Goal: Transaction & Acquisition: Purchase product/service

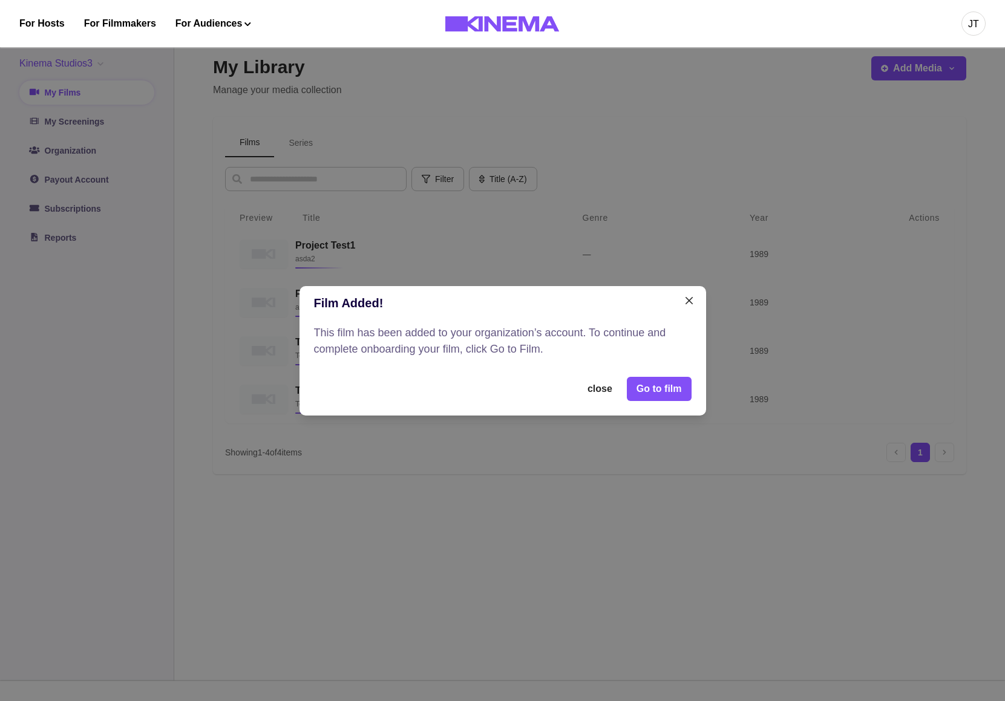
scroll to position [12, 0]
click at [667, 386] on link "Go to film" at bounding box center [659, 389] width 65 height 24
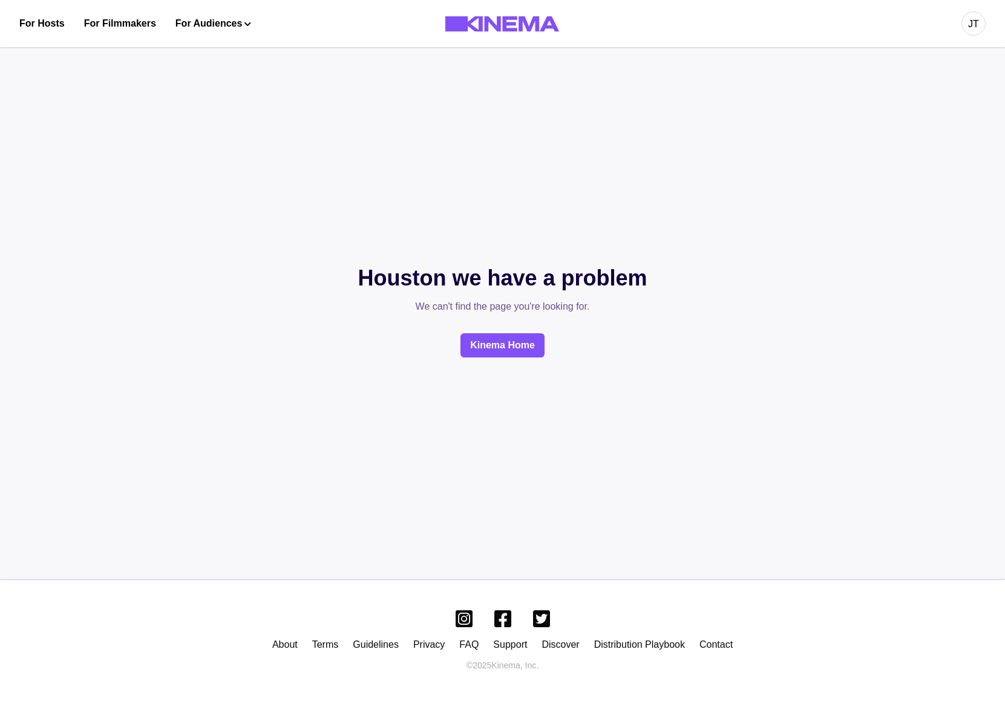
click at [962, 27] on div "JT" at bounding box center [973, 23] width 24 height 24
click at [947, 64] on div "Dashboard" at bounding box center [910, 68] width 132 height 34
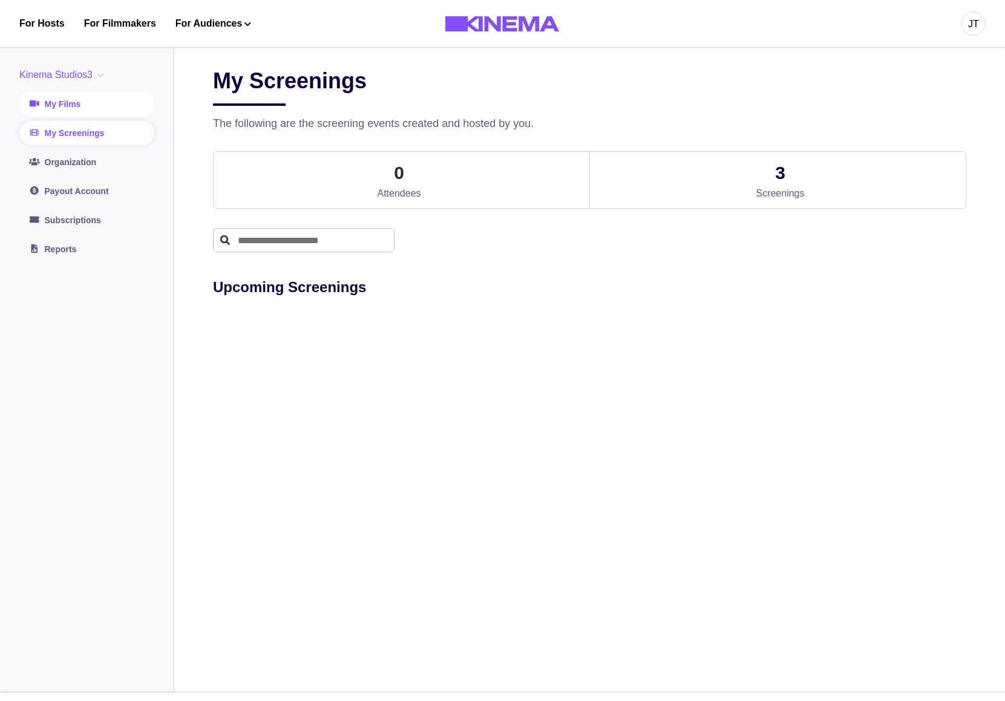
click at [73, 110] on link "My Films" at bounding box center [86, 104] width 135 height 24
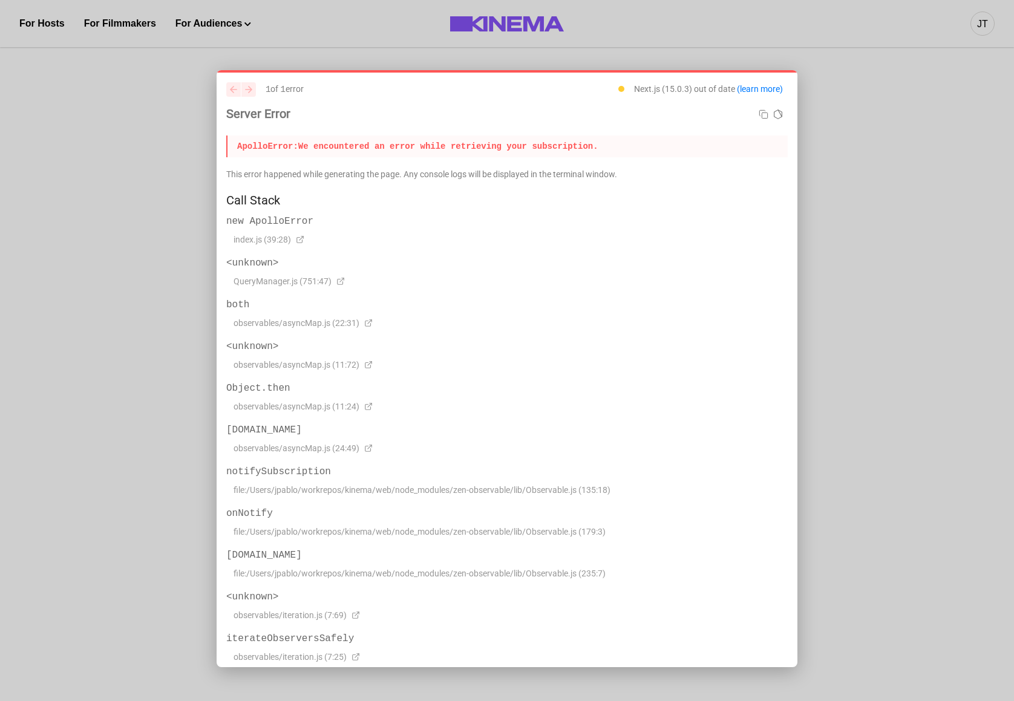
click at [679, 165] on div "previous next 1 of 1 error Next.js (15.0.3) out of date (learn more) Server Err…" at bounding box center [506, 131] width 561 height 99
click at [616, 149] on p "ApolloError: We encountered an error while retrieving your subscription." at bounding box center [506, 147] width 561 height 22
click at [947, 51] on div at bounding box center [507, 350] width 1014 height 701
click at [106, 23] on div at bounding box center [507, 350] width 1014 height 701
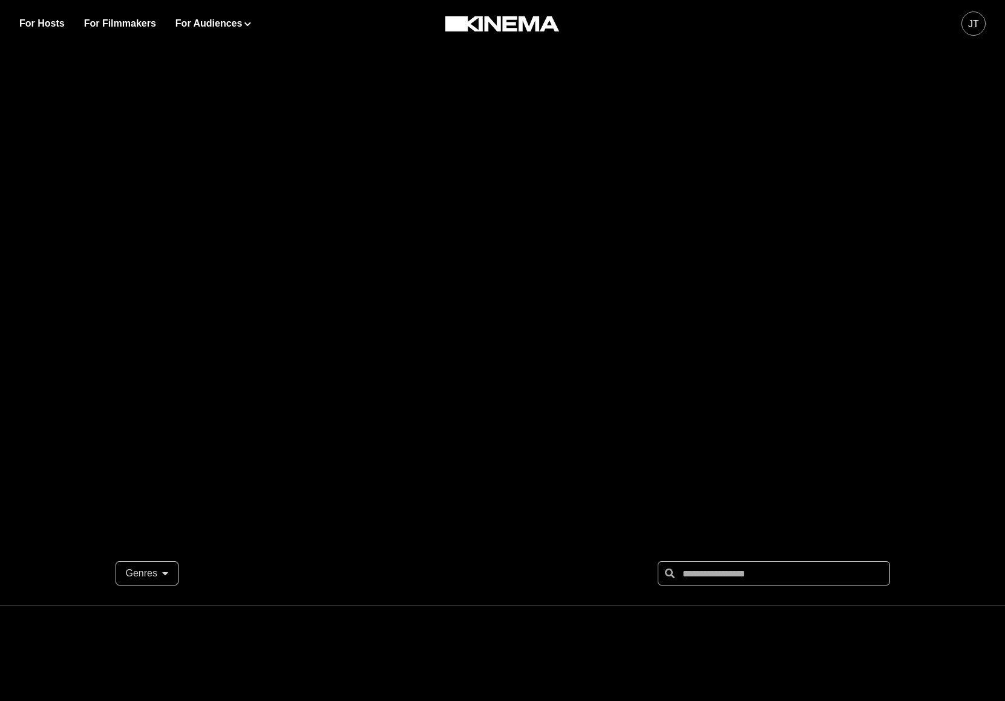
click at [980, 23] on div "JT" at bounding box center [973, 23] width 24 height 24
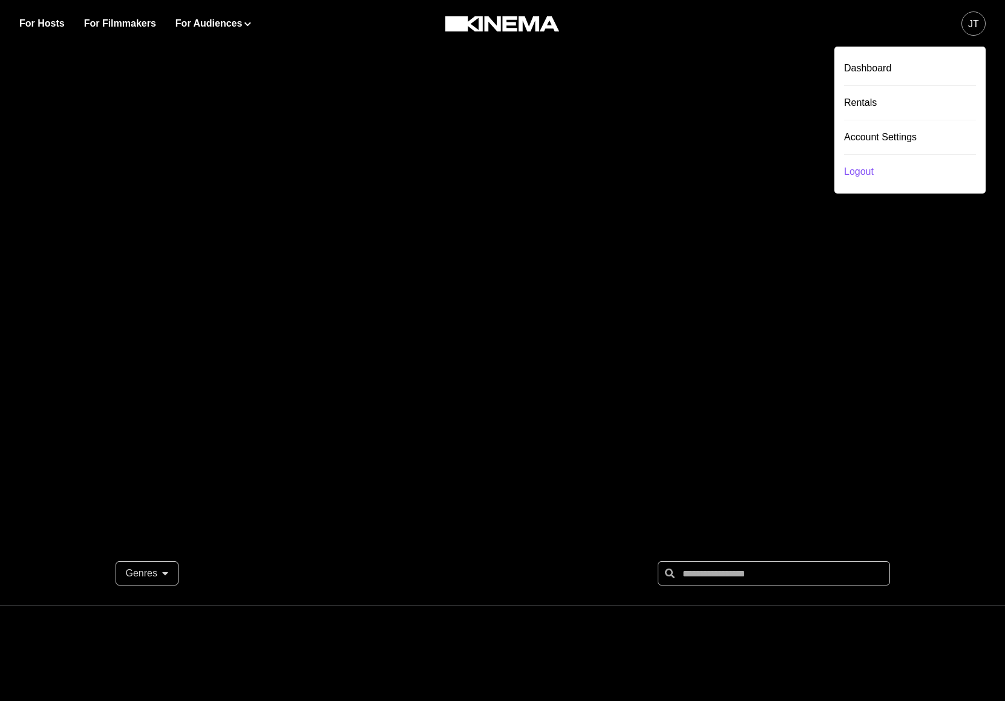
click at [871, 170] on div "Logout" at bounding box center [910, 172] width 132 height 34
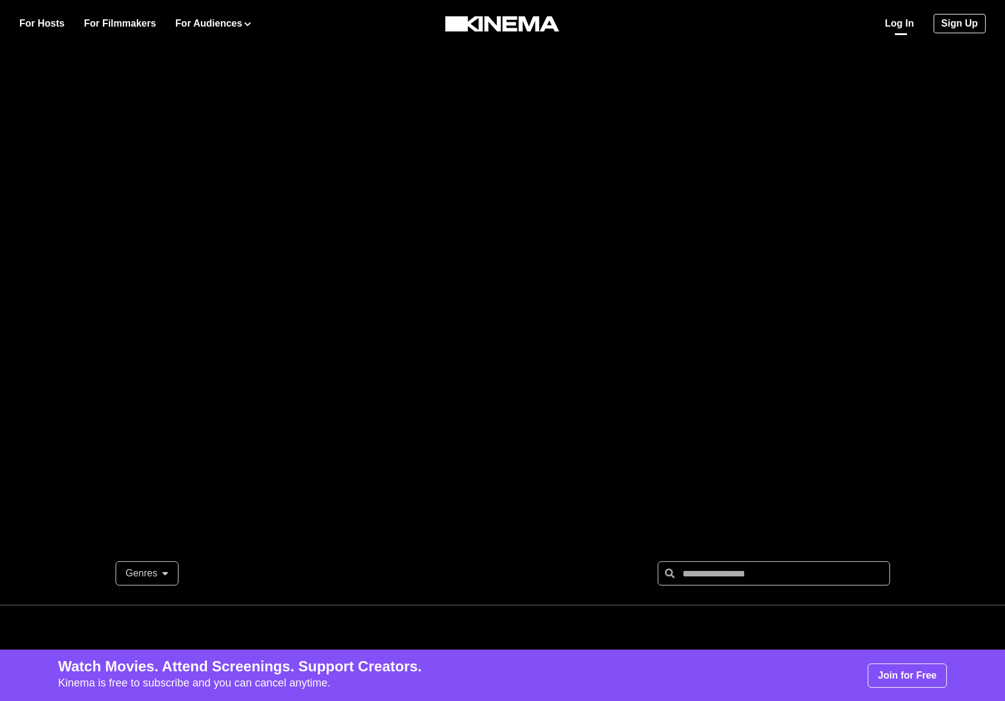
click at [910, 24] on link "Log In" at bounding box center [899, 23] width 29 height 15
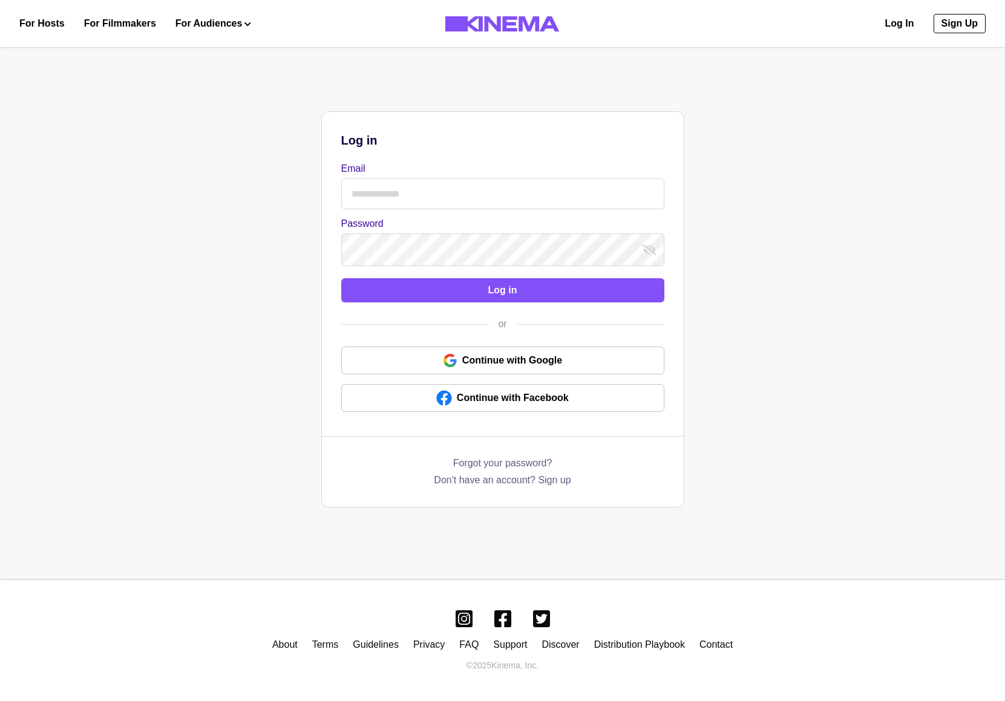
click at [472, 195] on input "Email" at bounding box center [502, 193] width 323 height 31
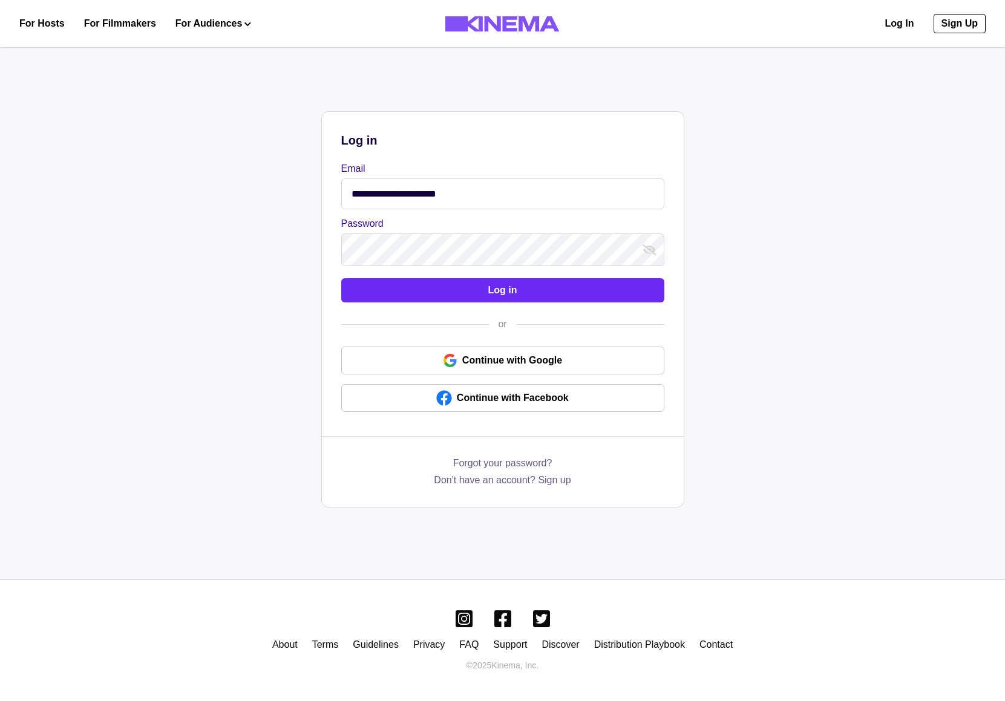
type input "**********"
click at [434, 293] on button "Log in" at bounding box center [502, 290] width 323 height 24
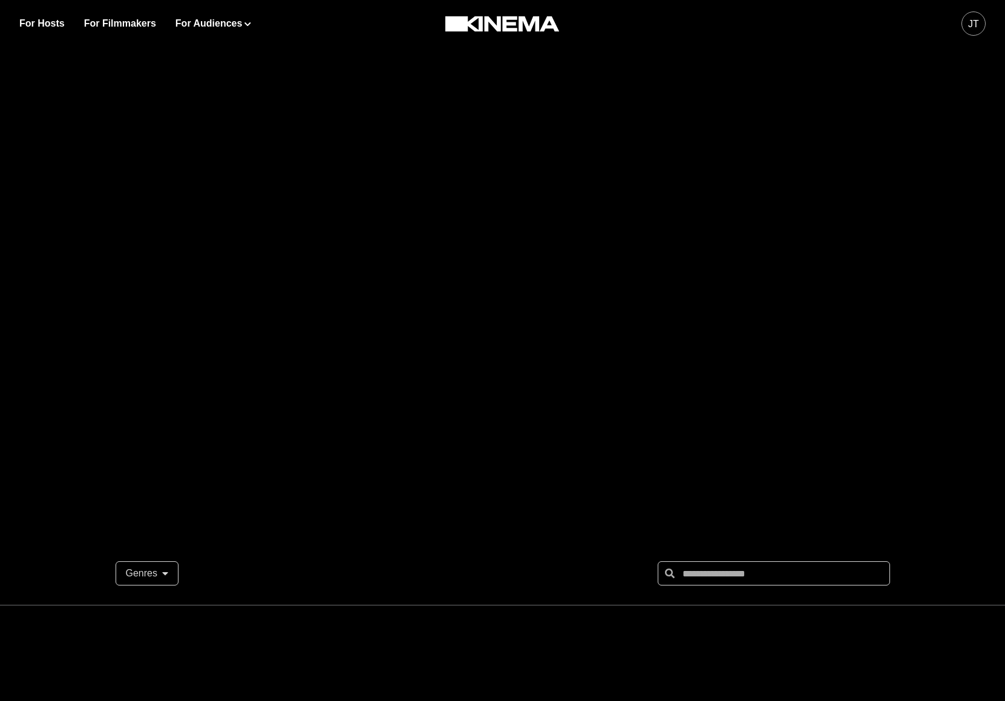
click at [970, 27] on div "JT" at bounding box center [973, 24] width 11 height 15
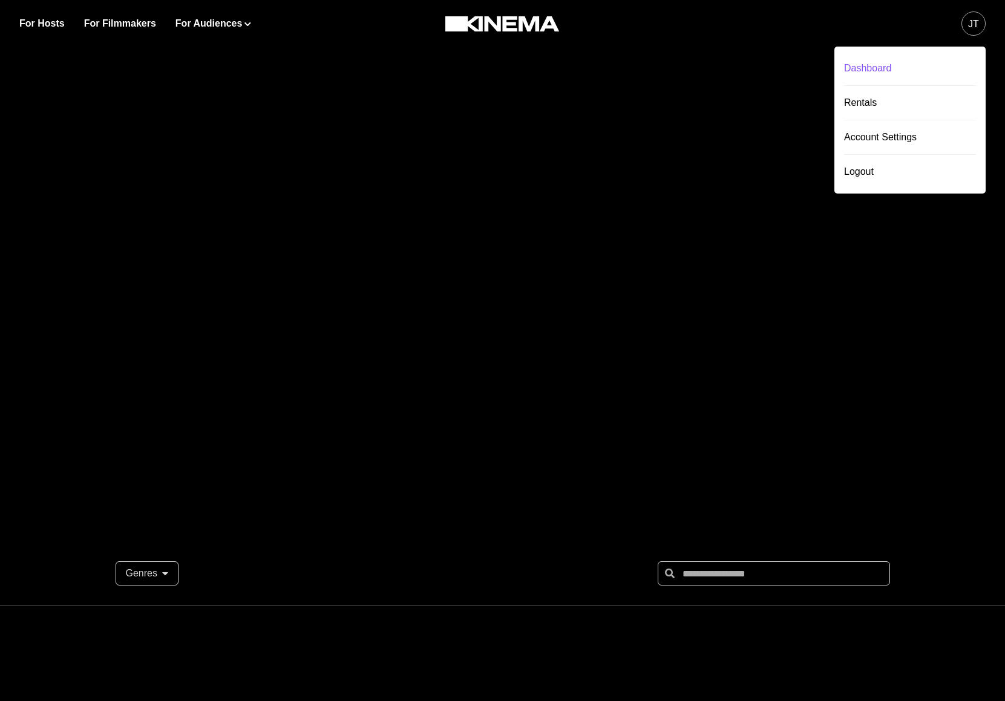
click at [897, 74] on div "Dashboard" at bounding box center [910, 68] width 132 height 34
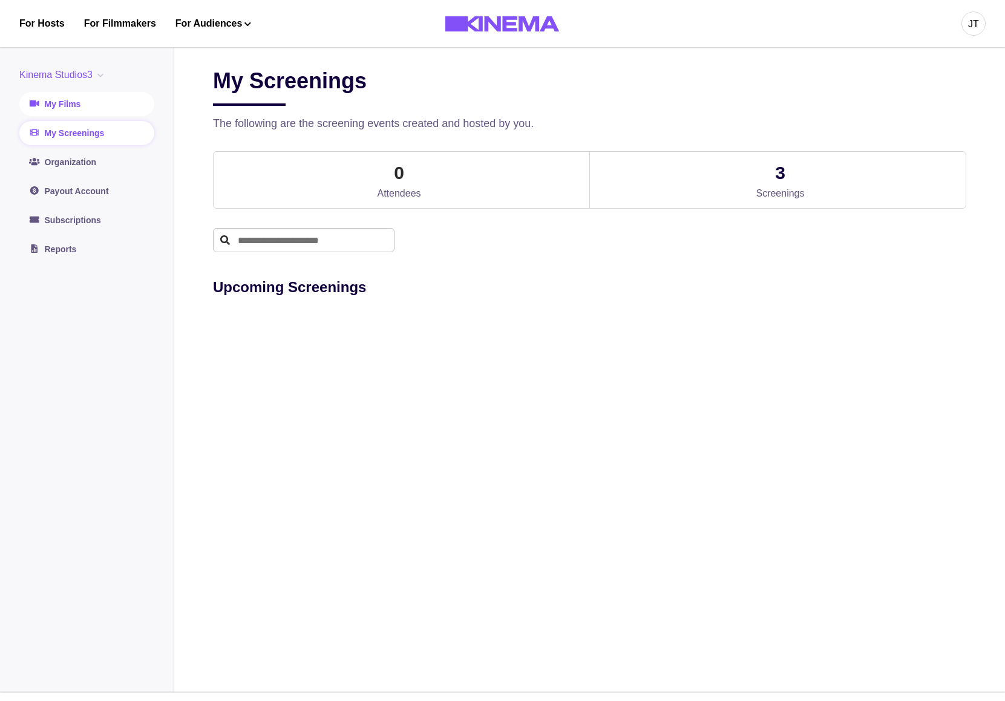
click at [94, 106] on link "My Films" at bounding box center [86, 104] width 135 height 24
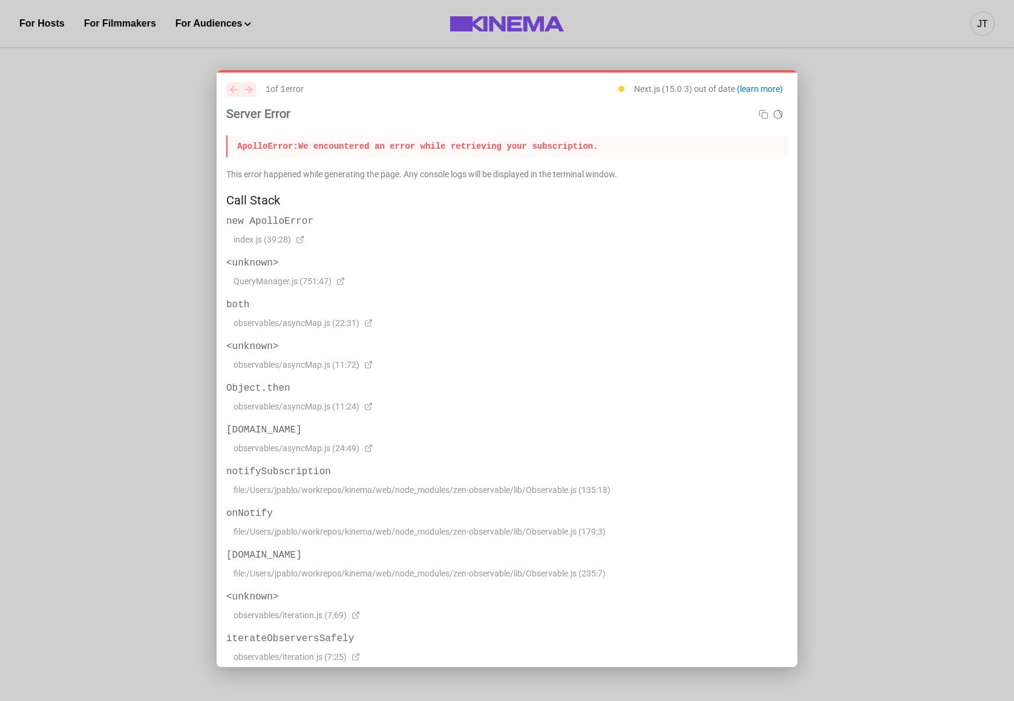
click at [362, 144] on p "ApolloError: We encountered an error while retrieving your subscription." at bounding box center [506, 147] width 561 height 22
copy p "ApolloError: We encountered an error while retrieving your"
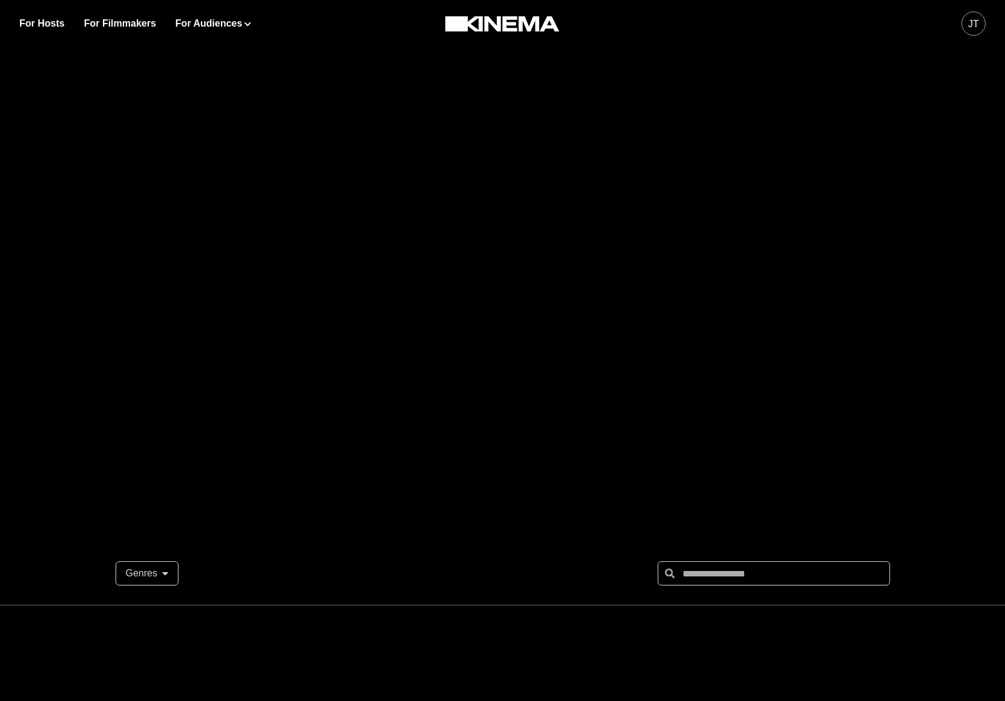
click at [976, 28] on div "JT" at bounding box center [973, 24] width 11 height 15
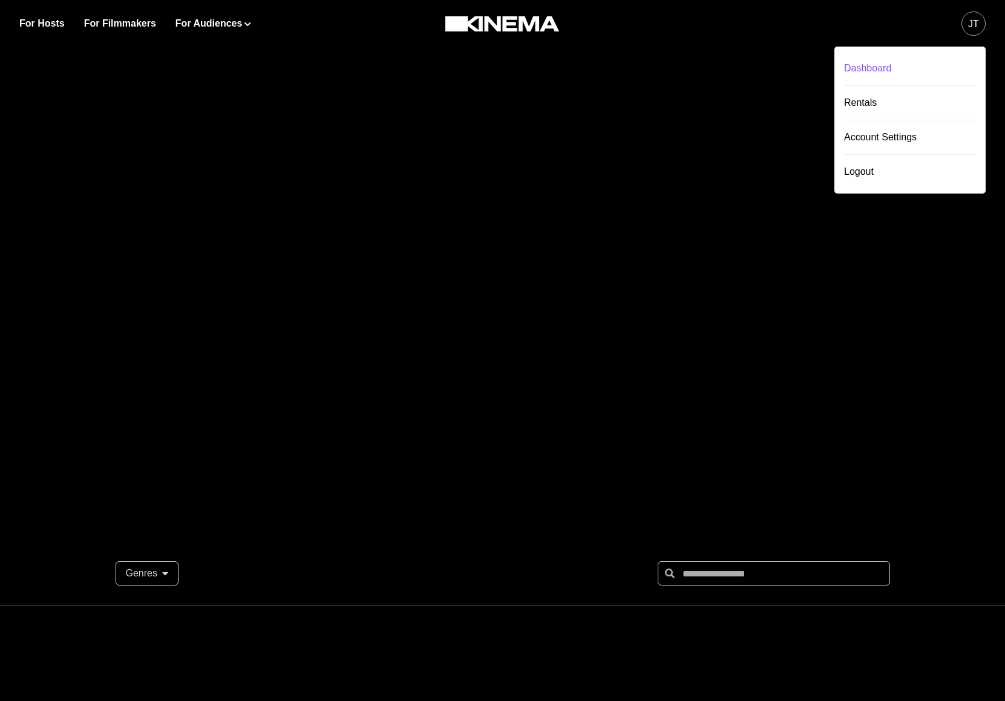
click at [920, 73] on div "Dashboard" at bounding box center [910, 68] width 132 height 34
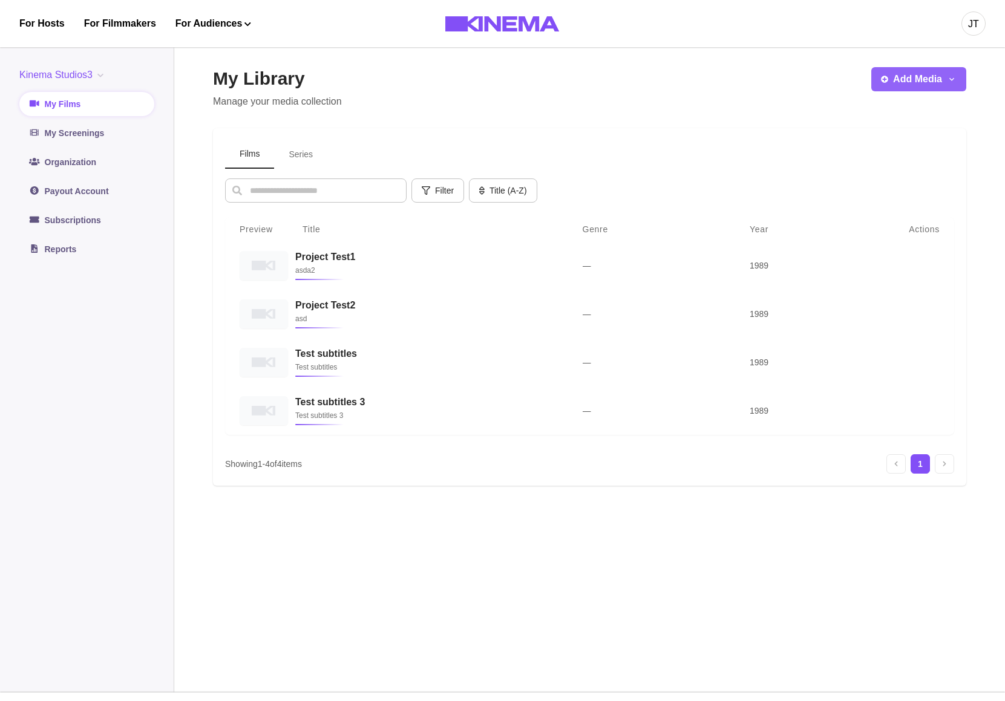
click at [927, 80] on button "Add Media" at bounding box center [918, 79] width 95 height 24
click at [880, 114] on button "Add Film" at bounding box center [898, 113] width 134 height 22
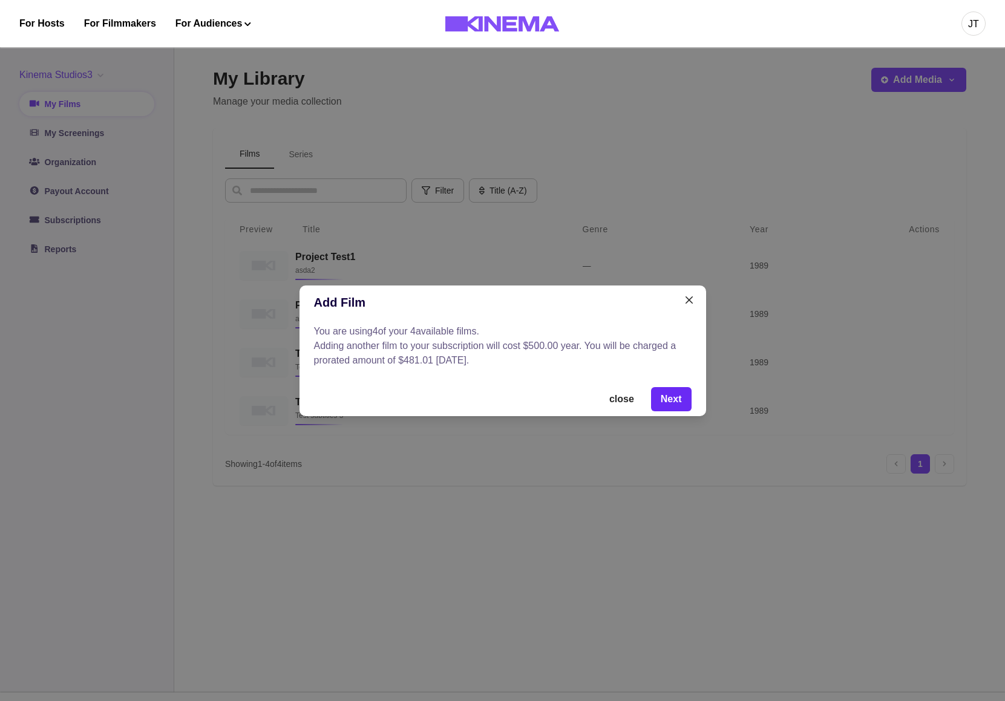
click at [672, 399] on button "Next" at bounding box center [671, 399] width 41 height 24
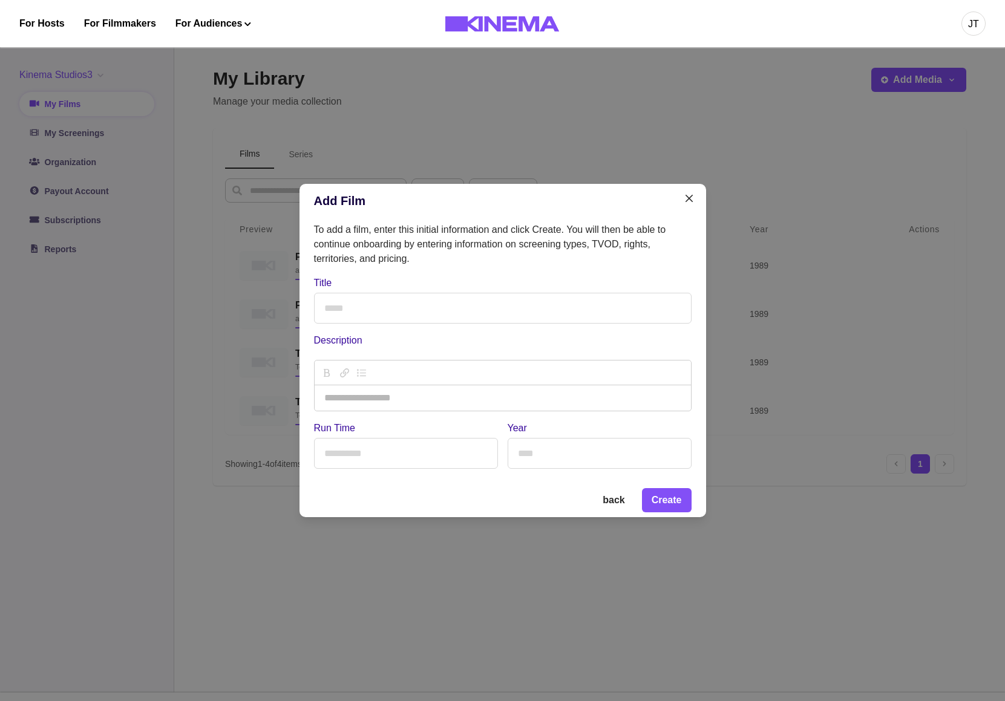
click at [595, 311] on input "Title" at bounding box center [502, 308] width 377 height 31
type input "*"
paste input "**********"
type input "**********"
type input "***"
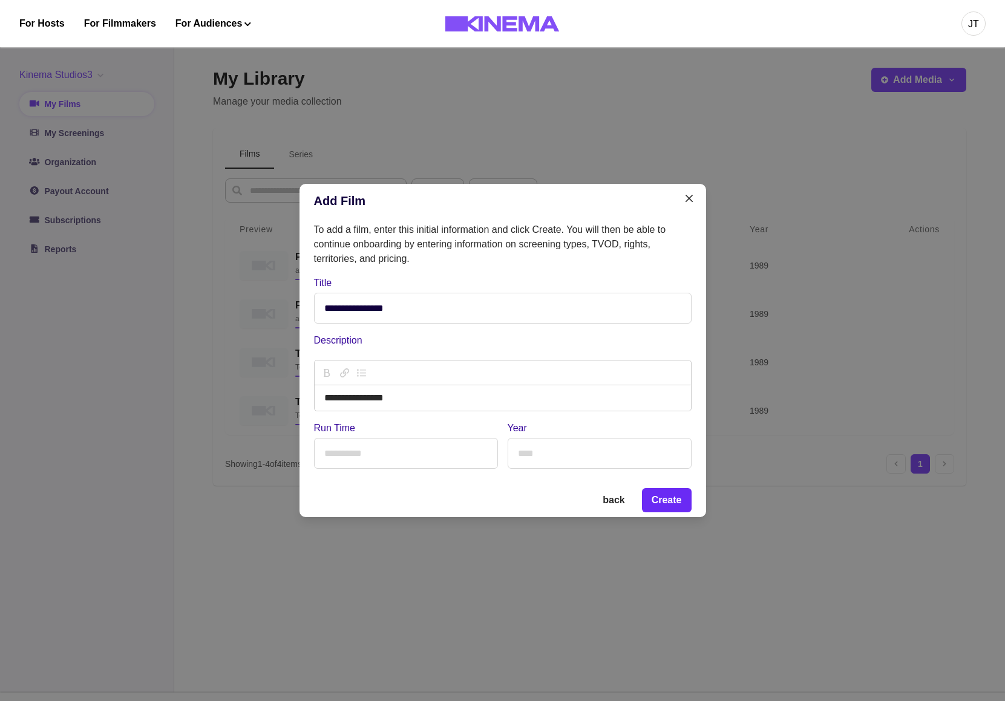
type input "****"
click at [674, 498] on button "Create" at bounding box center [667, 500] width 50 height 24
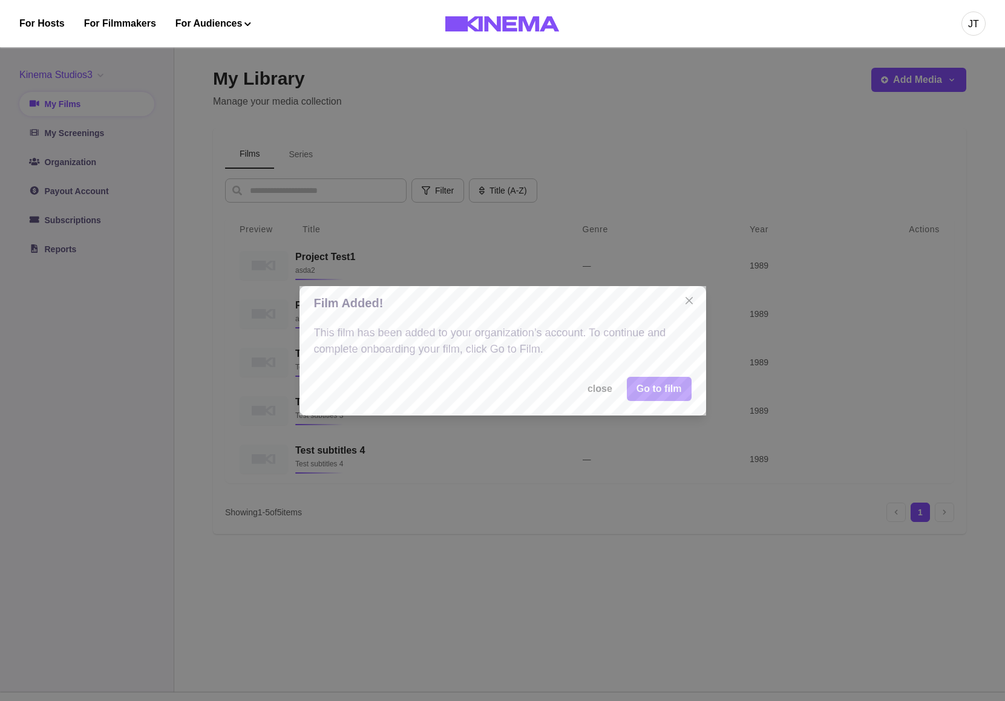
click at [650, 388] on link "Go to film" at bounding box center [659, 389] width 65 height 24
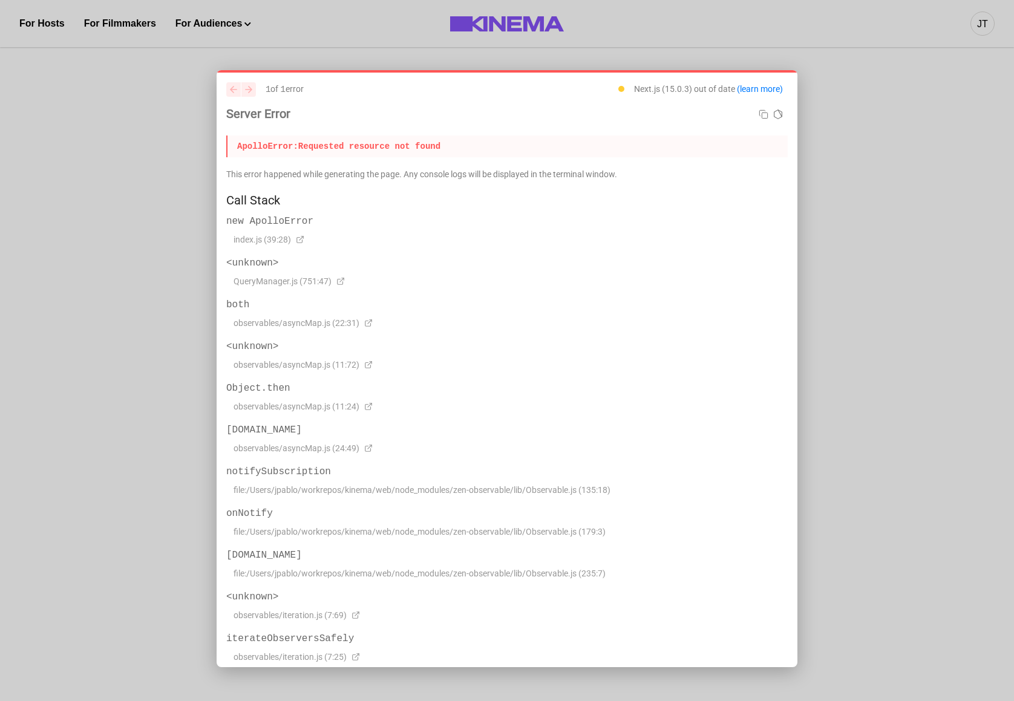
click at [644, 298] on h3 "both" at bounding box center [506, 305] width 561 height 15
click at [517, 258] on h3 "<unknown>" at bounding box center [506, 263] width 561 height 15
click at [766, 54] on div at bounding box center [507, 350] width 1014 height 701
click at [670, 56] on div at bounding box center [507, 350] width 1014 height 701
click at [83, 24] on div at bounding box center [507, 350] width 1014 height 701
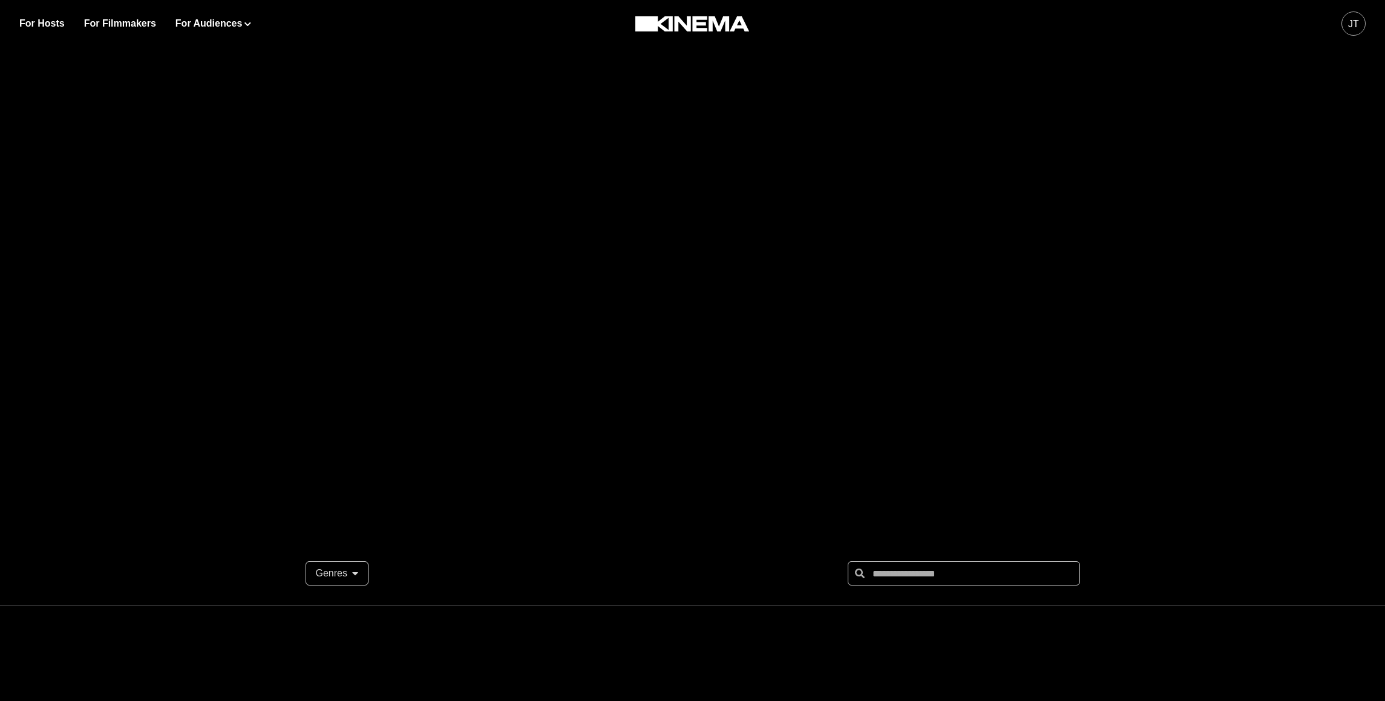
click at [1345, 26] on div "JT" at bounding box center [1353, 23] width 24 height 24
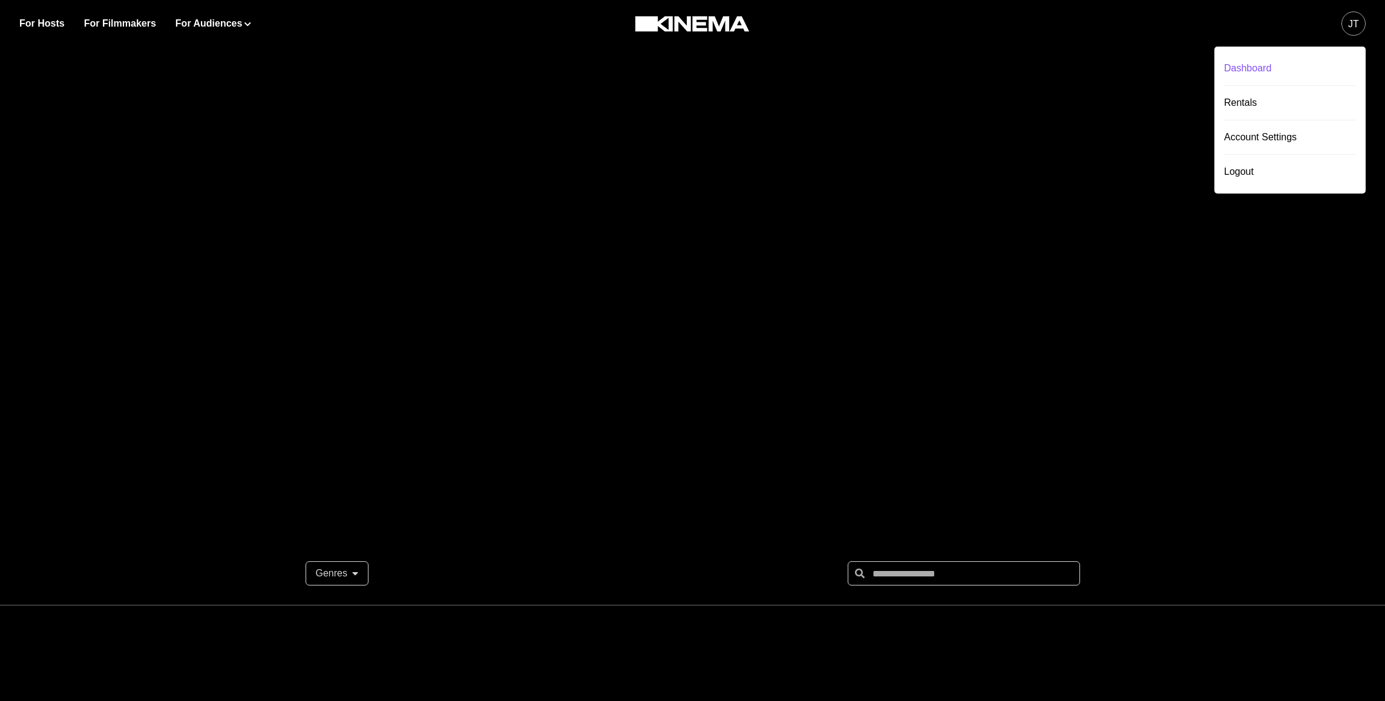
click at [1305, 64] on div "Dashboard" at bounding box center [1290, 68] width 132 height 34
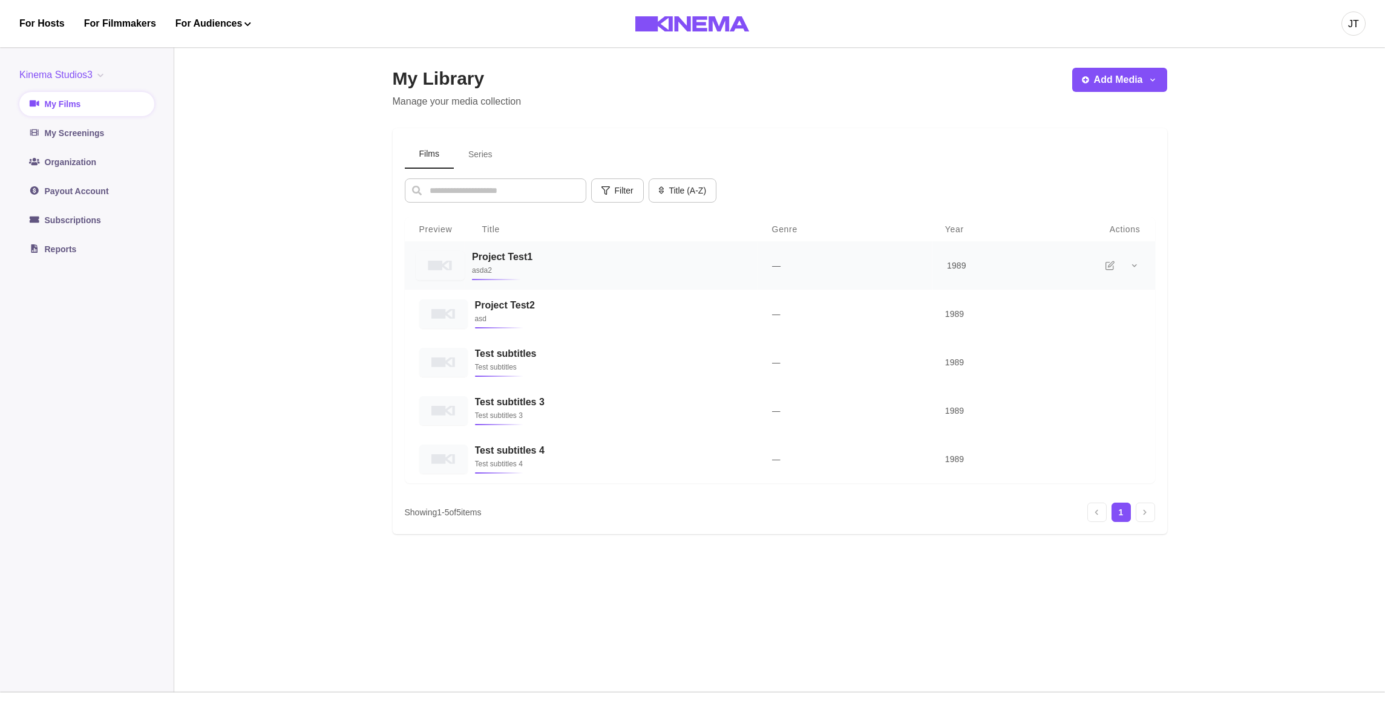
click at [531, 261] on h3 "Project Test1" at bounding box center [606, 256] width 270 height 11
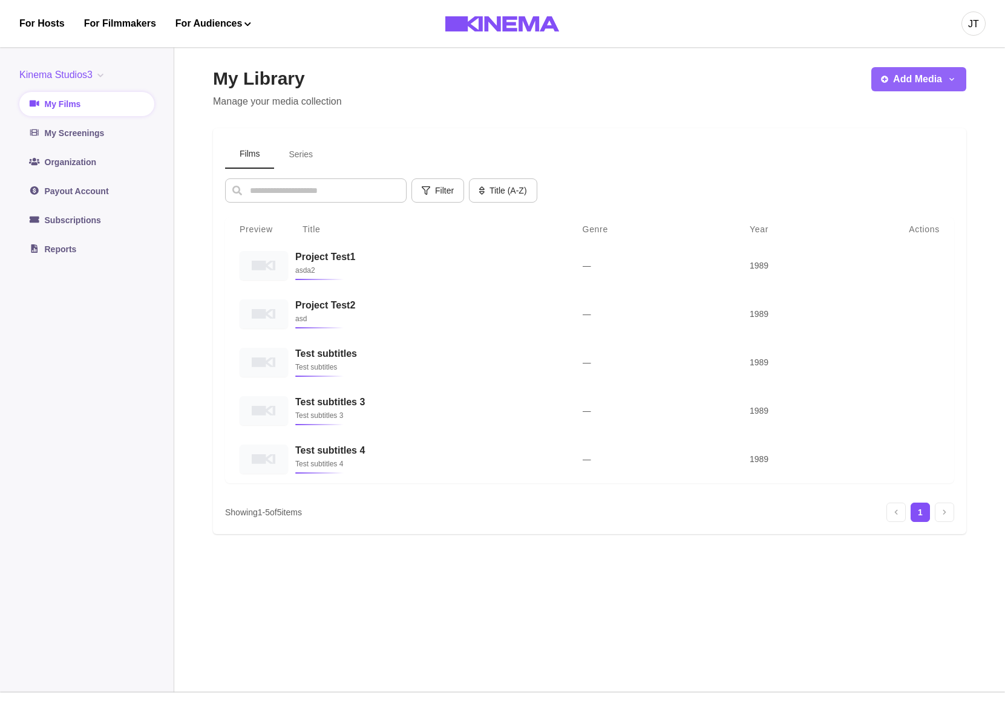
click at [932, 80] on button "Add Media" at bounding box center [918, 79] width 95 height 24
click at [908, 113] on button "Add Film" at bounding box center [898, 113] width 134 height 22
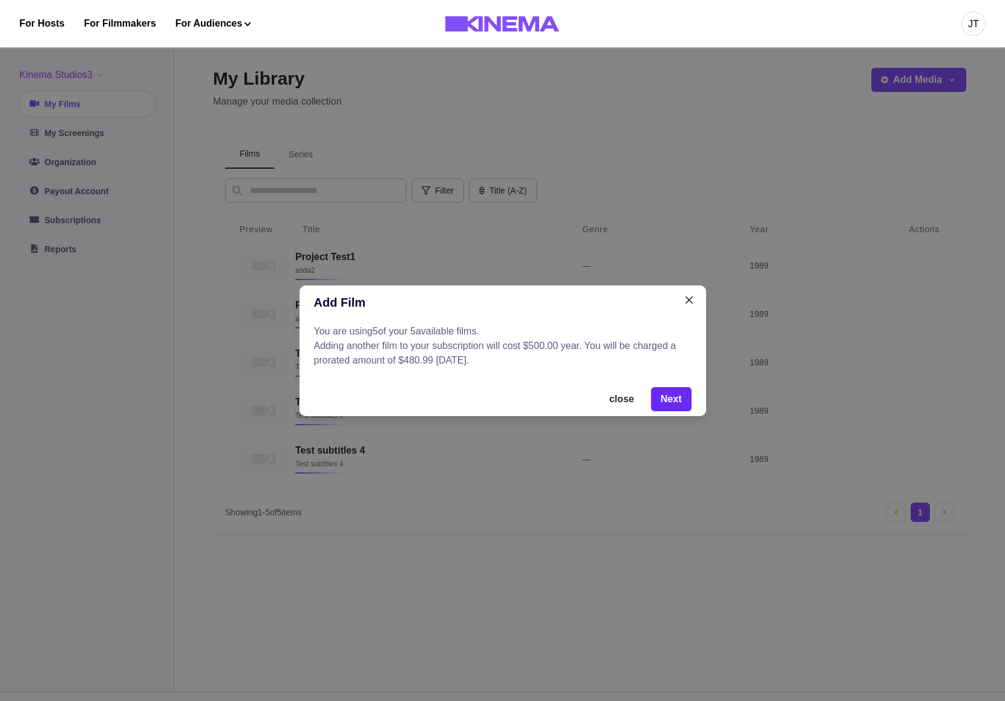
click at [666, 397] on button "Next" at bounding box center [671, 399] width 41 height 24
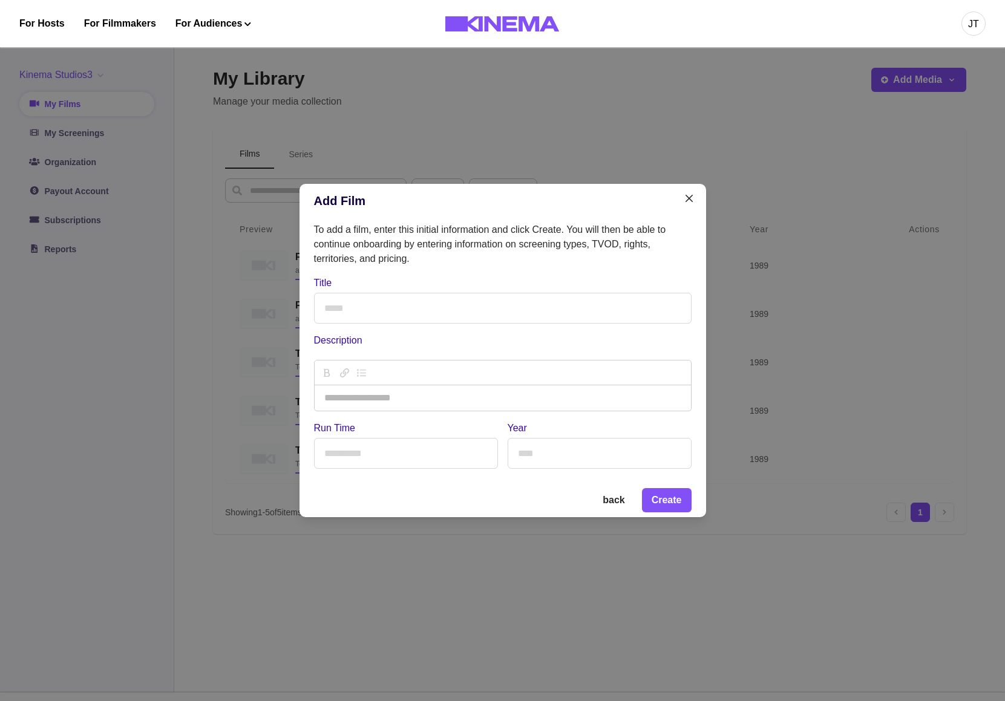
click at [508, 302] on input "Title" at bounding box center [502, 308] width 377 height 31
type input "***"
type input "****"
click at [664, 511] on button "Create" at bounding box center [667, 500] width 50 height 24
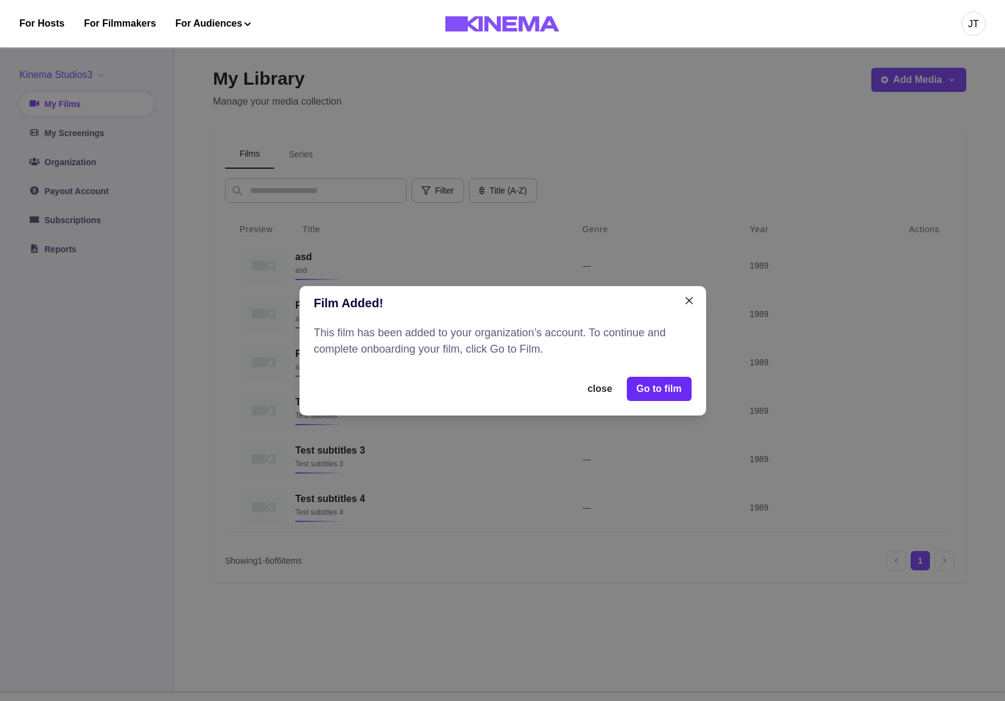
click at [647, 377] on link "Go to film" at bounding box center [659, 389] width 65 height 24
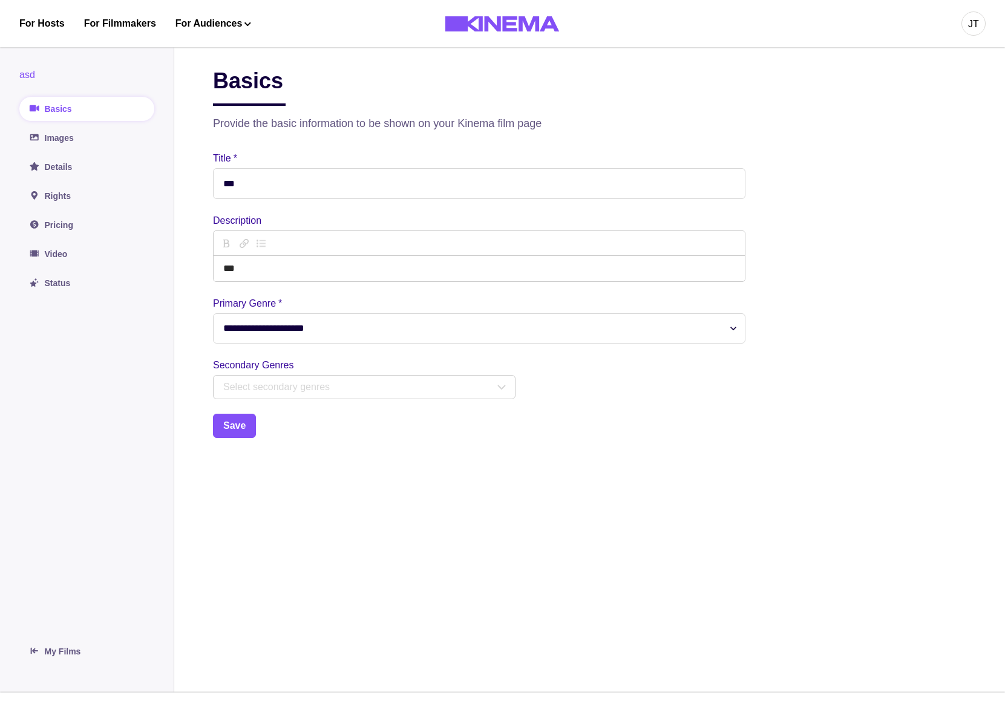
click at [408, 184] on input "***" at bounding box center [479, 183] width 532 height 31
click at [74, 112] on link "Basics" at bounding box center [86, 109] width 135 height 24
click at [966, 24] on div "JT" at bounding box center [973, 23] width 24 height 24
click at [918, 69] on div "Dashboard" at bounding box center [910, 68] width 132 height 34
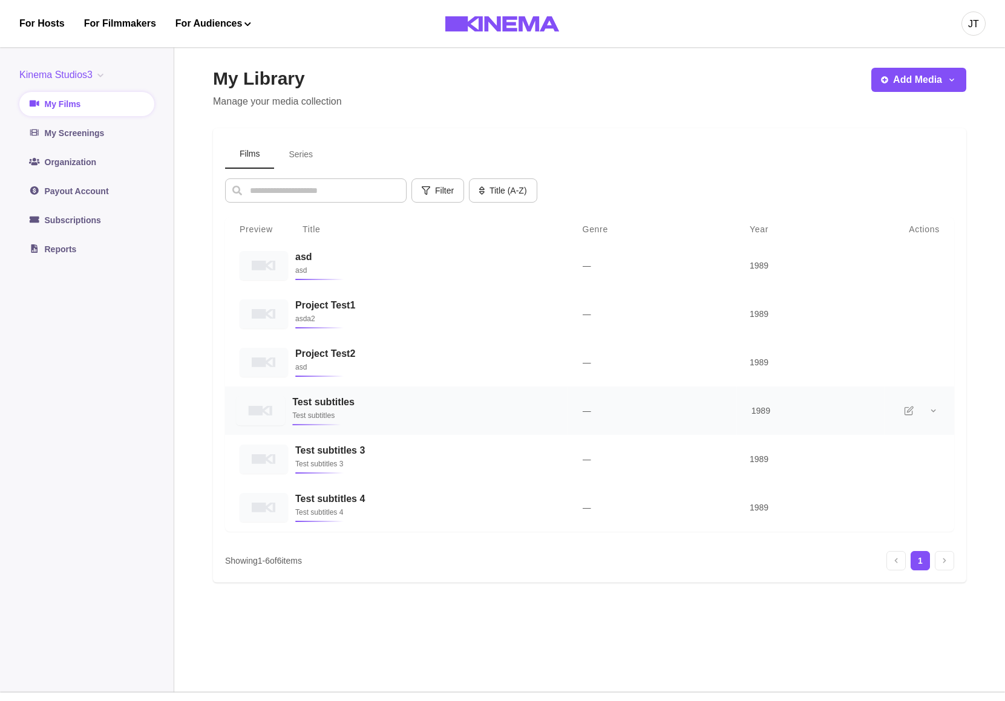
click at [361, 408] on h3 "Test subtitles" at bounding box center [422, 401] width 261 height 11
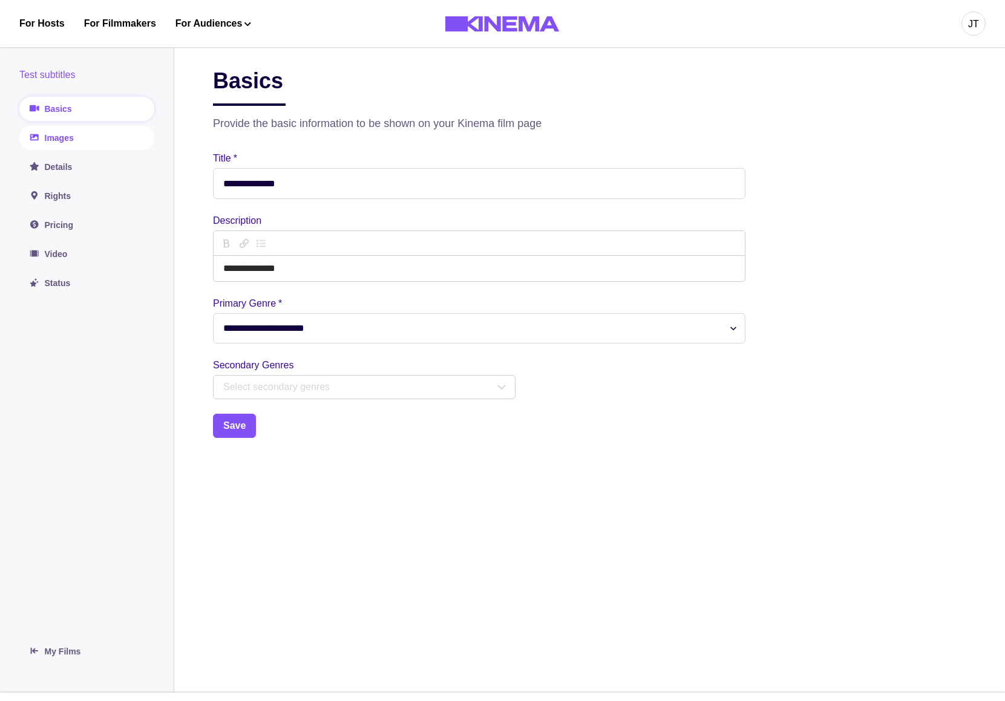
click at [90, 137] on link "Images" at bounding box center [86, 138] width 135 height 24
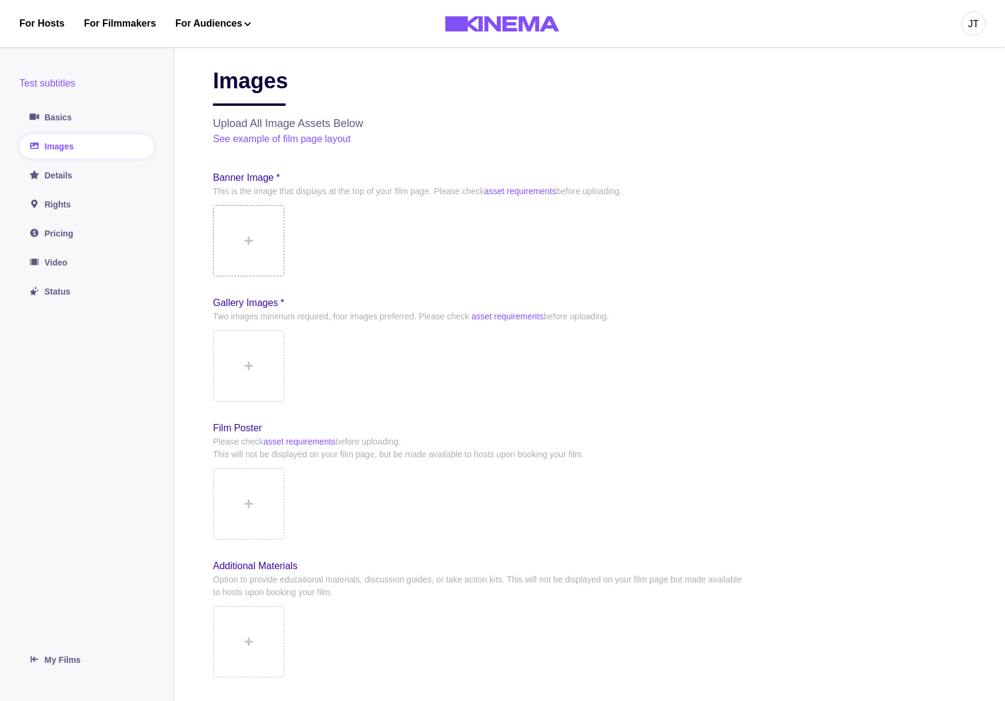
click at [230, 232] on button at bounding box center [248, 240] width 71 height 71
click at [246, 364] on icon at bounding box center [248, 366] width 8 height 10
click at [235, 235] on button at bounding box center [248, 240] width 71 height 71
click at [500, 23] on div "Unable to upload image" at bounding box center [505, 19] width 128 height 15
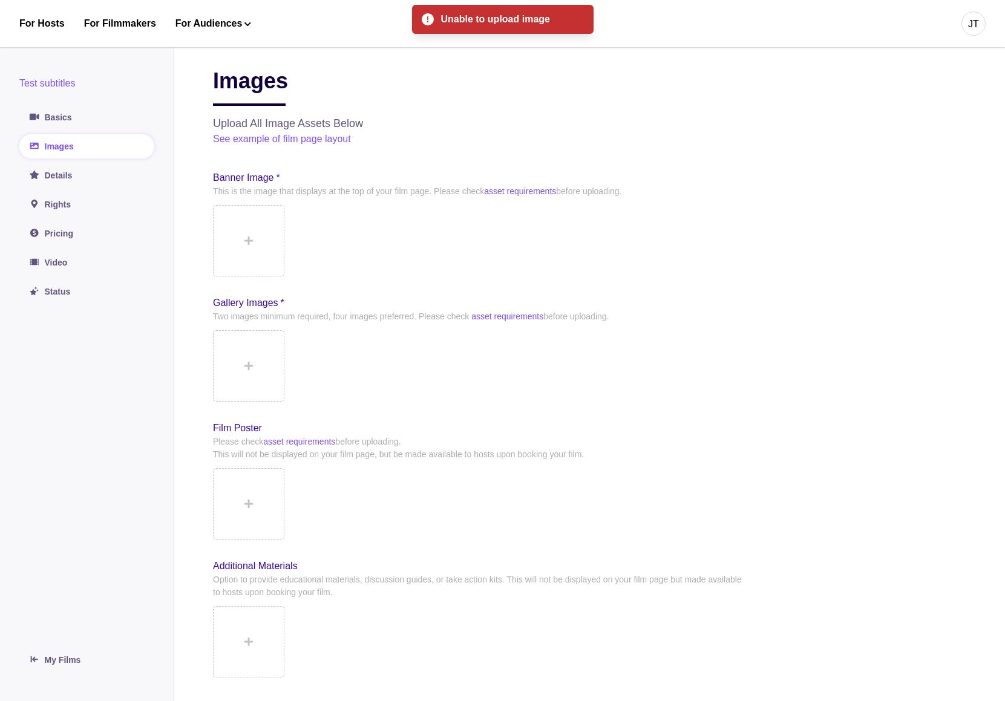
click at [500, 23] on div "Unable to upload image" at bounding box center [505, 19] width 128 height 15
click at [597, 169] on div "Images Upload All Image Assets Below See example of film page layout Banner Ima…" at bounding box center [479, 373] width 532 height 610
drag, startPoint x: 660, startPoint y: 250, endPoint x: 643, endPoint y: 250, distance: 16.9
click at [660, 250] on div at bounding box center [479, 240] width 532 height 71
click at [265, 247] on button at bounding box center [248, 240] width 71 height 71
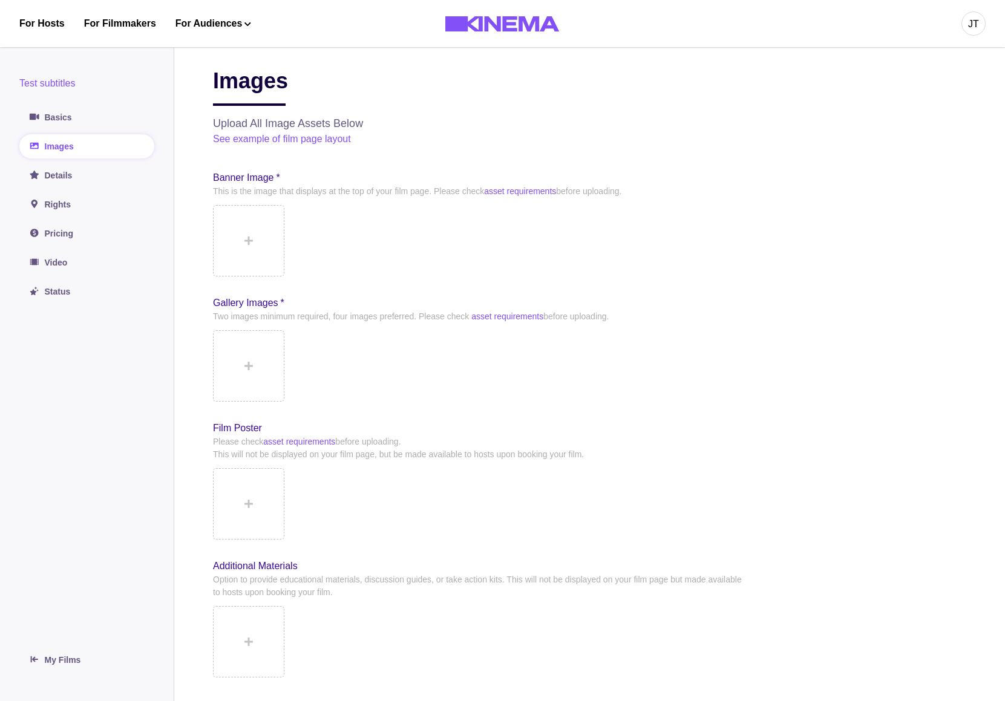
click at [295, 235] on div at bounding box center [479, 240] width 532 height 71
click at [285, 234] on div at bounding box center [479, 240] width 532 height 71
click at [246, 244] on icon at bounding box center [248, 241] width 8 height 10
click at [246, 227] on button at bounding box center [248, 240] width 71 height 71
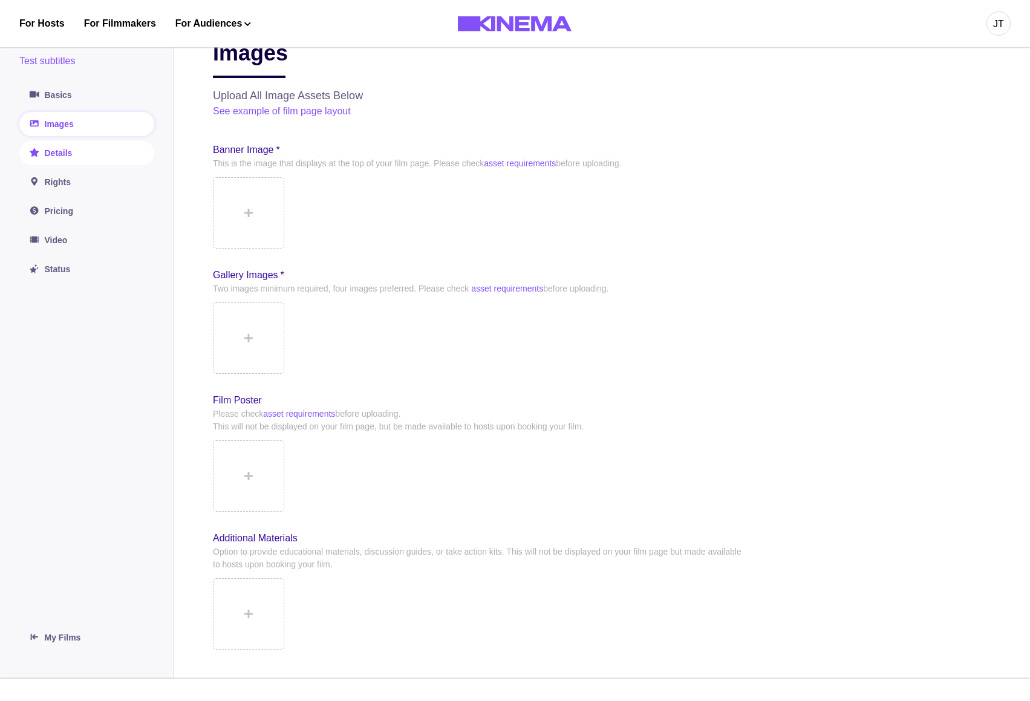
scroll to position [15, 0]
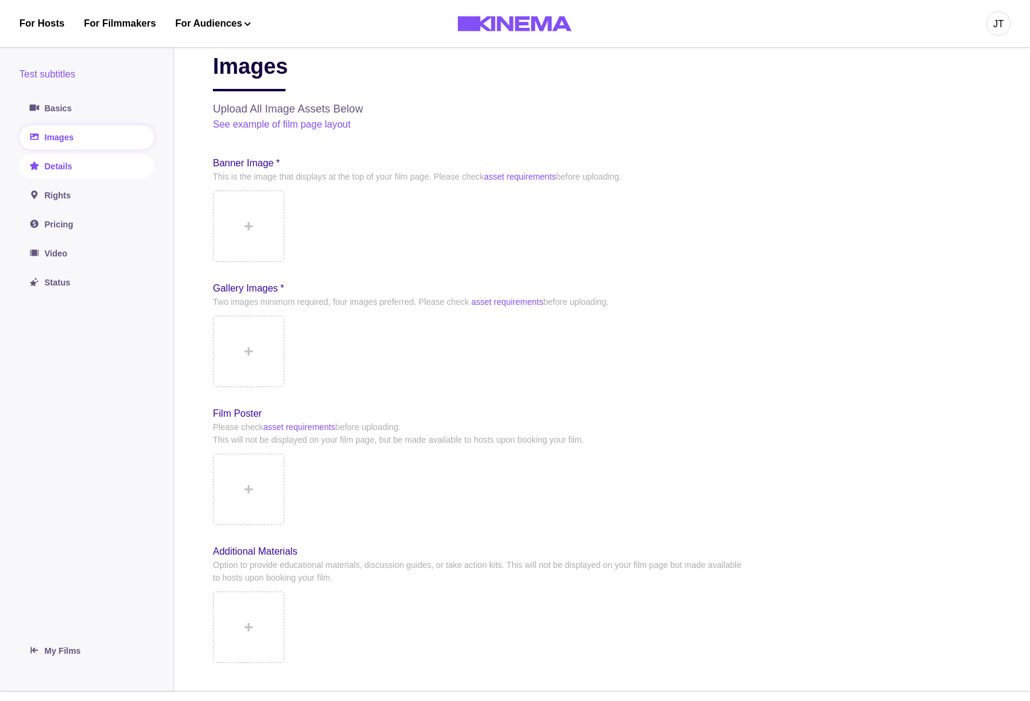
click at [82, 158] on link "Details" at bounding box center [86, 166] width 135 height 24
click at [85, 253] on link "Video" at bounding box center [86, 253] width 135 height 24
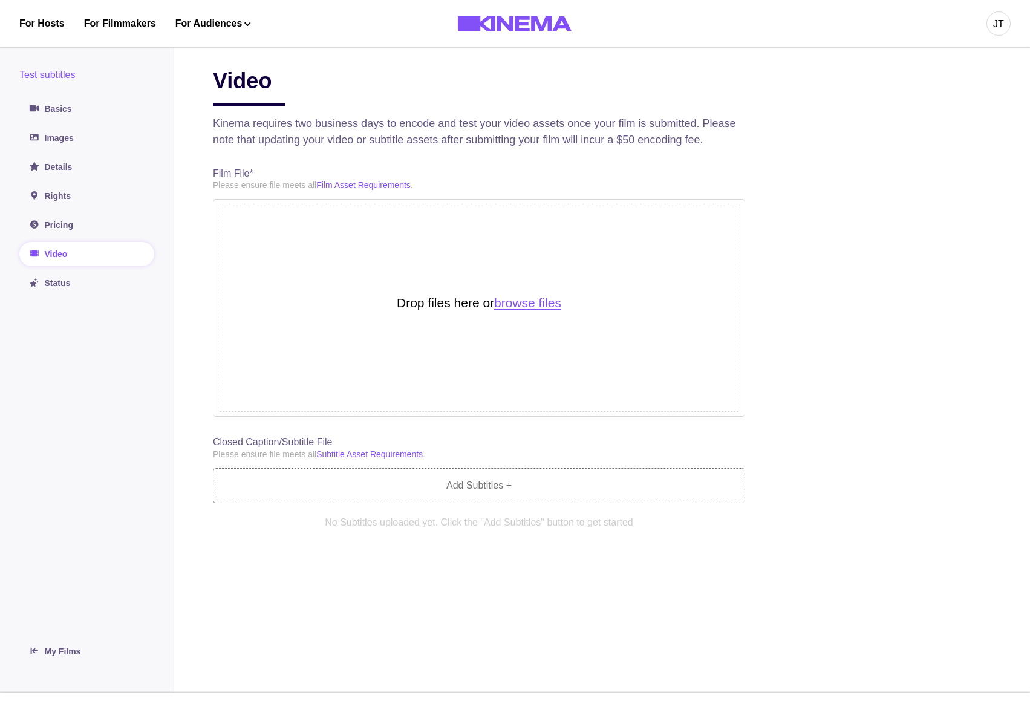
click at [550, 310] on button "browse files" at bounding box center [527, 302] width 67 height 13
click at [529, 309] on button "browse files" at bounding box center [527, 302] width 67 height 13
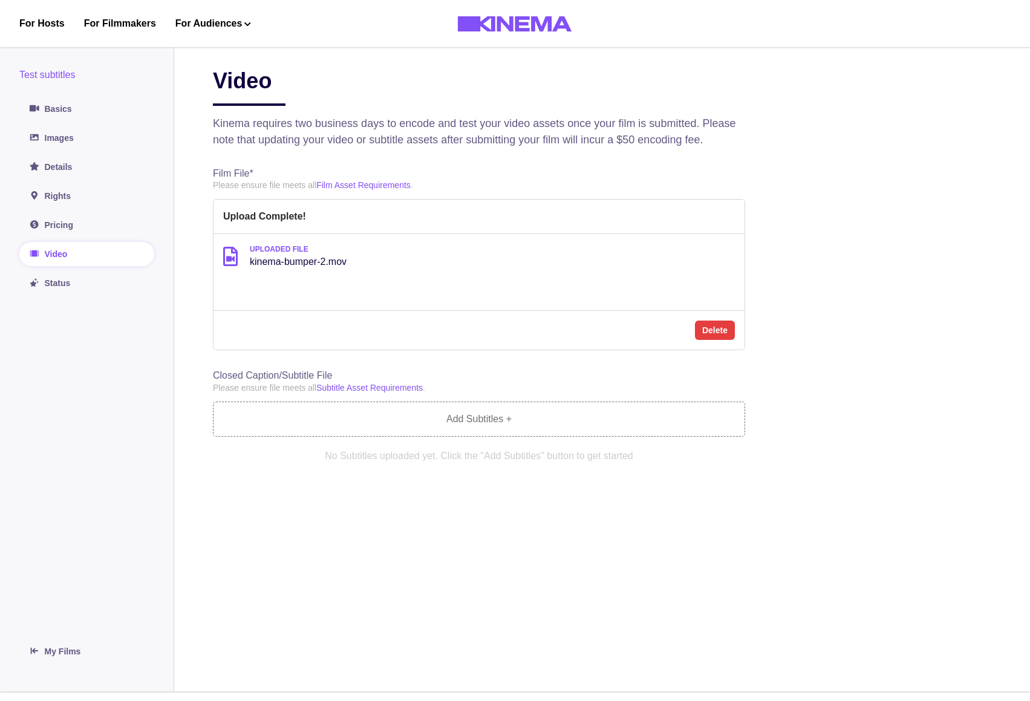
click at [856, 204] on main "Video Kinema requires two business days to encode and test your video assets on…" at bounding box center [602, 366] width 856 height 654
click at [86, 225] on link "Pricing" at bounding box center [86, 225] width 135 height 24
click at [77, 284] on link "Status" at bounding box center [86, 283] width 135 height 24
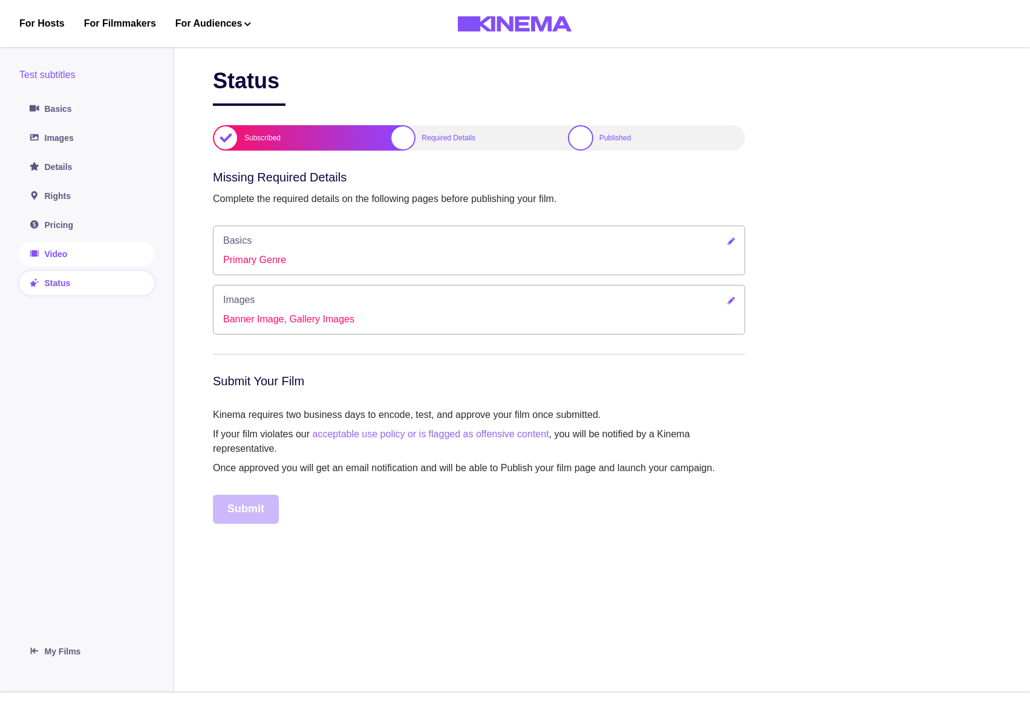
click at [102, 264] on link "Video" at bounding box center [86, 254] width 135 height 24
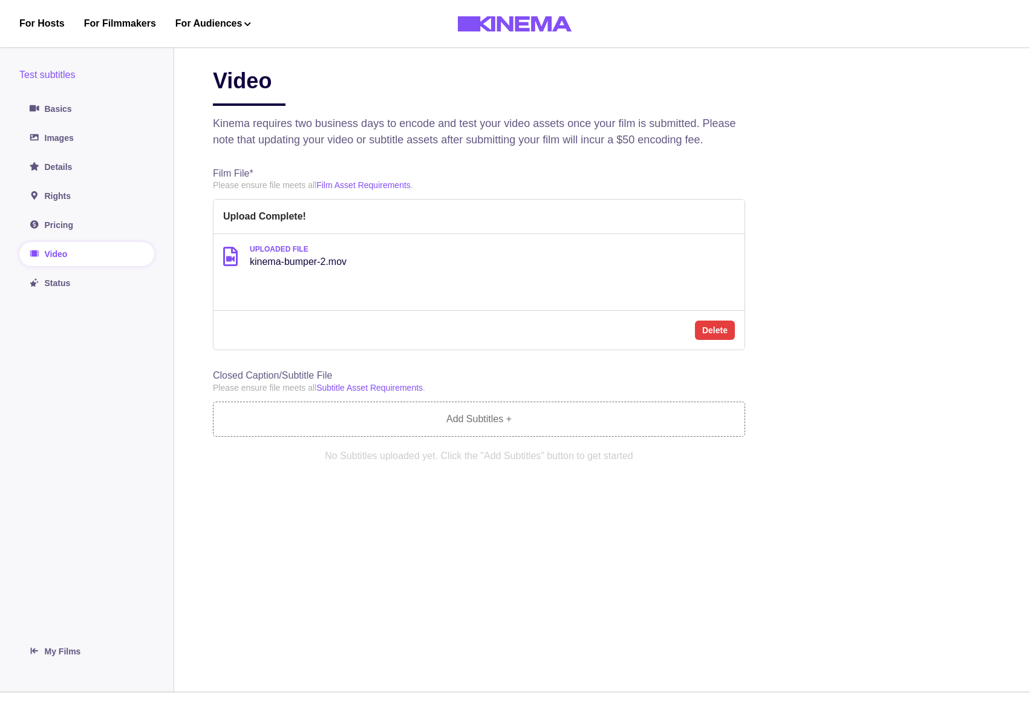
click at [569, 179] on h3 "Film File*" at bounding box center [479, 173] width 532 height 11
click at [601, 269] on div "Uploaded File kinema-bumper-2.mov" at bounding box center [479, 256] width 512 height 25
click at [516, 148] on p "Kinema requires two business days to encode and test your video assets once you…" at bounding box center [479, 132] width 532 height 33
drag, startPoint x: 255, startPoint y: 282, endPoint x: 365, endPoint y: 282, distance: 110.1
click at [347, 269] on p "kinema-bumper-2.mov" at bounding box center [298, 262] width 97 height 15
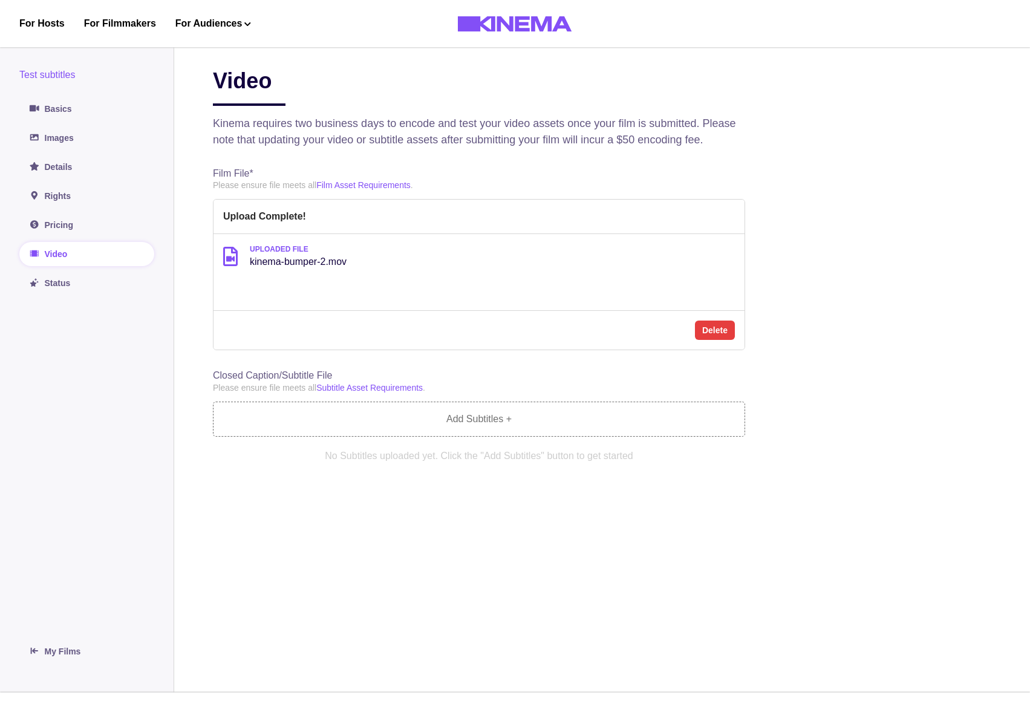
click at [365, 269] on div "Uploaded File kinema-bumper-2.mov" at bounding box center [479, 256] width 512 height 25
click at [82, 148] on link "Images" at bounding box center [86, 138] width 135 height 24
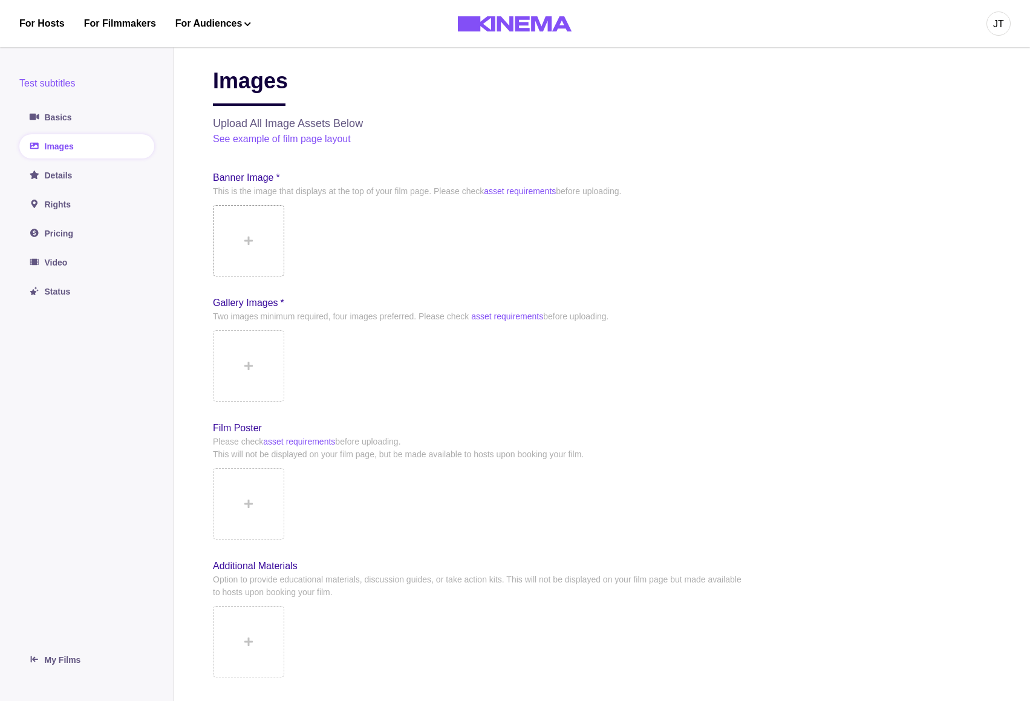
click at [260, 232] on button at bounding box center [248, 240] width 71 height 71
click at [252, 368] on icon at bounding box center [248, 366] width 8 height 10
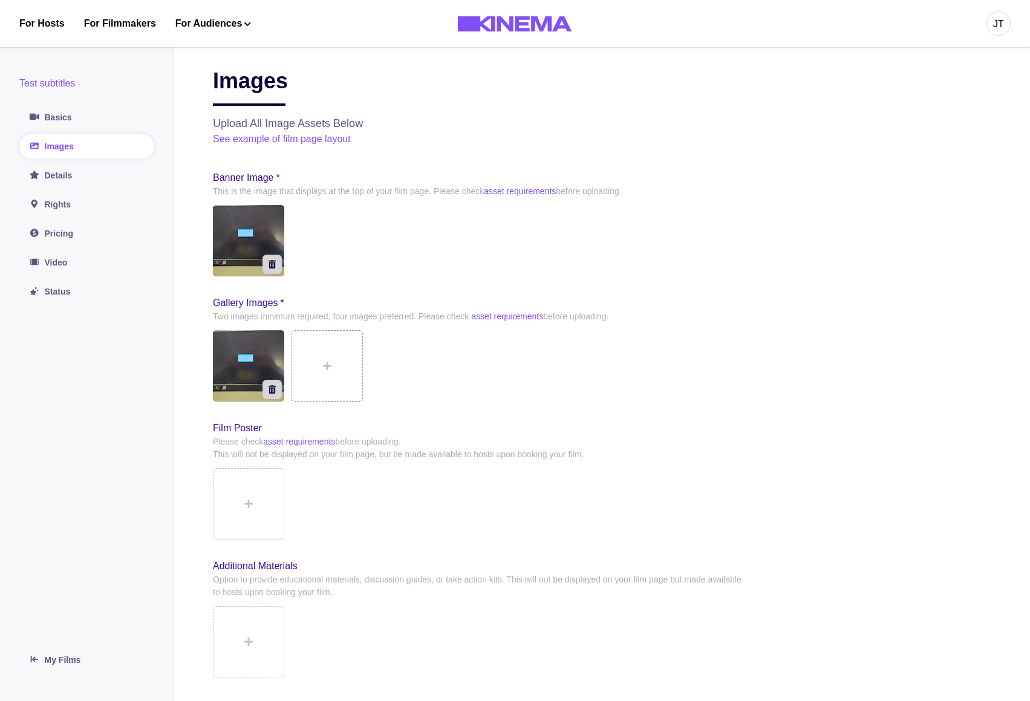
click at [317, 362] on button at bounding box center [327, 365] width 71 height 71
click at [257, 497] on button at bounding box center [248, 503] width 71 height 71
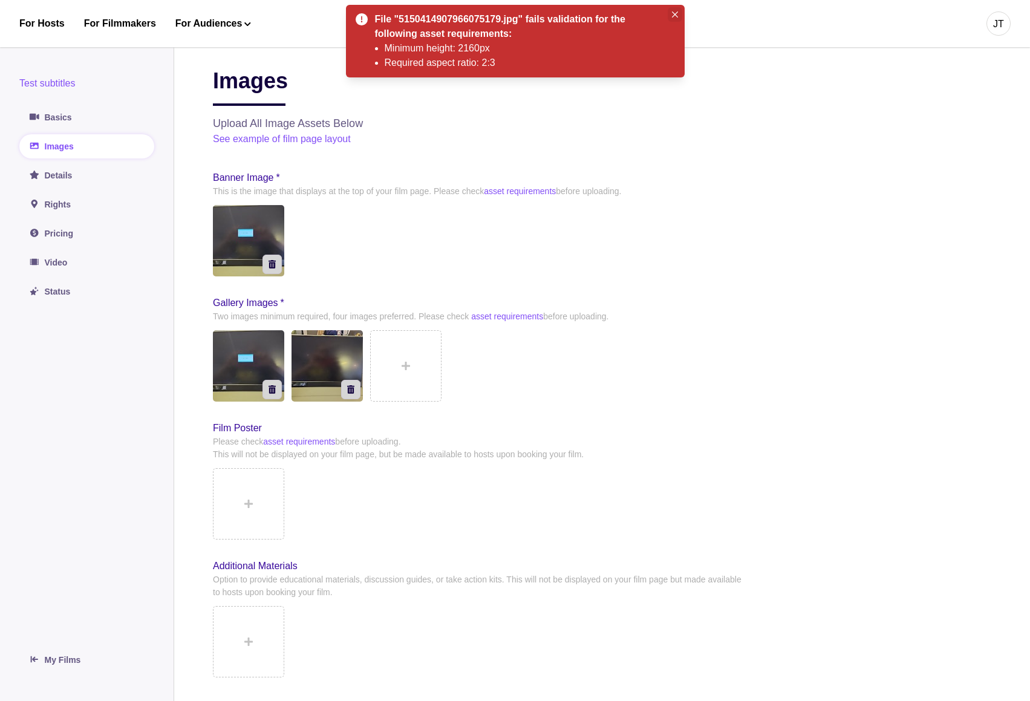
click at [678, 13] on icon "Close" at bounding box center [675, 14] width 6 height 6
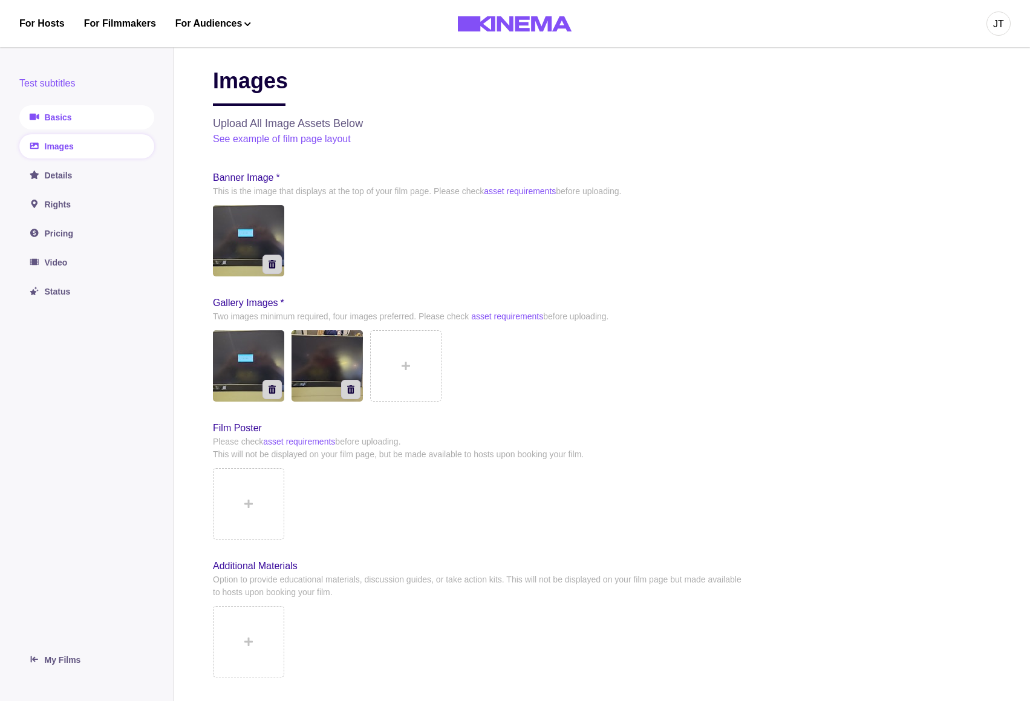
click at [70, 109] on link "Basics" at bounding box center [86, 117] width 135 height 24
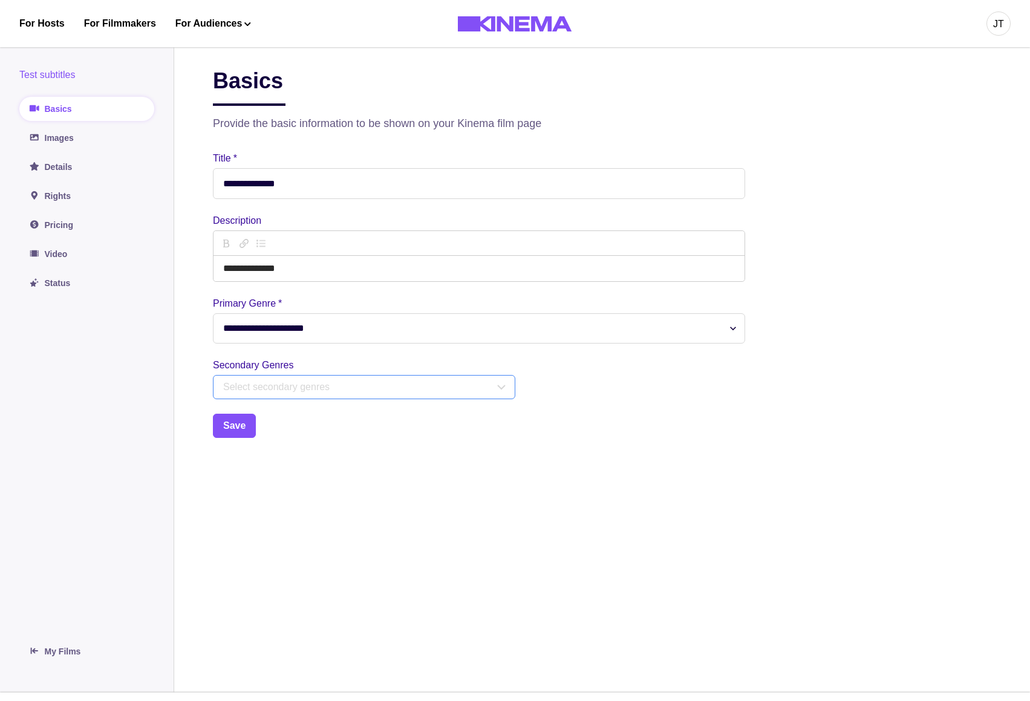
click at [337, 394] on div "Select secondary genres" at bounding box center [358, 387] width 271 height 15
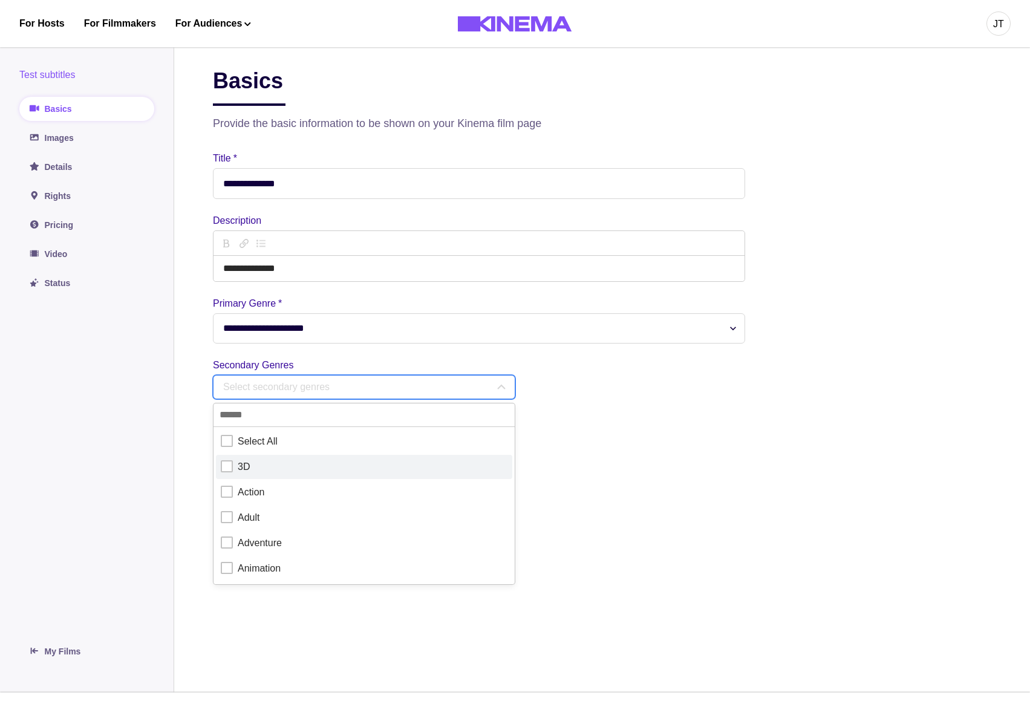
click at [264, 471] on div "3D" at bounding box center [364, 467] width 287 height 15
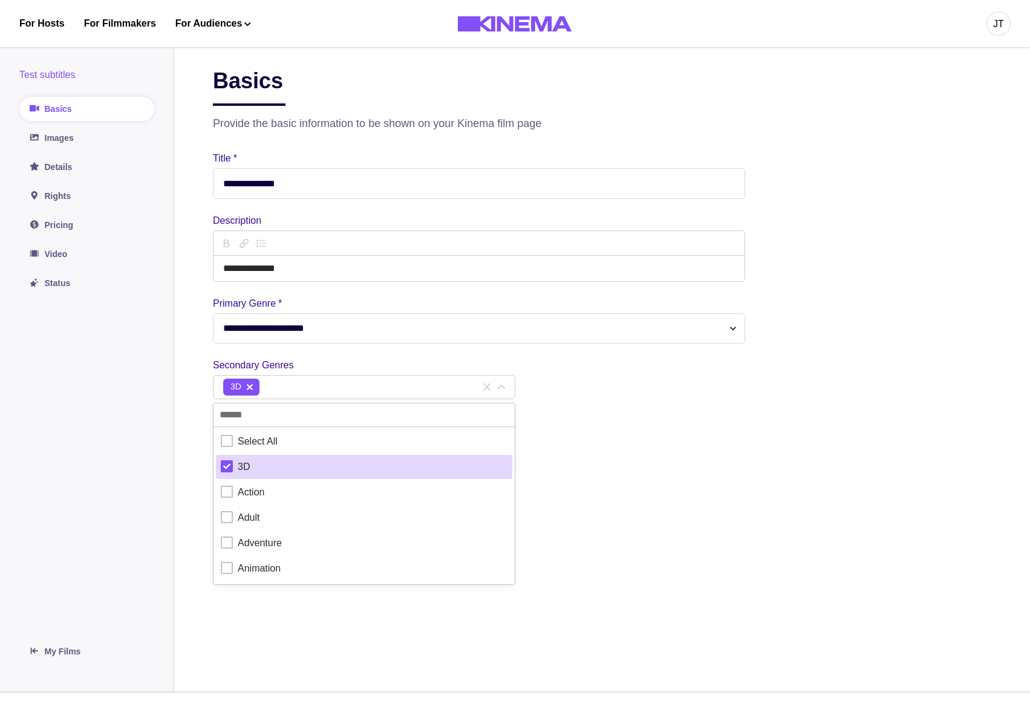
click at [613, 448] on main "**********" at bounding box center [602, 366] width 856 height 654
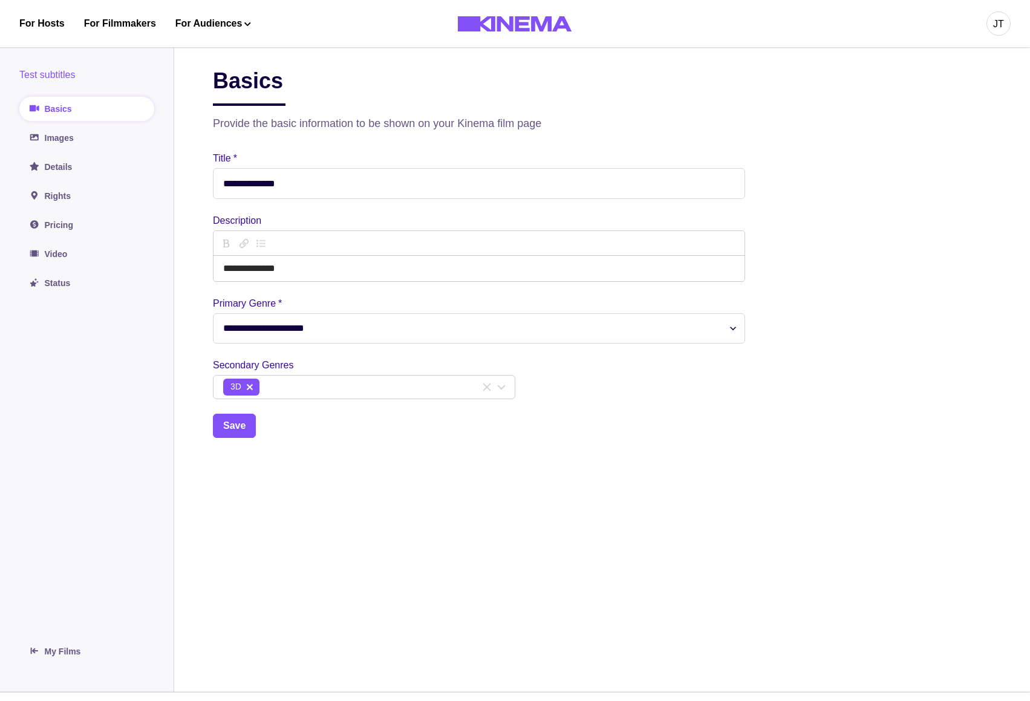
click at [213, 313] on select "**********" at bounding box center [479, 328] width 532 height 30
select select "**"
click option "**" at bounding box center [0, 0] width 0 height 0
click at [240, 427] on button "Save" at bounding box center [234, 426] width 43 height 24
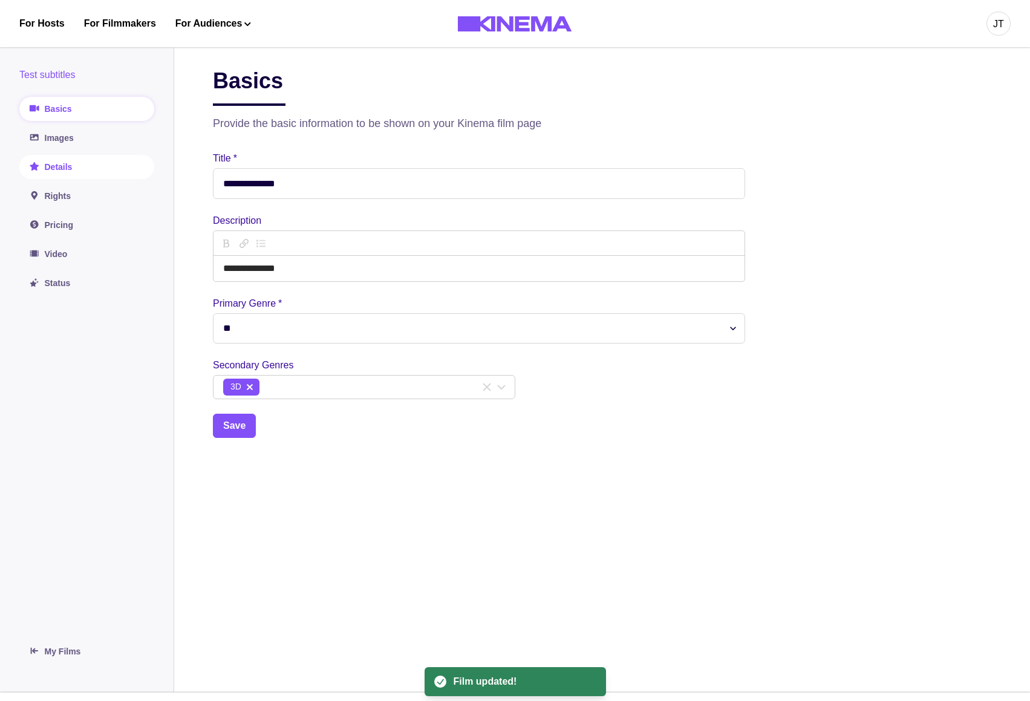
click at [82, 168] on link "Details" at bounding box center [86, 167] width 135 height 24
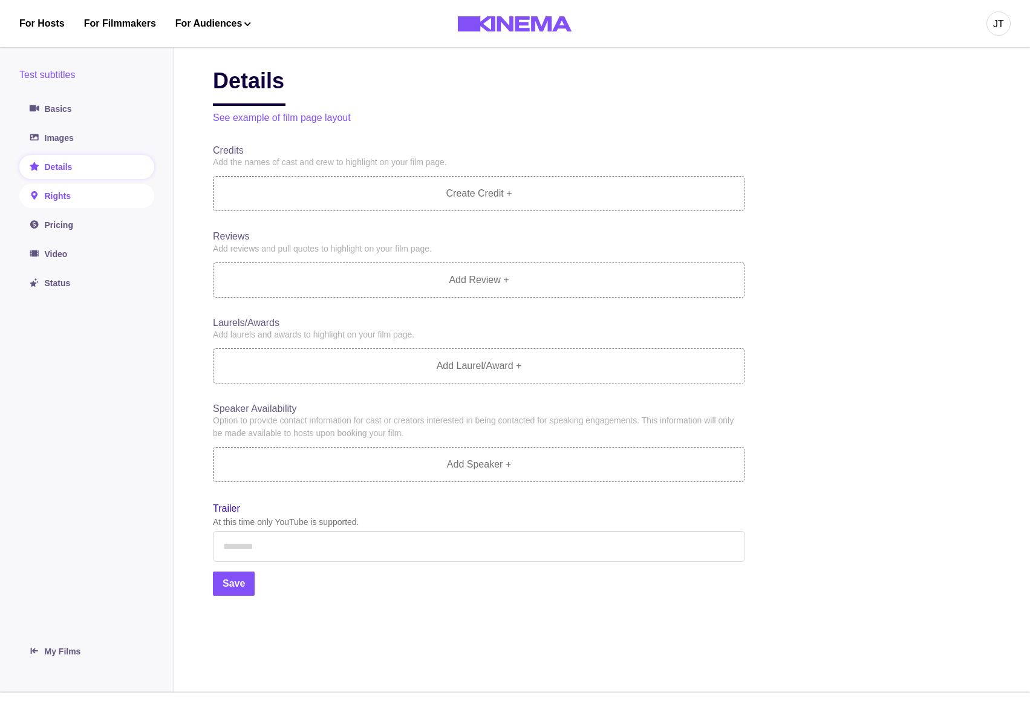
click at [91, 204] on link "Rights" at bounding box center [86, 196] width 135 height 24
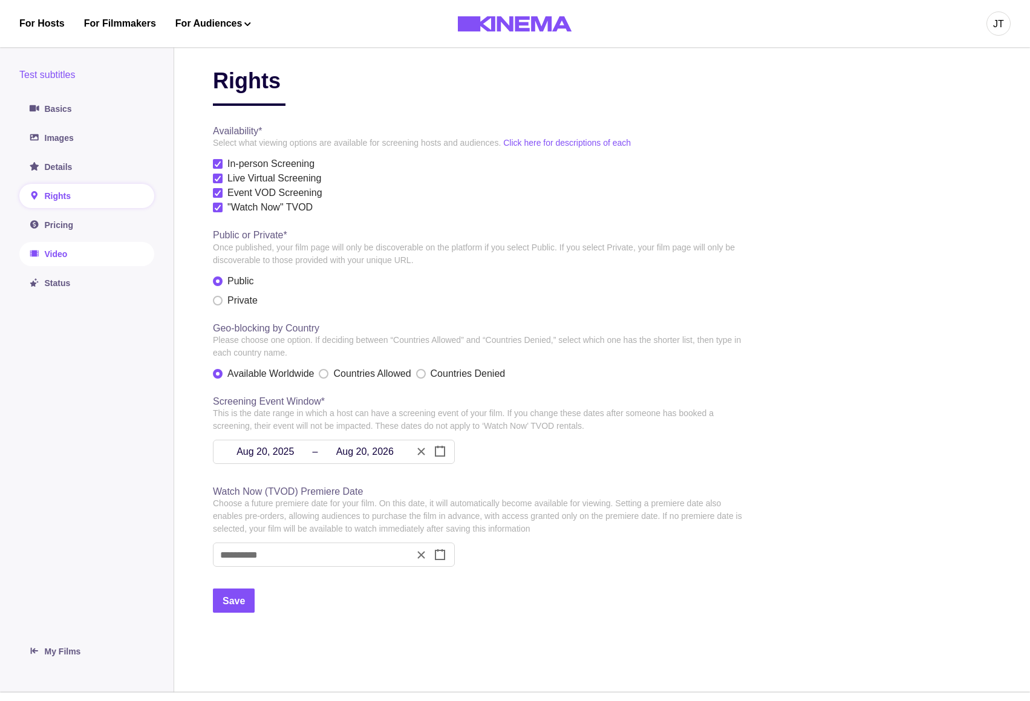
click at [80, 253] on link "Video" at bounding box center [86, 254] width 135 height 24
click at [441, 557] on icon "button" at bounding box center [439, 554] width 11 height 11
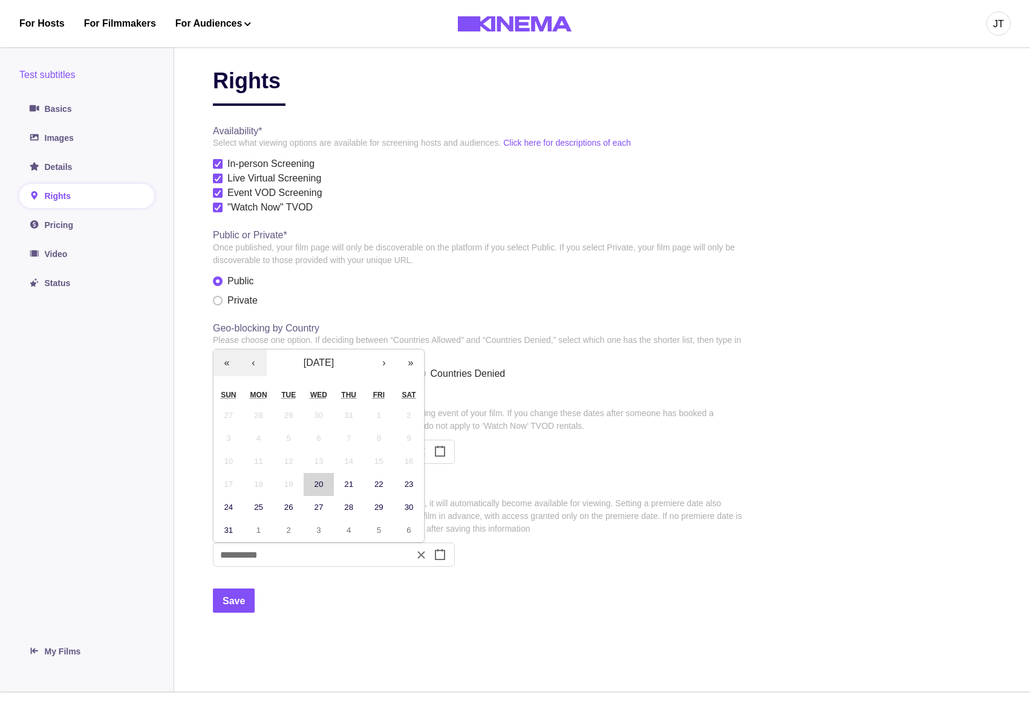
click at [317, 481] on abbr "20" at bounding box center [319, 484] width 9 height 9
type input "*"
type input "**"
type input "****"
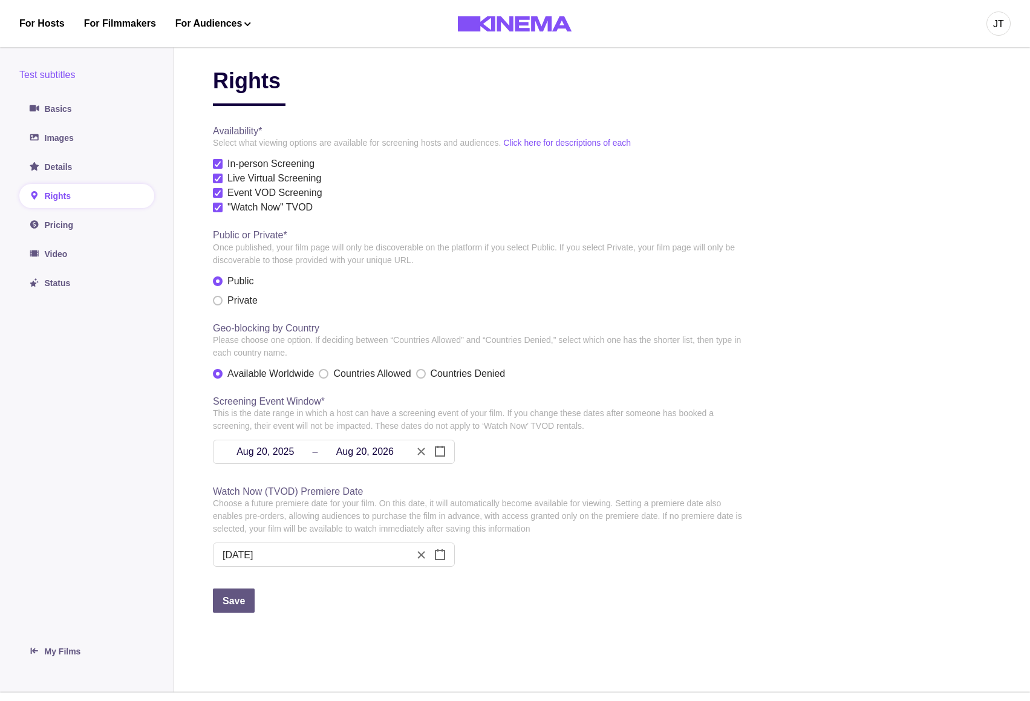
click at [237, 603] on button "Save" at bounding box center [234, 601] width 42 height 24
click at [87, 229] on link "Pricing" at bounding box center [86, 225] width 135 height 24
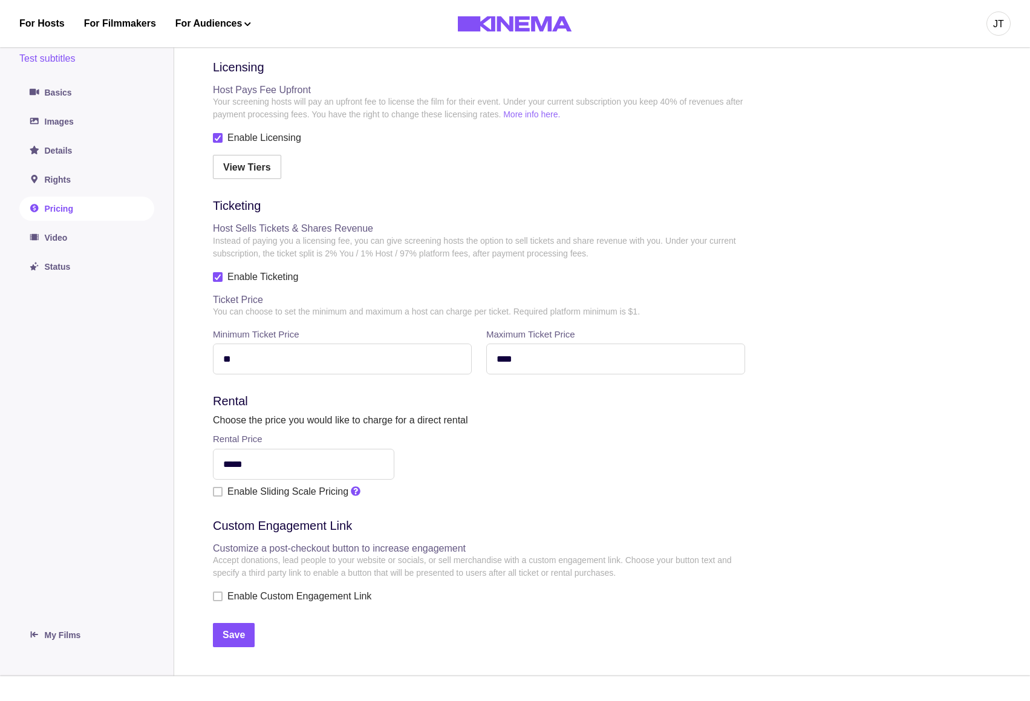
scroll to position [108, 0]
click at [79, 238] on link "Video" at bounding box center [86, 237] width 135 height 24
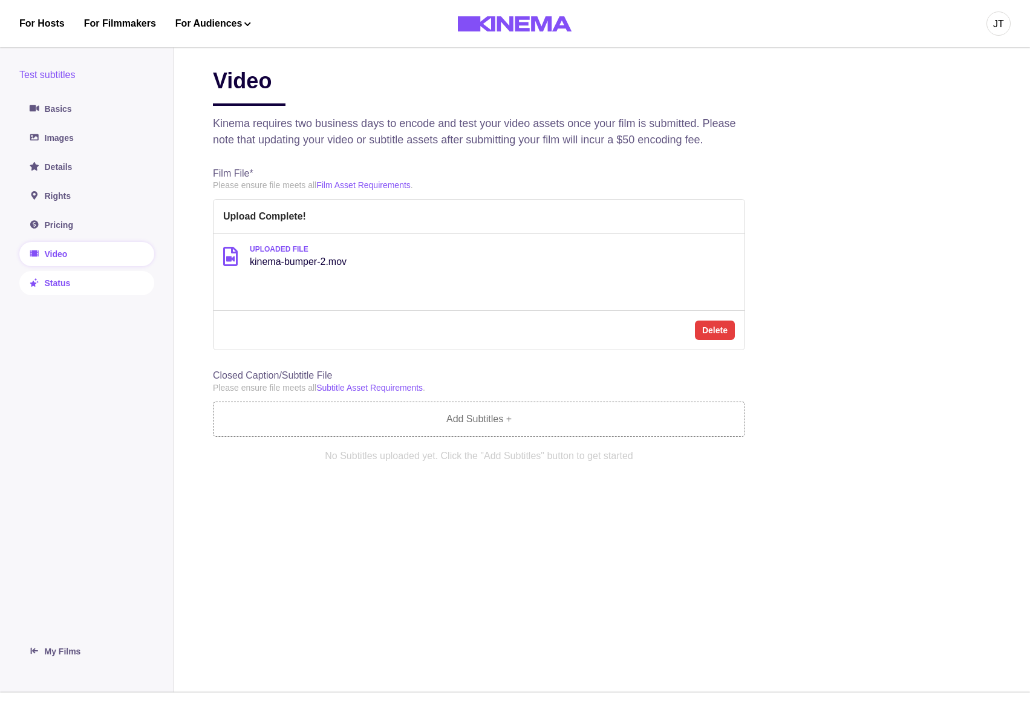
click at [65, 273] on link "Status" at bounding box center [86, 283] width 135 height 24
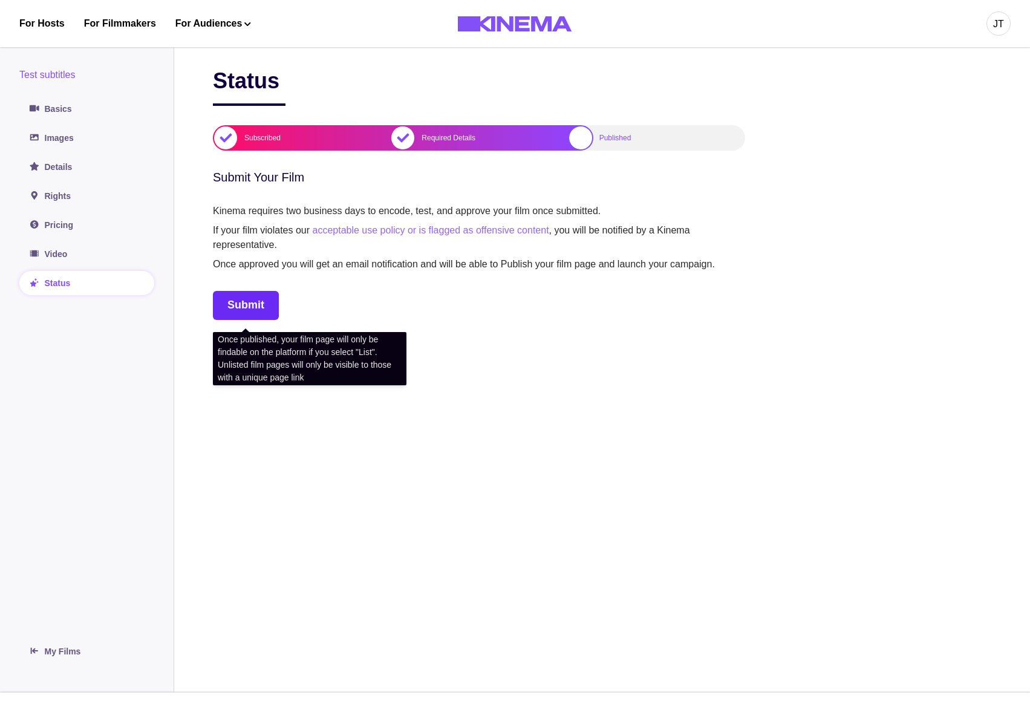
click at [252, 304] on button "Submit" at bounding box center [246, 305] width 66 height 29
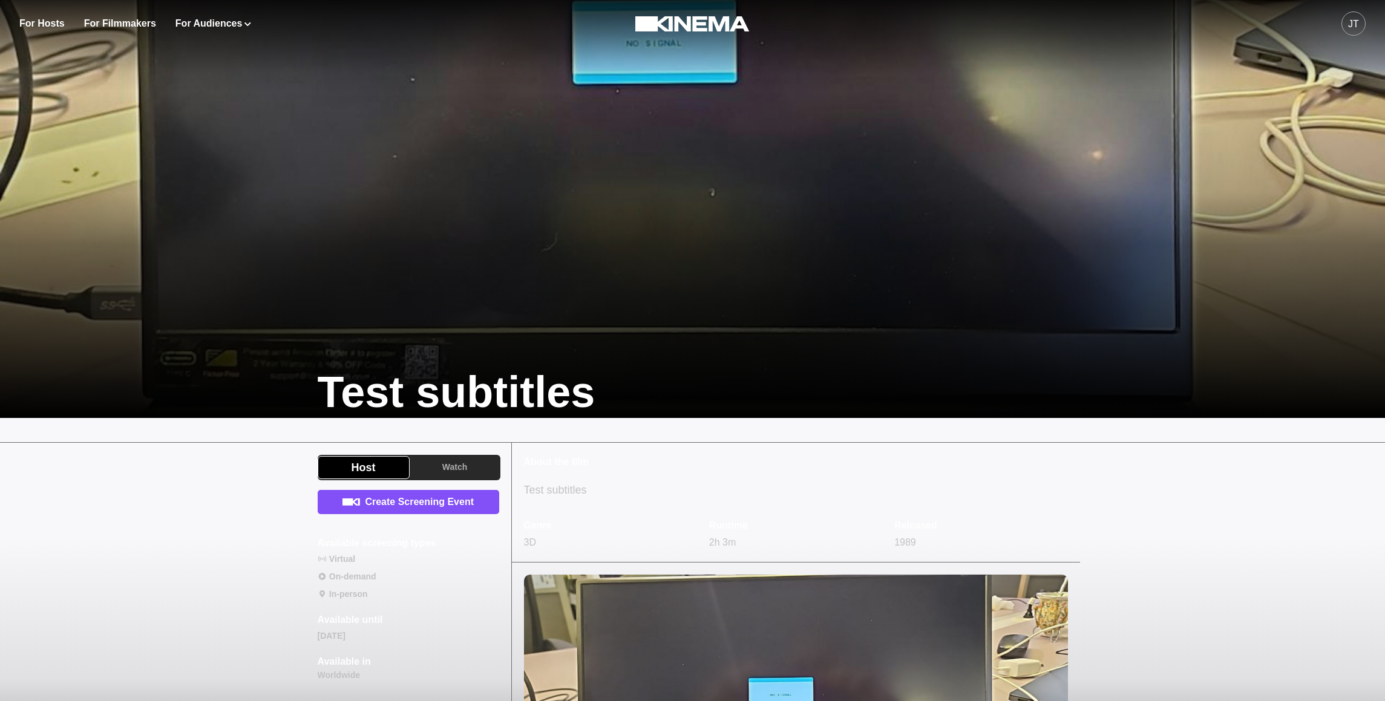
scroll to position [166, 0]
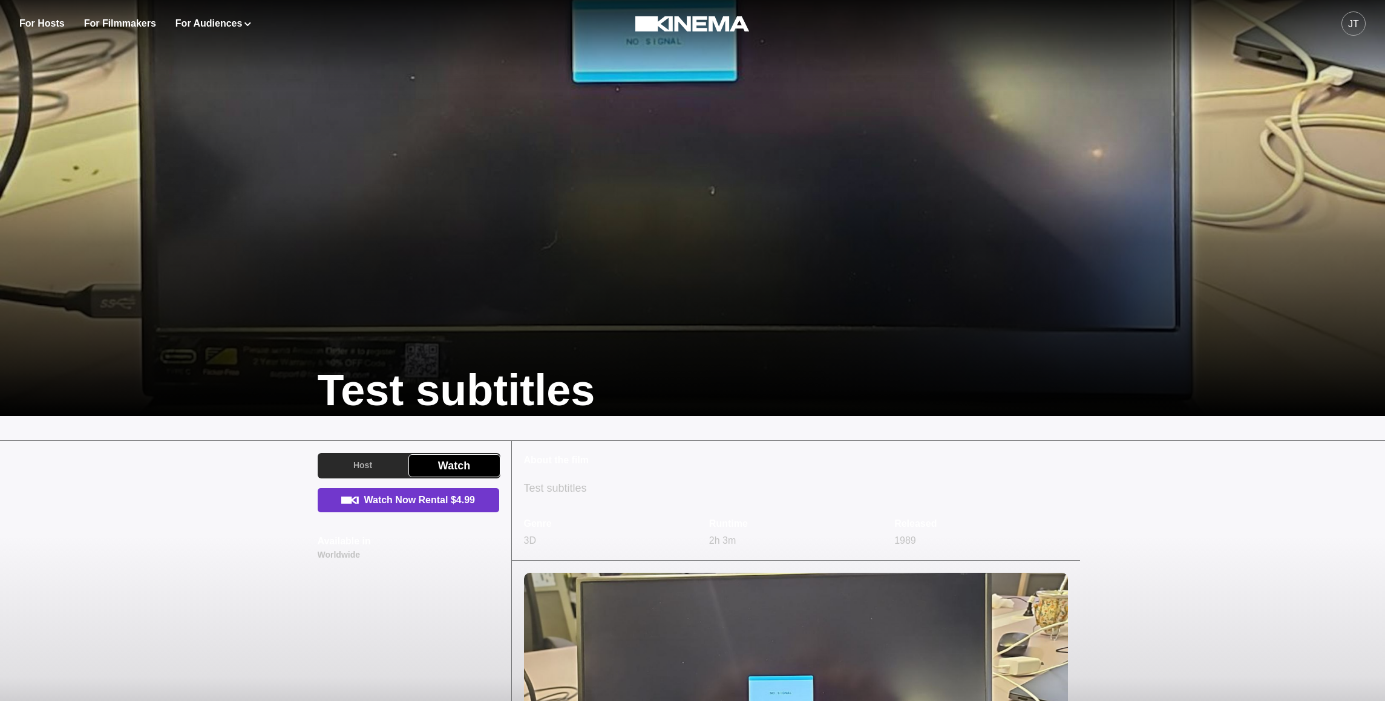
click at [435, 496] on link "Watch Now Rental $4.99" at bounding box center [408, 500] width 181 height 24
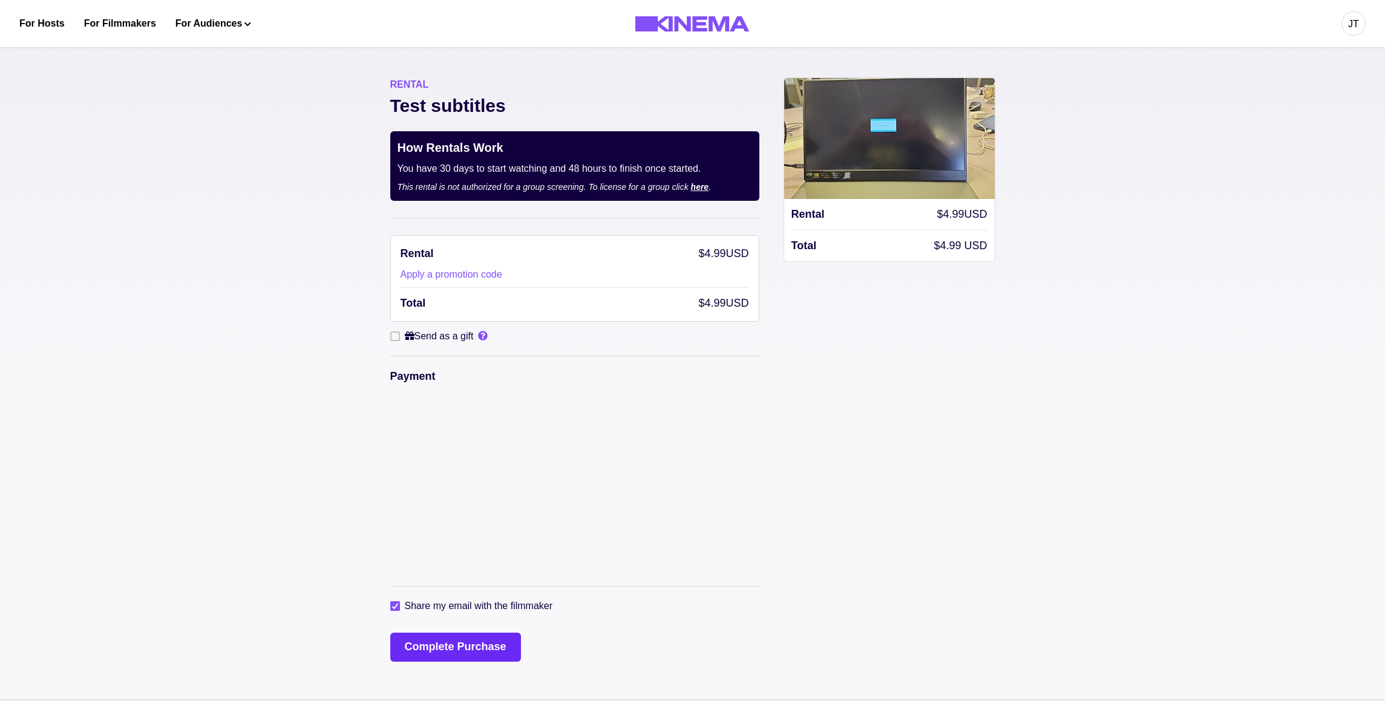
click at [441, 652] on button "Complete Purchase" at bounding box center [455, 647] width 131 height 29
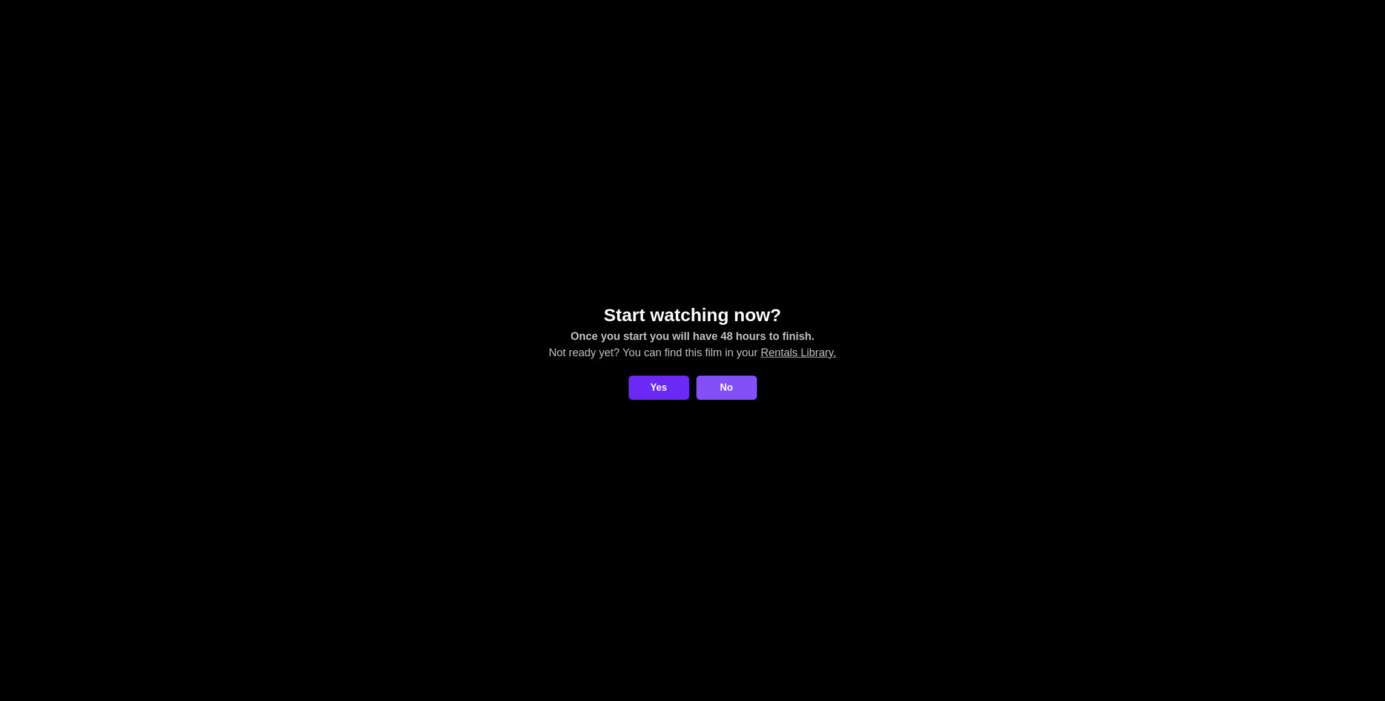
click at [649, 390] on button "Yes" at bounding box center [659, 388] width 60 height 24
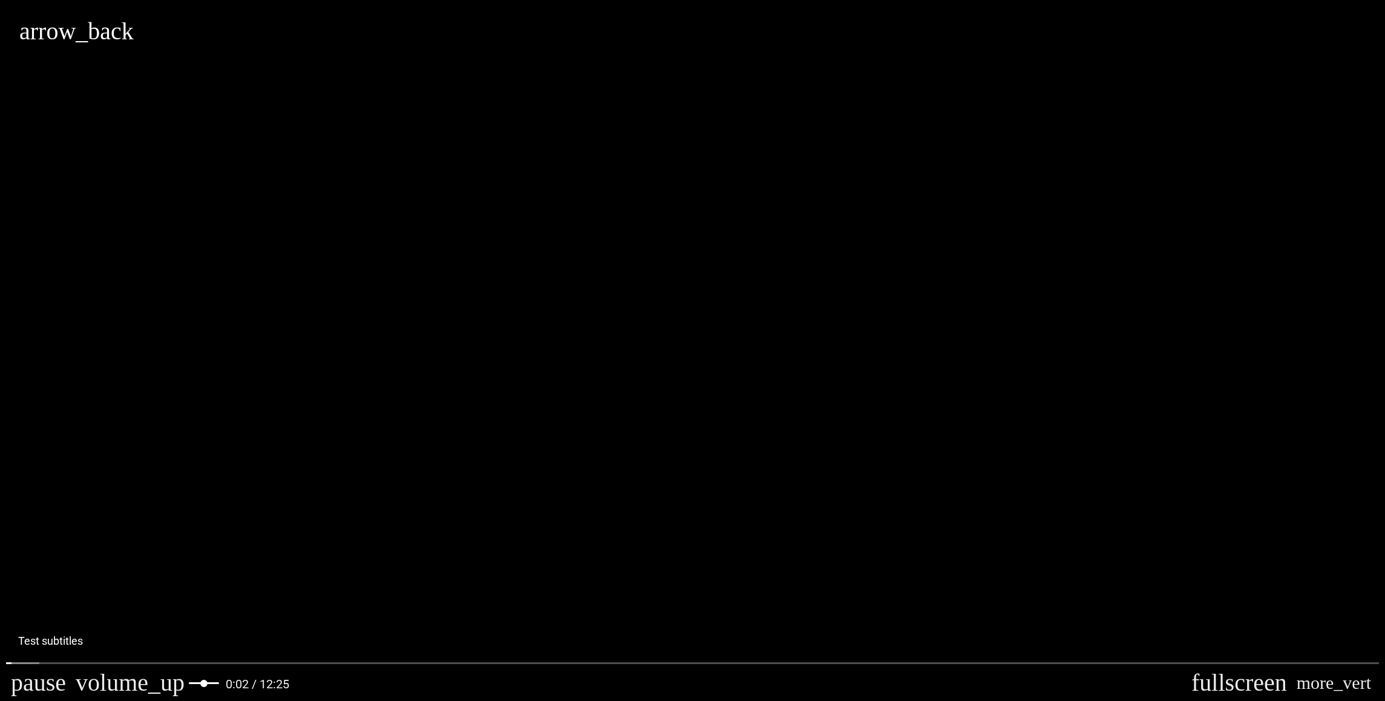
type input "********"
type input "**********"
type input "********"
type input "**********"
click at [189, 684] on input "Volume" at bounding box center [204, 683] width 30 height 7
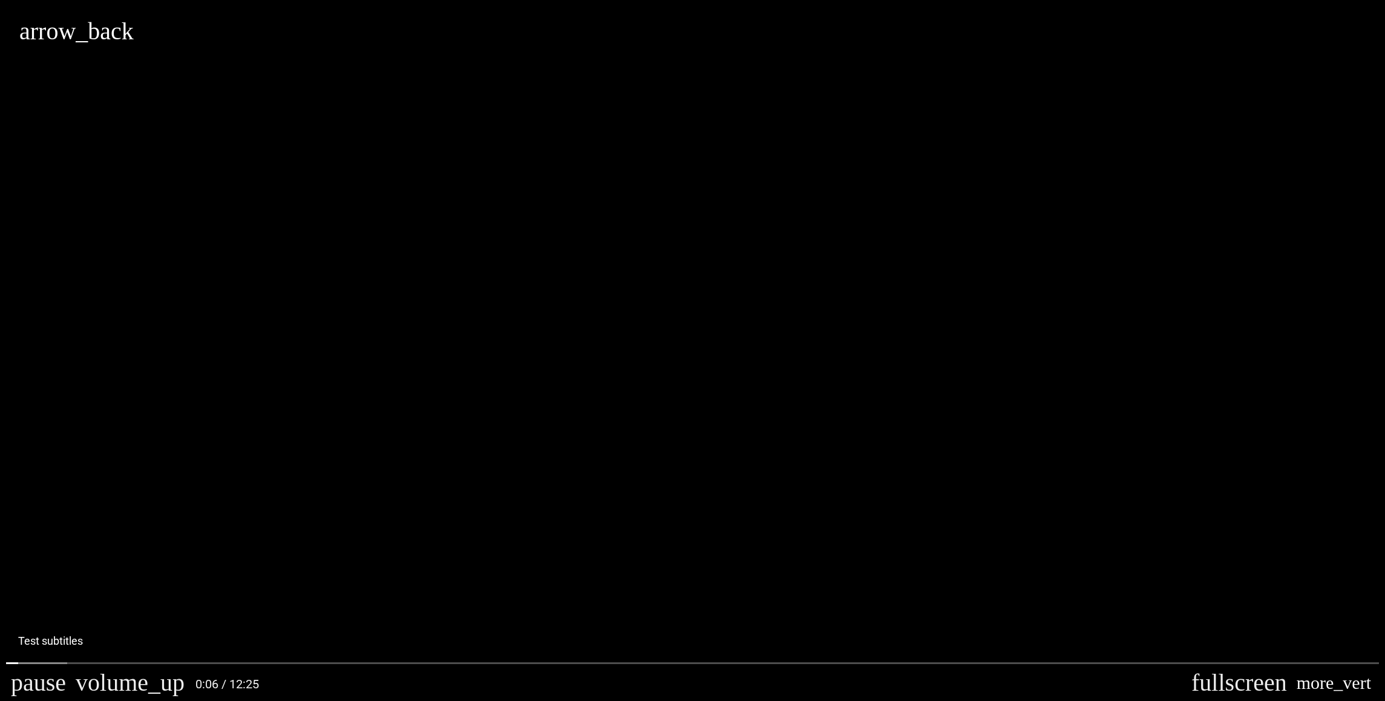
click at [1366, 688] on button "more_vert" at bounding box center [1334, 683] width 84 height 36
click at [1268, 613] on span "Captions" at bounding box center [1249, 615] width 45 height 14
click at [1267, 612] on span "English" at bounding box center [1266, 606] width 30 height 14
click at [87, 663] on input "Seek" at bounding box center [692, 662] width 1373 height 7
click at [109, 664] on input "Seek" at bounding box center [692, 662] width 1373 height 7
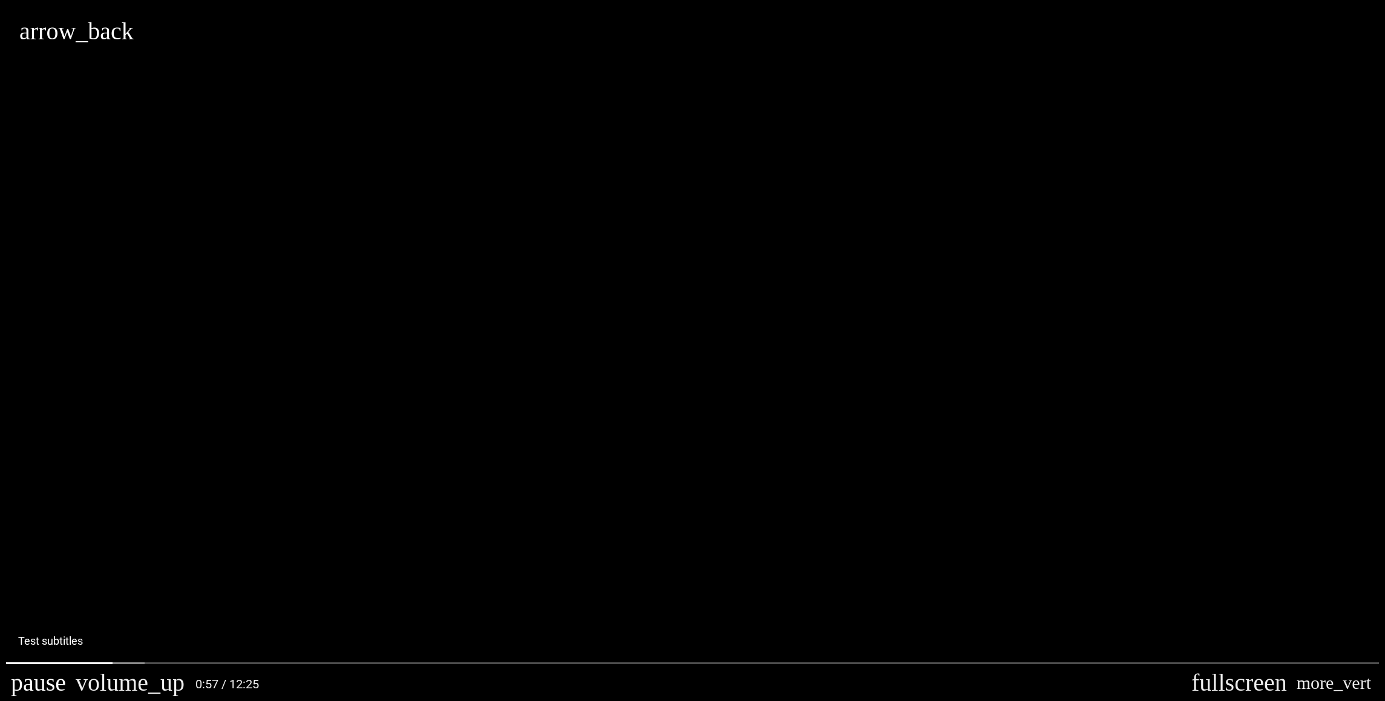
click at [23, 684] on button "pause" at bounding box center [38, 683] width 65 height 36
type input "*********"
click at [34, 42] on button "arrow_back" at bounding box center [76, 31] width 114 height 24
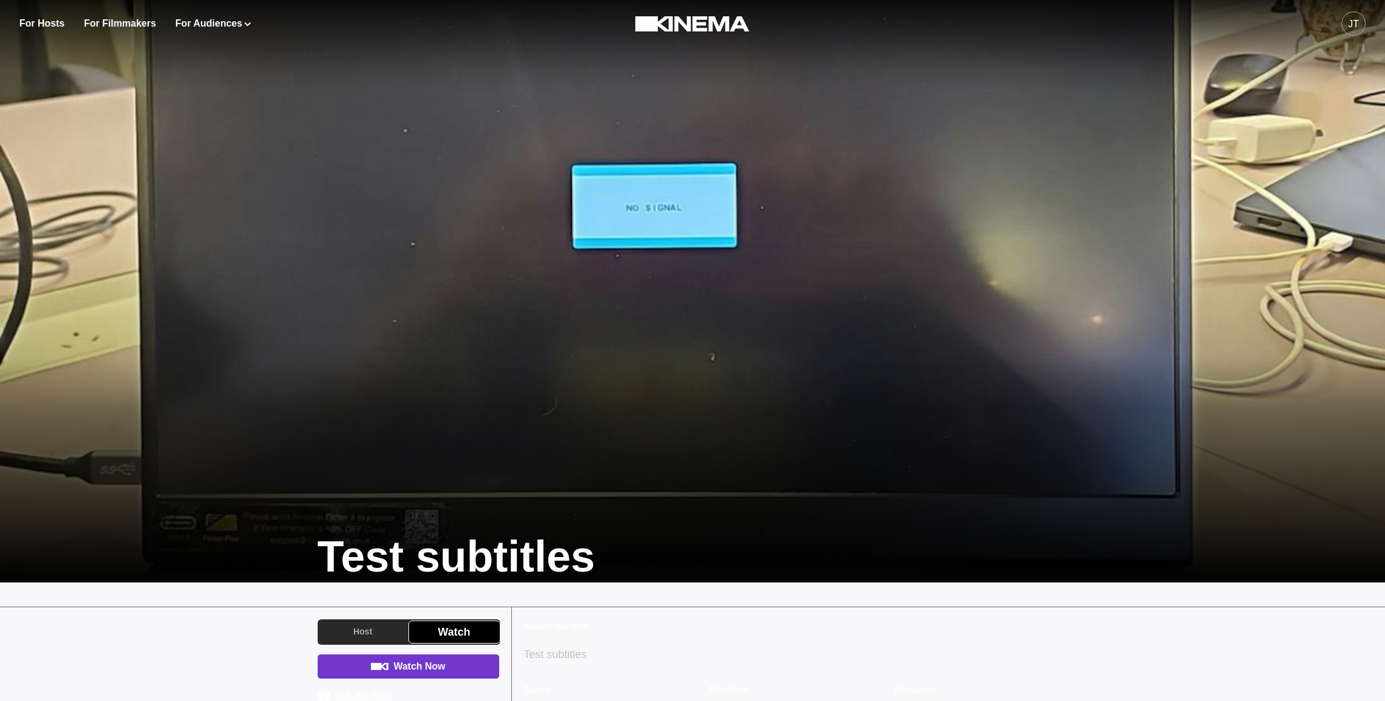
click at [439, 665] on link "Watch Now" at bounding box center [408, 667] width 181 height 24
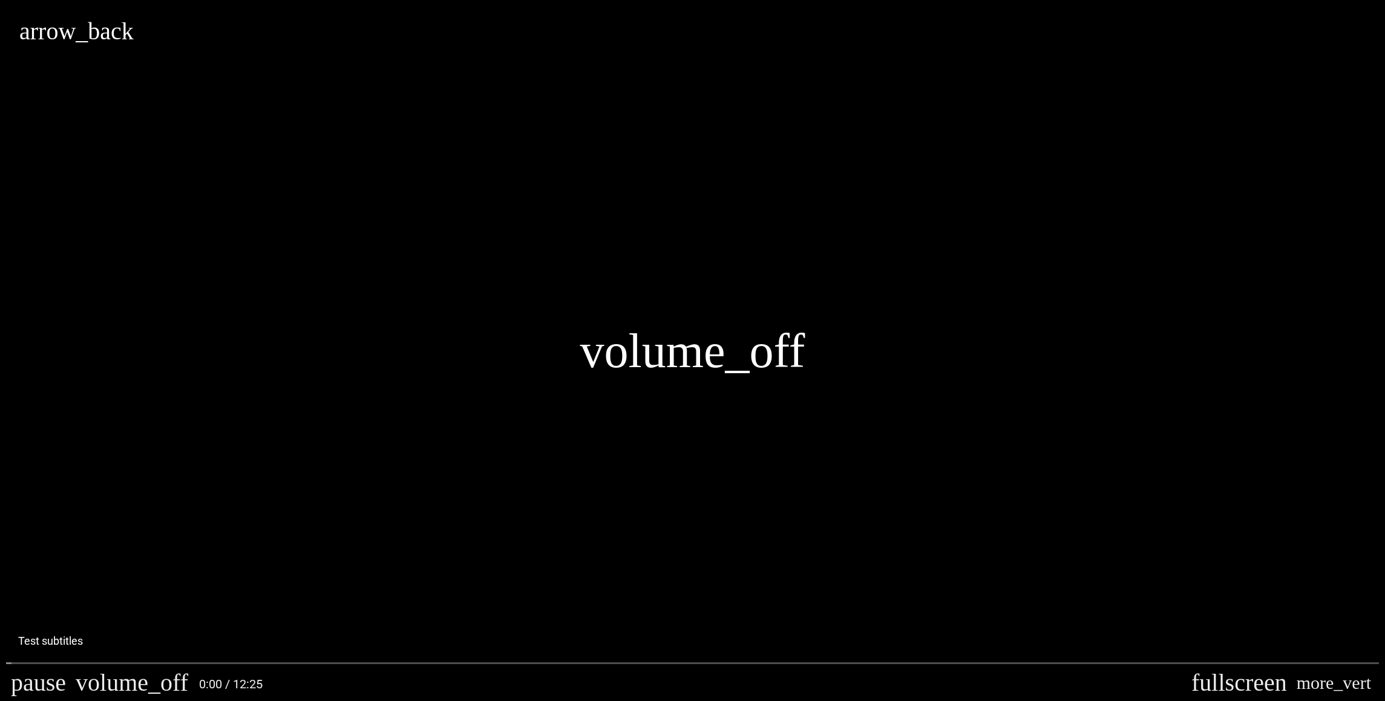
click at [484, 365] on div "volume_off" at bounding box center [692, 350] width 1385 height 701
click at [490, 361] on div "volume_off" at bounding box center [692, 350] width 1385 height 701
click at [431, 373] on div "volume_off" at bounding box center [692, 350] width 1385 height 701
type input "********"
click at [1355, 684] on button "more_vert" at bounding box center [1334, 683] width 84 height 36
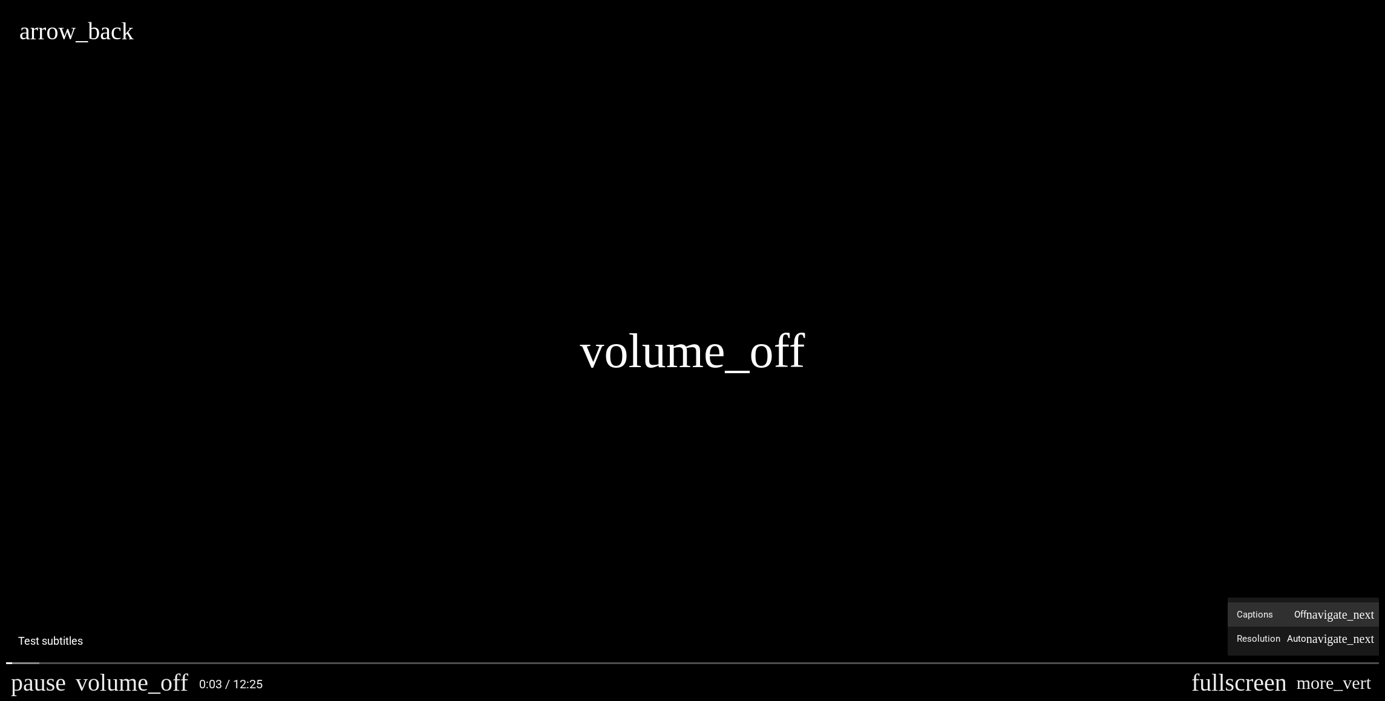
click at [1303, 616] on label "Captions Off" at bounding box center [1302, 615] width 151 height 24
click at [1291, 610] on button "English" at bounding box center [1302, 605] width 151 height 18
click at [207, 658] on div "volume_off" at bounding box center [692, 350] width 1385 height 701
click at [216, 662] on input "Seek" at bounding box center [692, 662] width 1373 height 7
click at [430, 549] on div "volume_off" at bounding box center [692, 350] width 1385 height 701
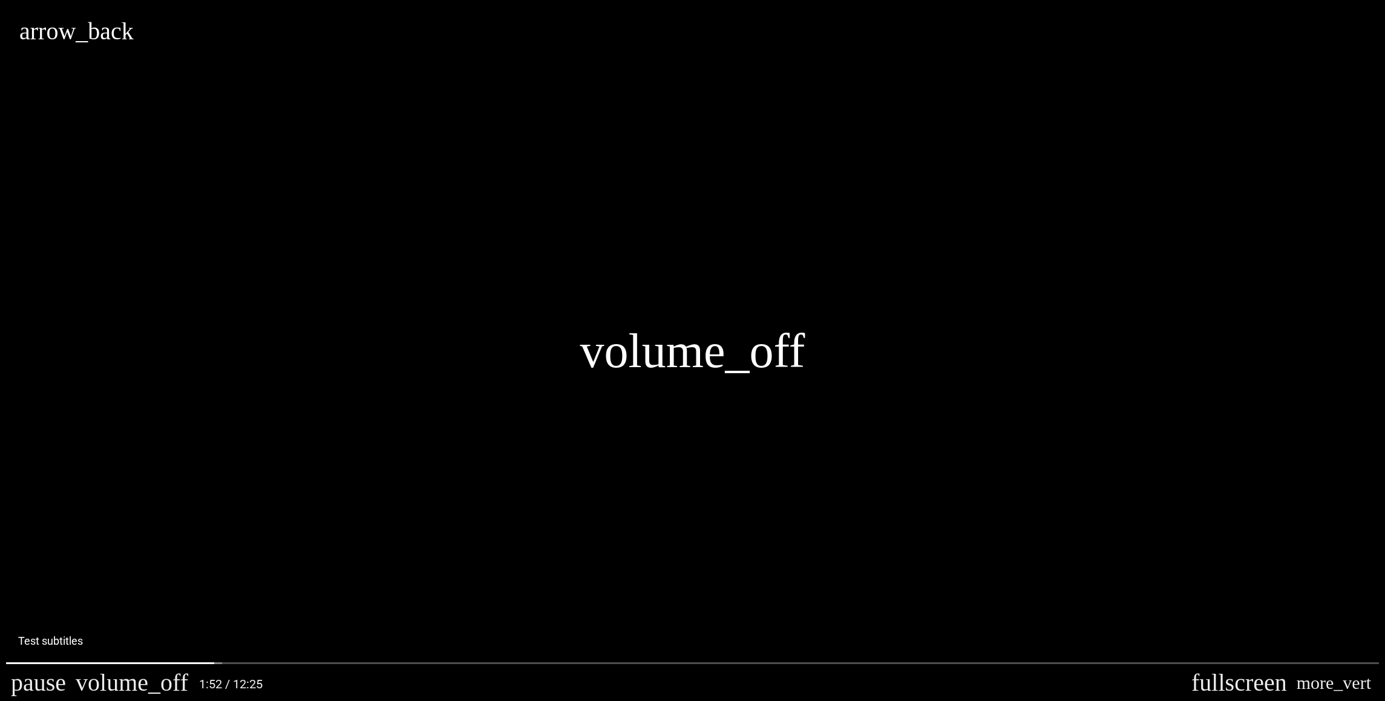
type input "**********"
click at [1359, 687] on button "more_vert" at bounding box center [1334, 683] width 84 height 36
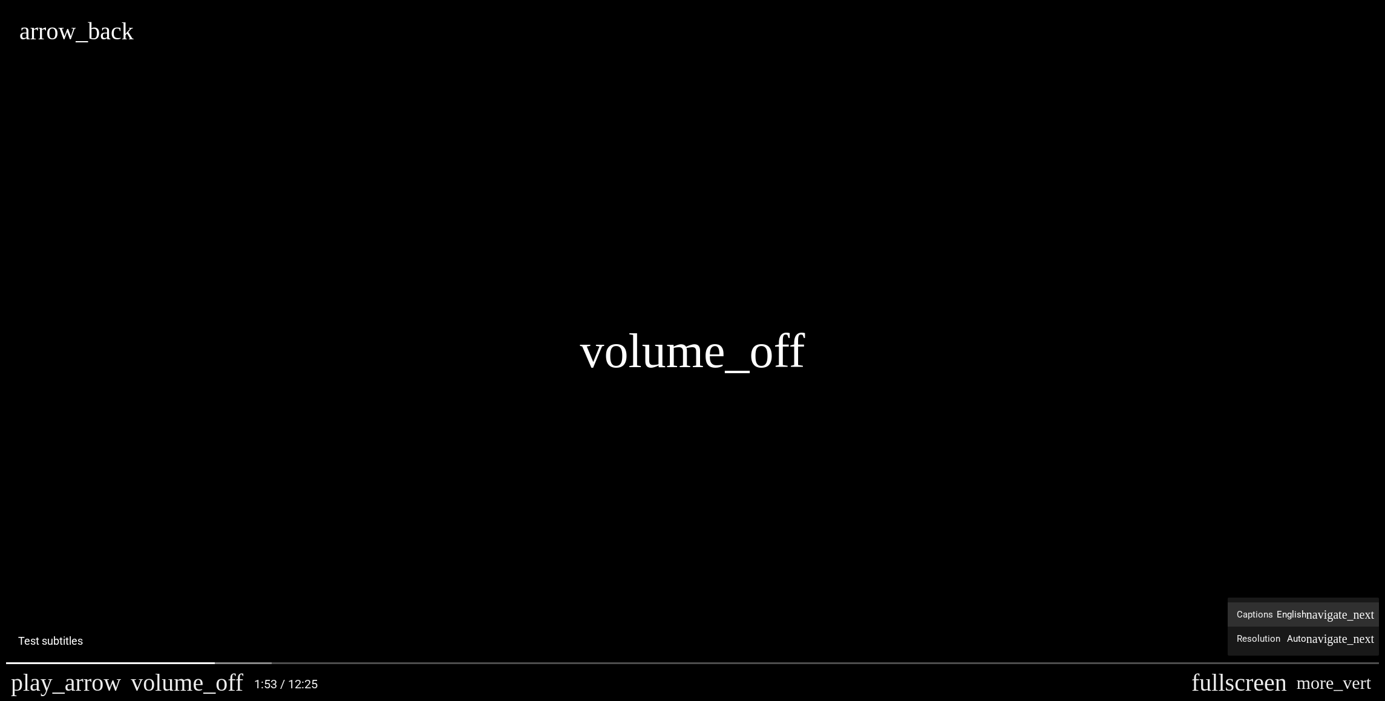
click at [1289, 621] on label "Captions English" at bounding box center [1302, 615] width 151 height 24
click at [873, 436] on div "volume_off" at bounding box center [692, 350] width 1385 height 701
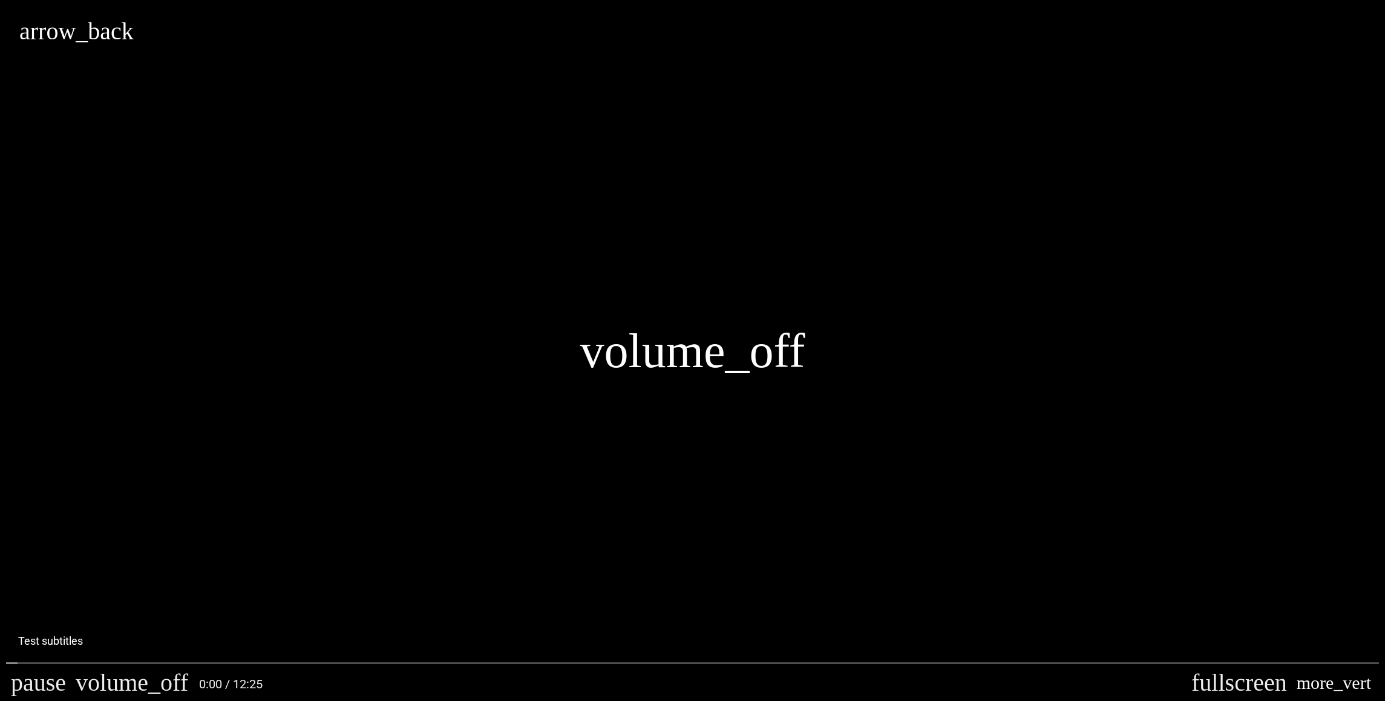
click at [1363, 684] on button "more_vert" at bounding box center [1334, 683] width 84 height 36
click at [1290, 621] on label "Captions Off" at bounding box center [1302, 615] width 151 height 24
click at [994, 514] on div "volume_off" at bounding box center [692, 350] width 1385 height 701
click at [854, 421] on div "volume_off" at bounding box center [692, 350] width 1385 height 701
type input "********"
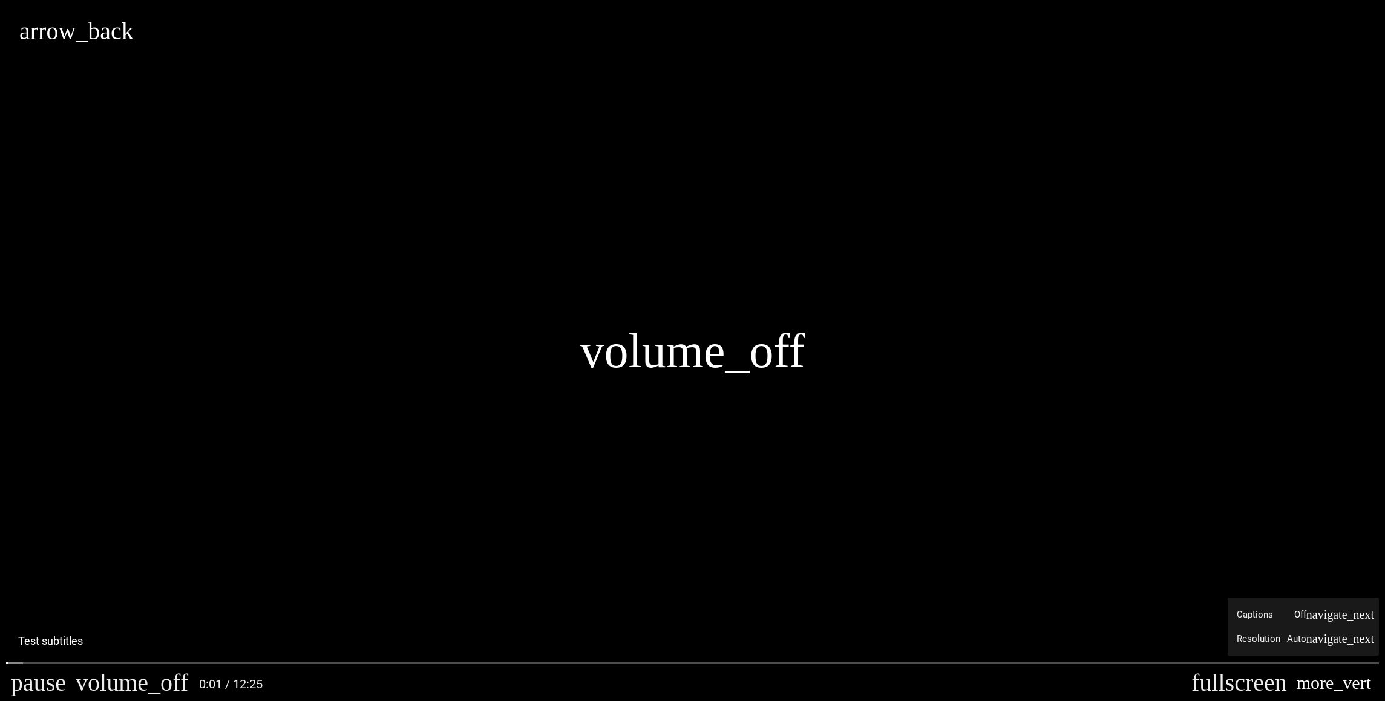
click at [1358, 682] on button "more_vert" at bounding box center [1334, 683] width 84 height 36
click at [982, 456] on div "volume_off" at bounding box center [692, 350] width 1385 height 701
type input "*******"
click at [1361, 686] on button "more_vert" at bounding box center [1334, 683] width 84 height 36
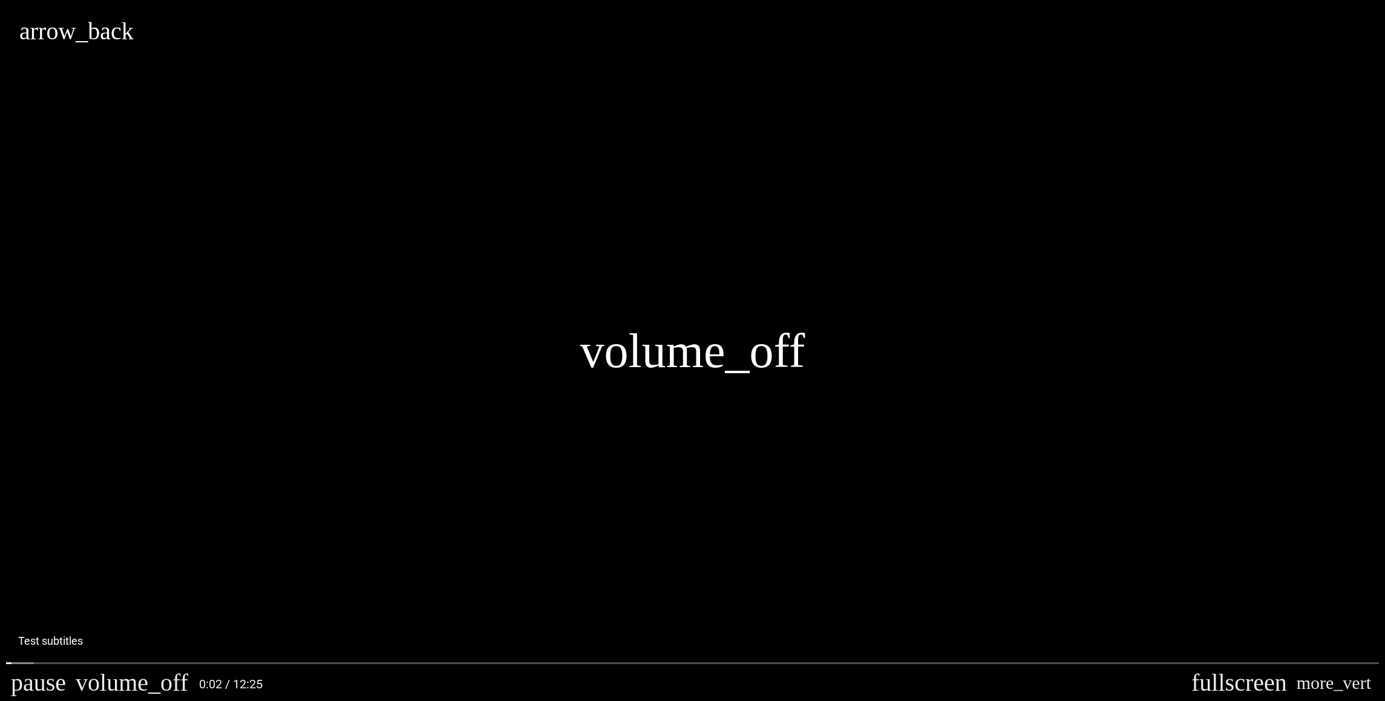
click at [918, 451] on div "volume_off" at bounding box center [692, 350] width 1385 height 701
type input "********"
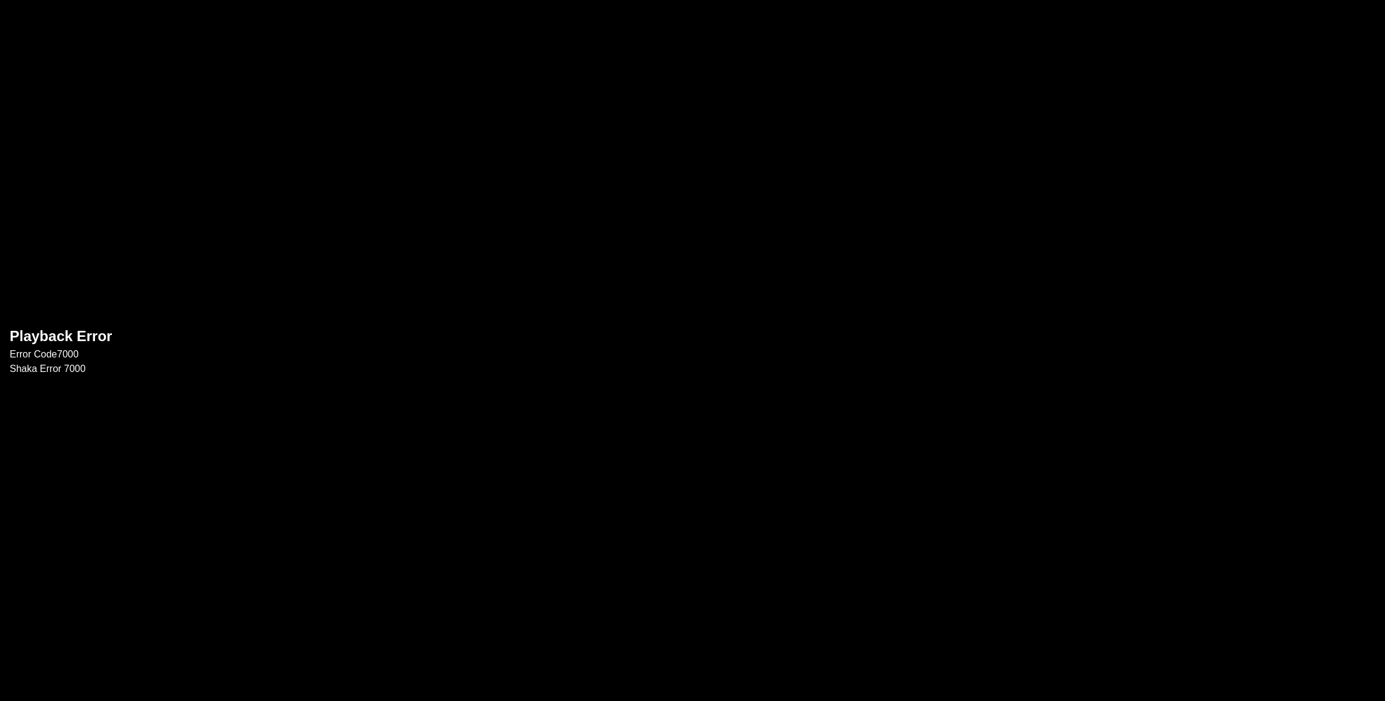
click at [877, 160] on div "Playback Error Error Code 7000 Shaka Error 7000" at bounding box center [692, 350] width 1385 height 701
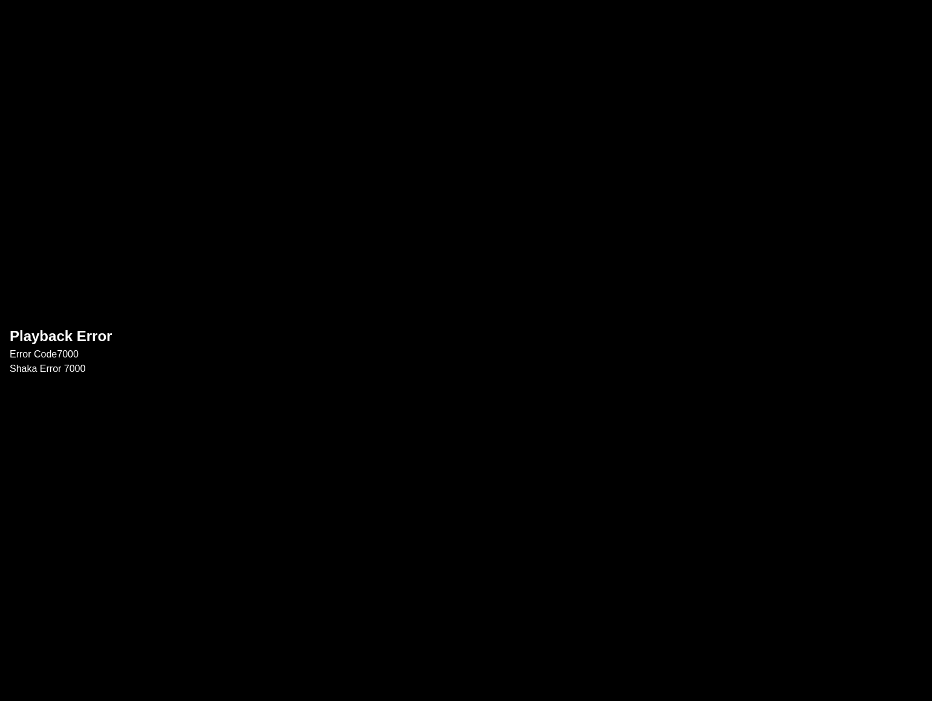
click at [656, 221] on div "Playback Error Error Code 7000 Shaka Error 7000" at bounding box center [466, 350] width 932 height 701
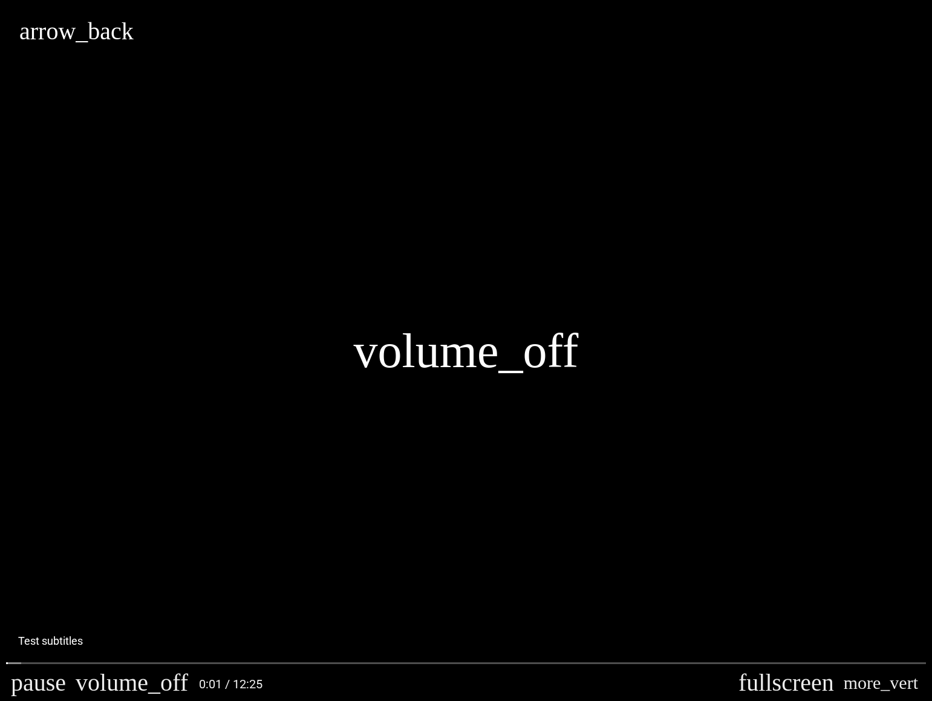
click at [665, 223] on div "volume_off" at bounding box center [466, 350] width 932 height 701
type input "********"
click at [15, 34] on div "volume_off" at bounding box center [466, 350] width 932 height 701
click at [25, 34] on button "arrow_back" at bounding box center [76, 31] width 114 height 24
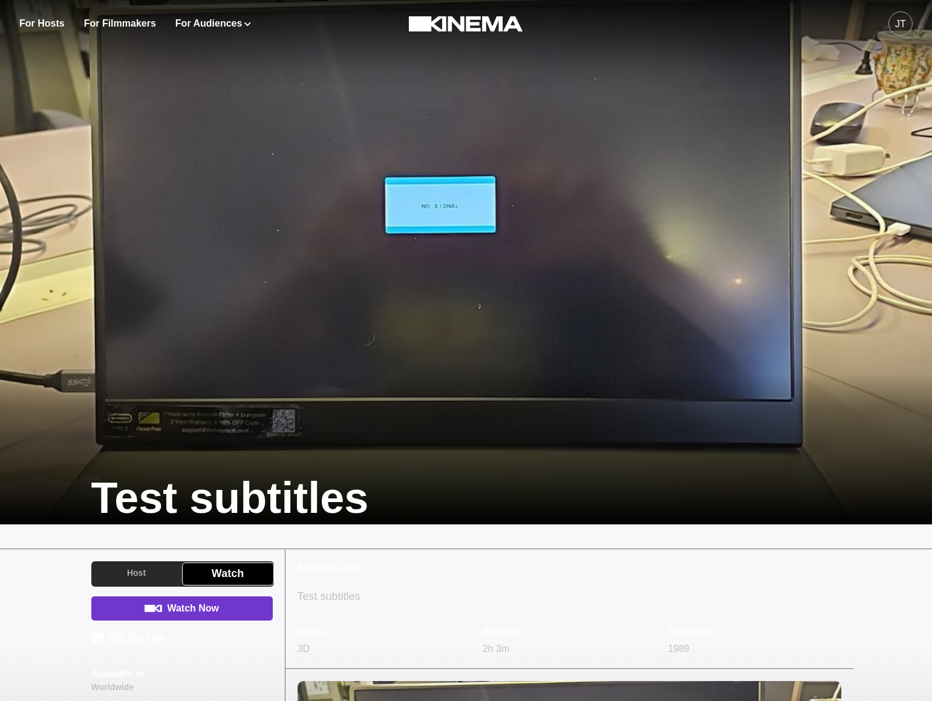
click at [218, 604] on link "Watch Now" at bounding box center [181, 608] width 181 height 24
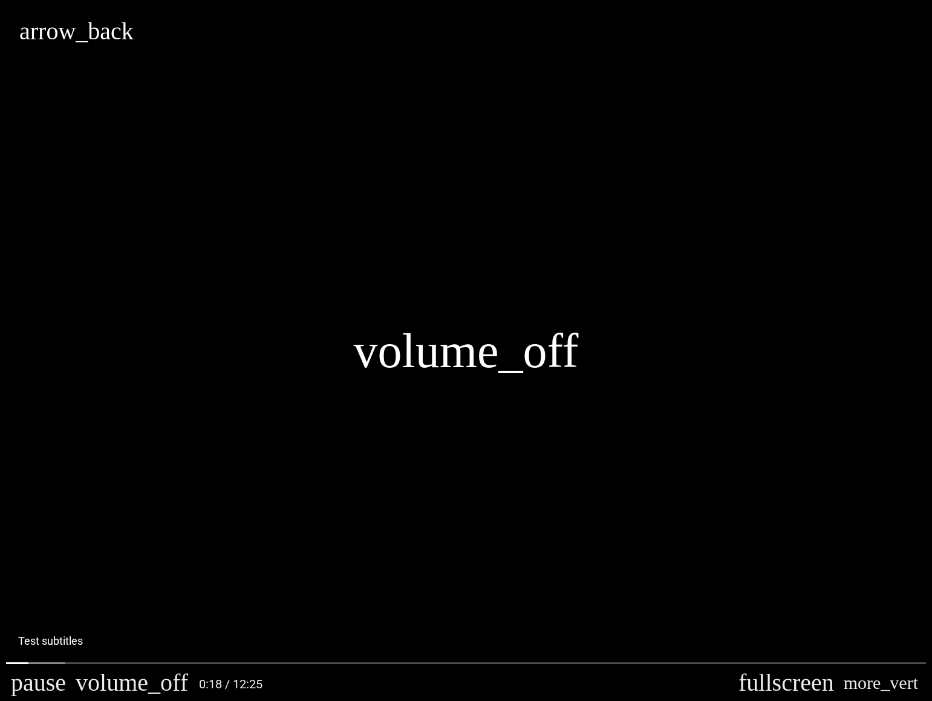
type input "********"
click at [908, 681] on button "more_vert" at bounding box center [881, 683] width 84 height 36
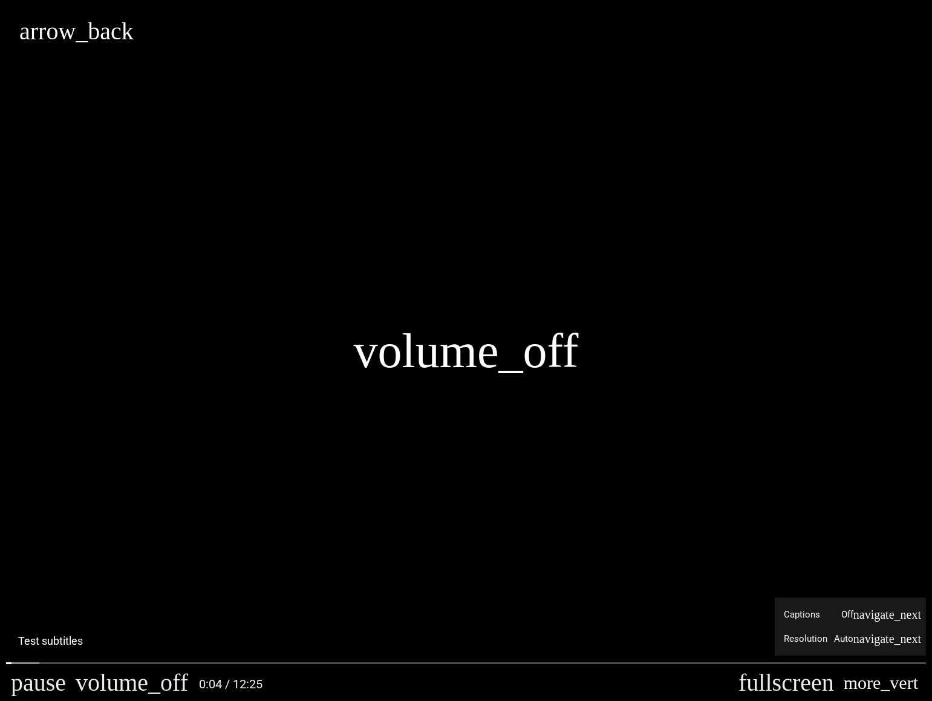
click at [909, 682] on button "more_vert" at bounding box center [881, 683] width 84 height 36
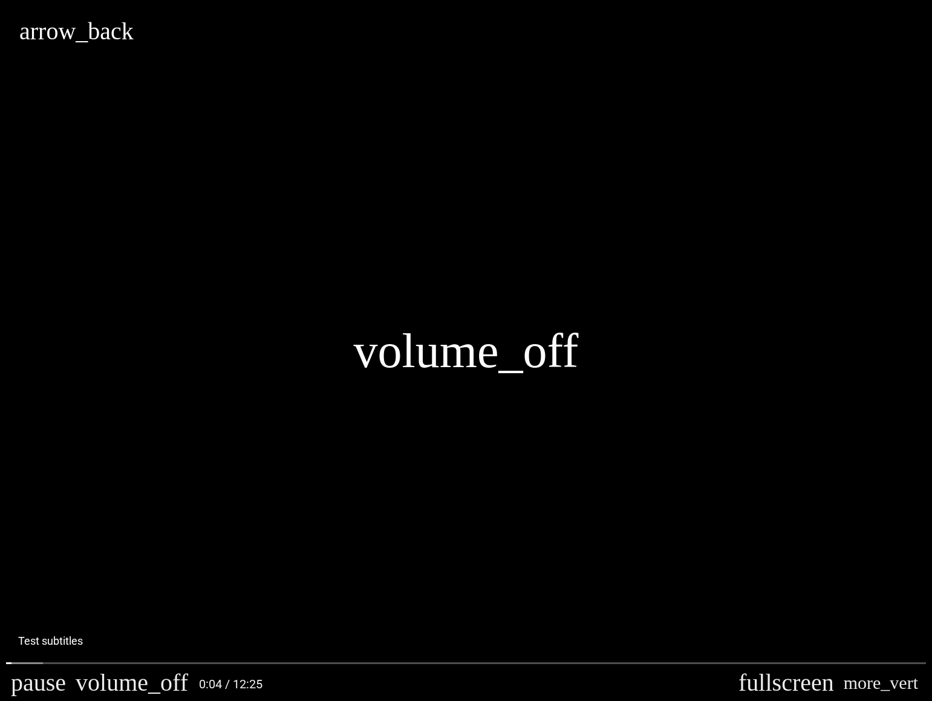
click at [714, 422] on div "volume_off" at bounding box center [466, 350] width 932 height 701
type input "********"
click at [905, 679] on button "more_vert" at bounding box center [881, 683] width 84 height 36
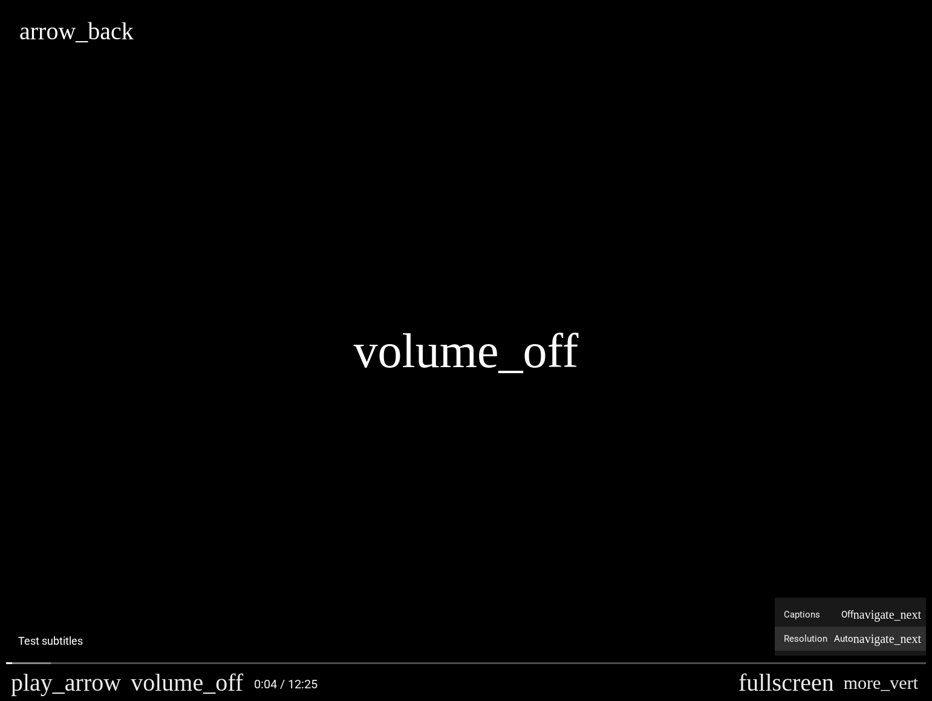
click at [888, 643] on label "Resolution Auto" at bounding box center [850, 639] width 151 height 24
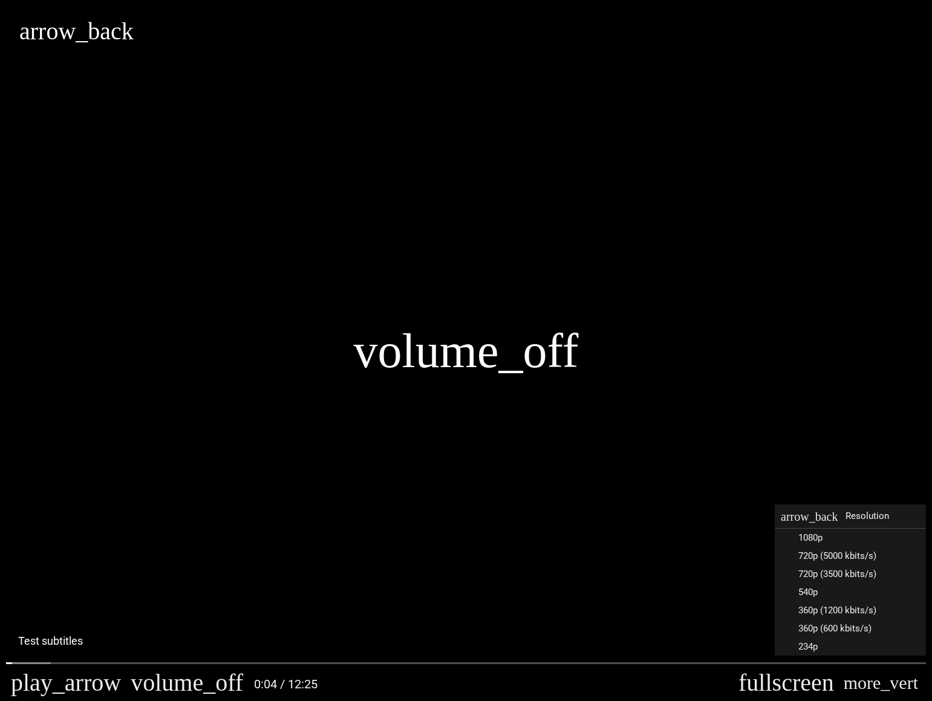
click at [653, 491] on div "volume_off" at bounding box center [466, 350] width 932 height 701
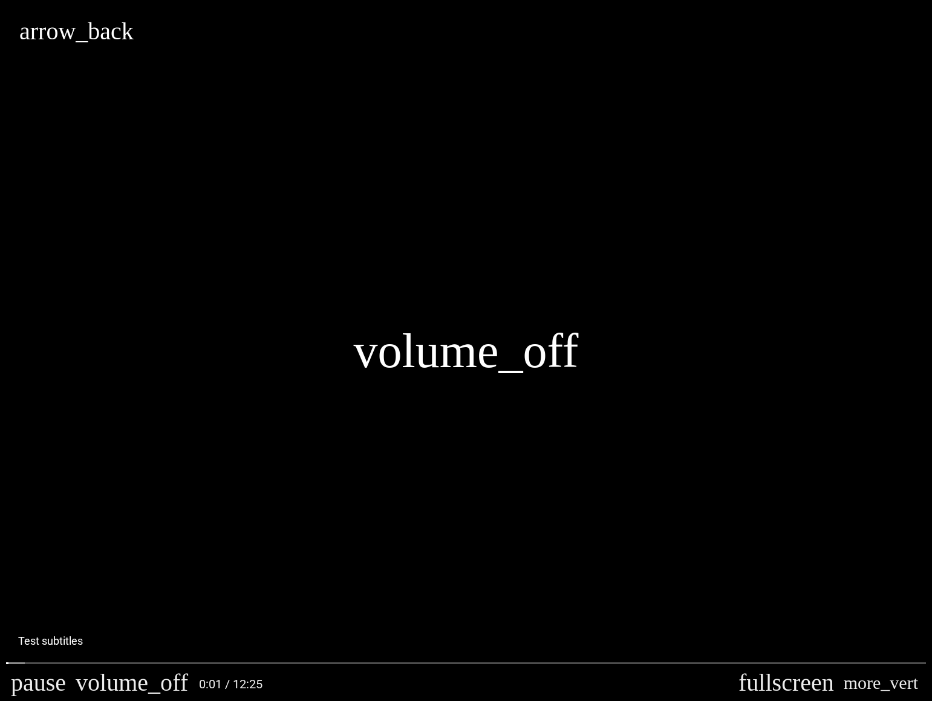
click at [776, 244] on div "volume_off" at bounding box center [466, 350] width 932 height 701
type input "********"
drag, startPoint x: 505, startPoint y: 186, endPoint x: 518, endPoint y: 194, distance: 14.9
click at [505, 187] on div "volume_off" at bounding box center [466, 350] width 932 height 701
type input "*********"
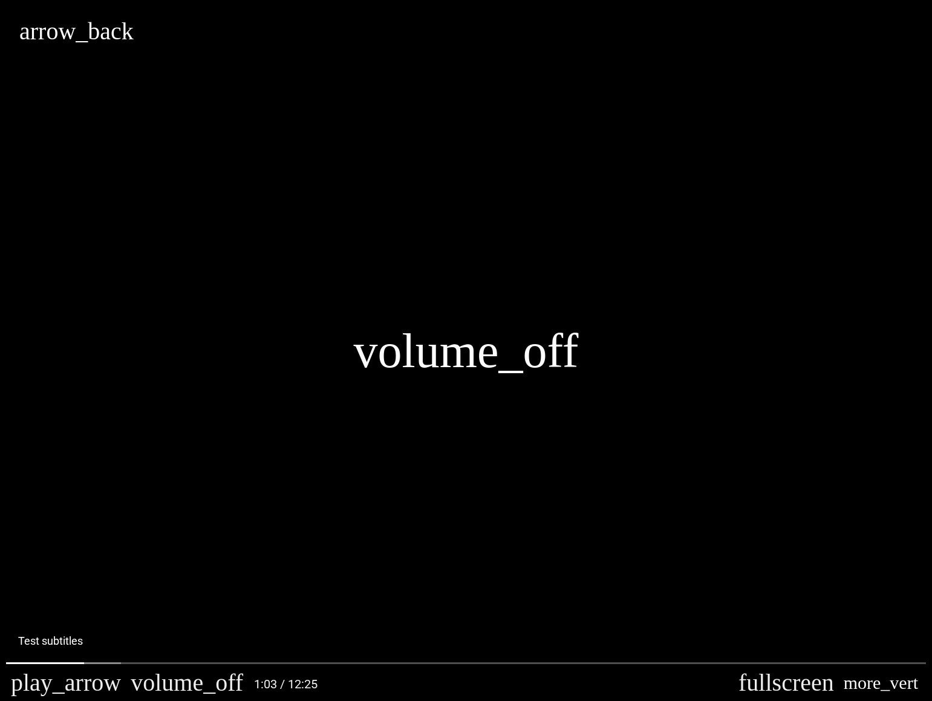
click at [916, 693] on button "more_vert" at bounding box center [881, 683] width 84 height 36
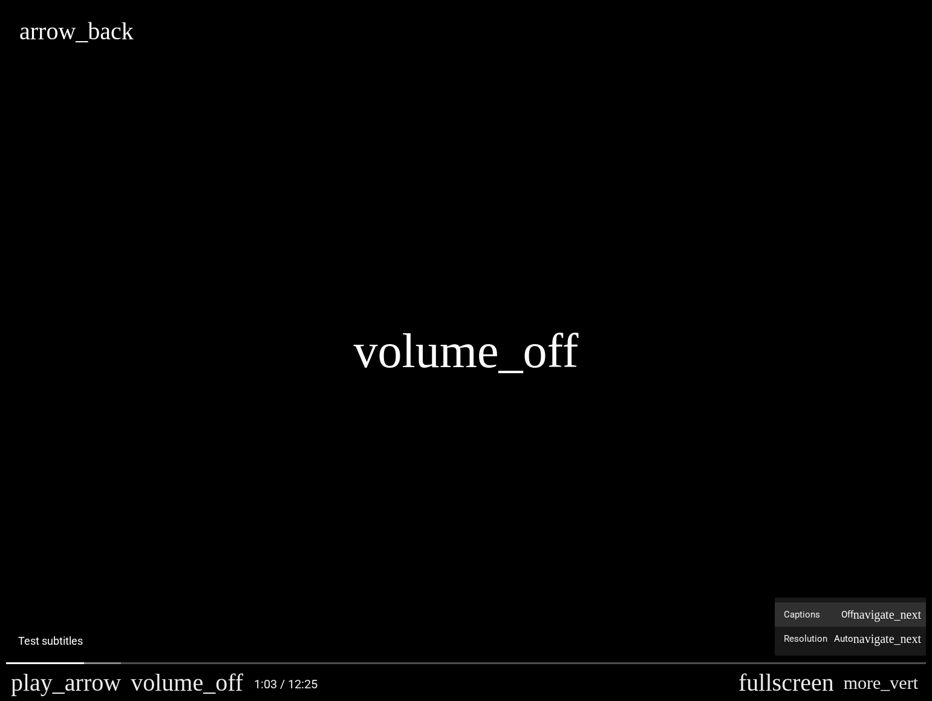
click at [847, 614] on label "Captions Off" at bounding box center [850, 615] width 151 height 24
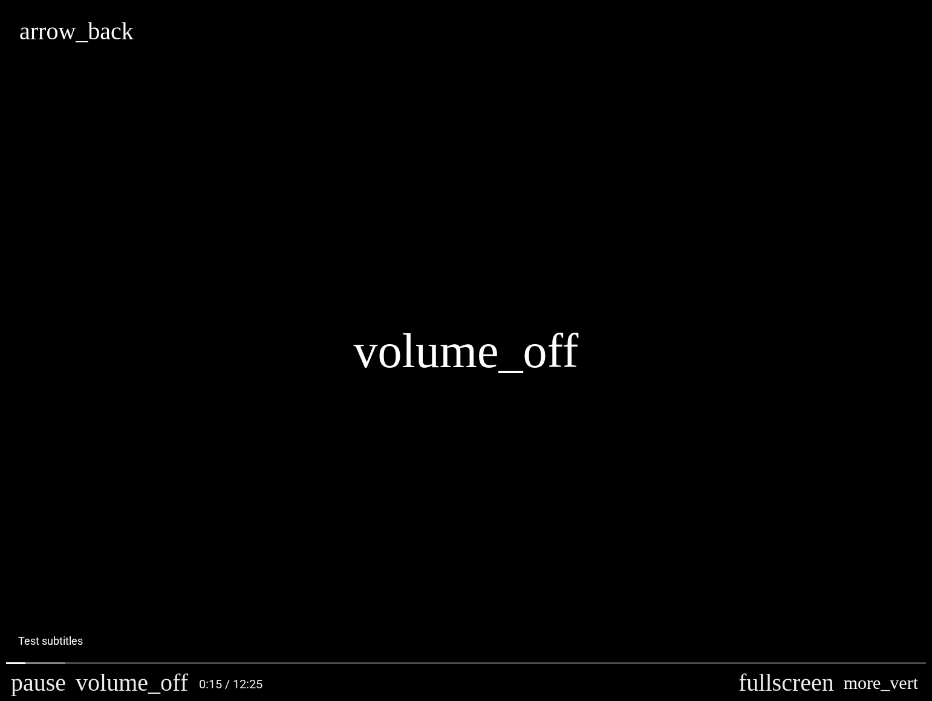
click at [902, 680] on button "more_vert" at bounding box center [881, 683] width 84 height 36
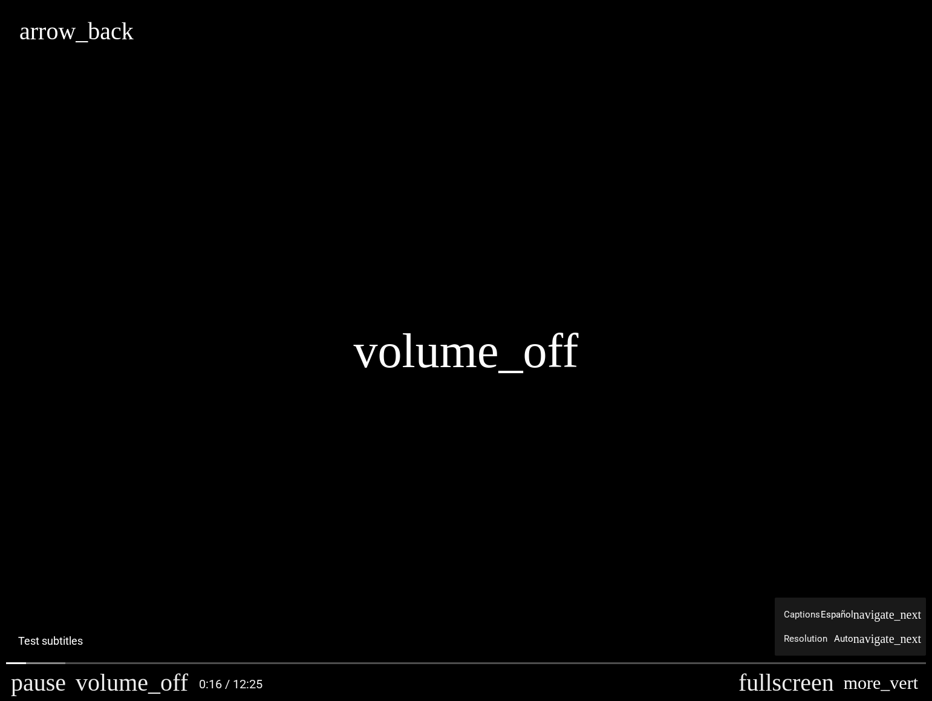
click at [906, 682] on button "more_vert" at bounding box center [881, 683] width 84 height 36
type input "*********"
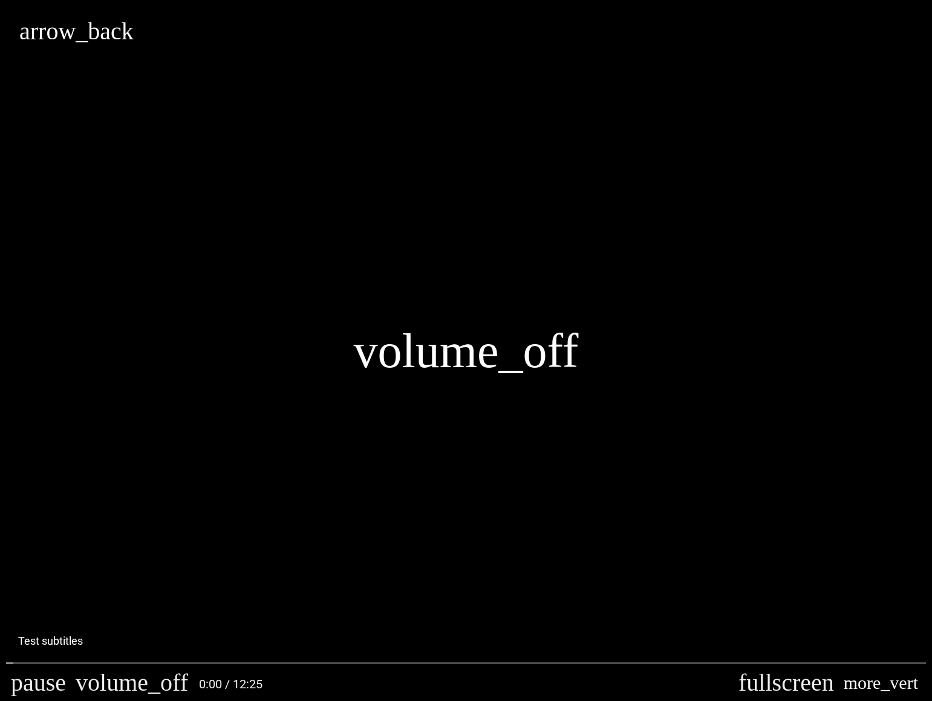
click at [906, 679] on button "more_vert" at bounding box center [881, 683] width 84 height 36
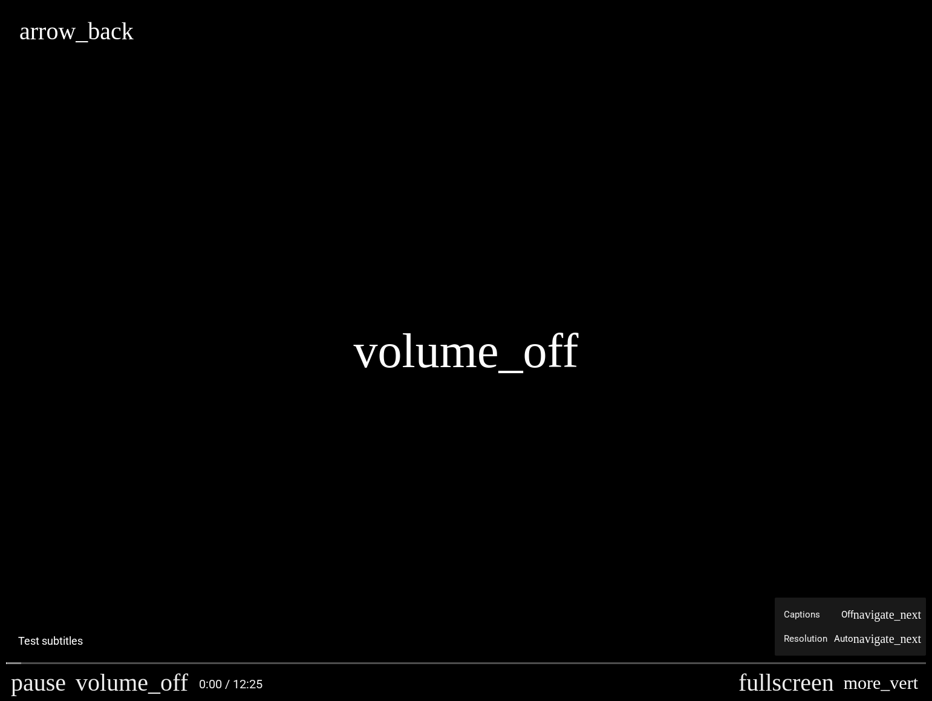
click at [910, 682] on button "more_vert" at bounding box center [881, 683] width 84 height 36
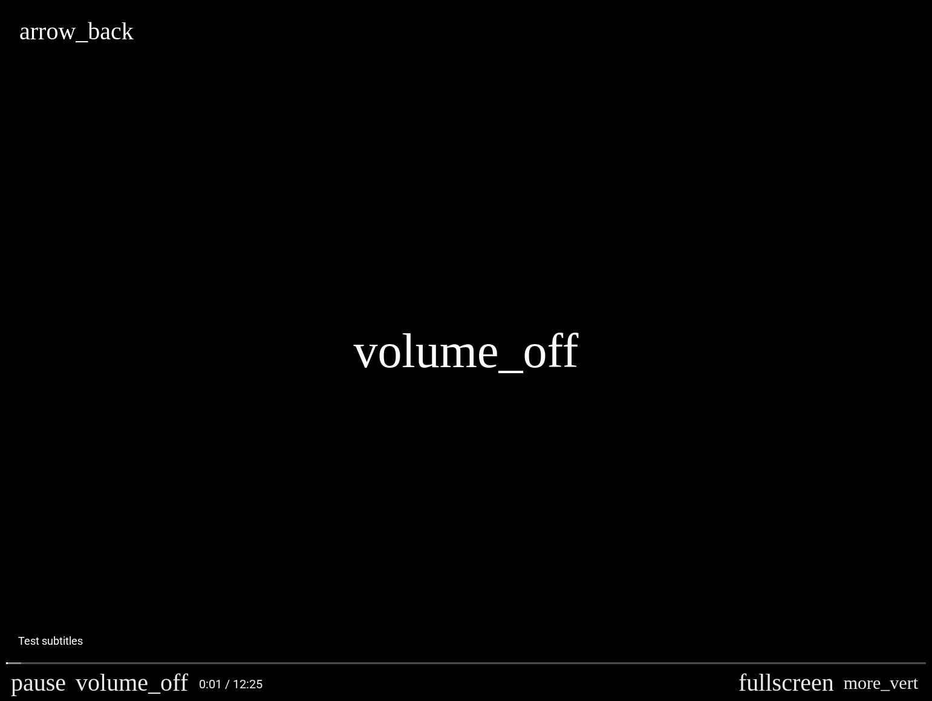
click at [531, 165] on div "volume_off" at bounding box center [466, 350] width 932 height 701
type input "********"
click at [906, 682] on button "more_vert" at bounding box center [881, 683] width 84 height 36
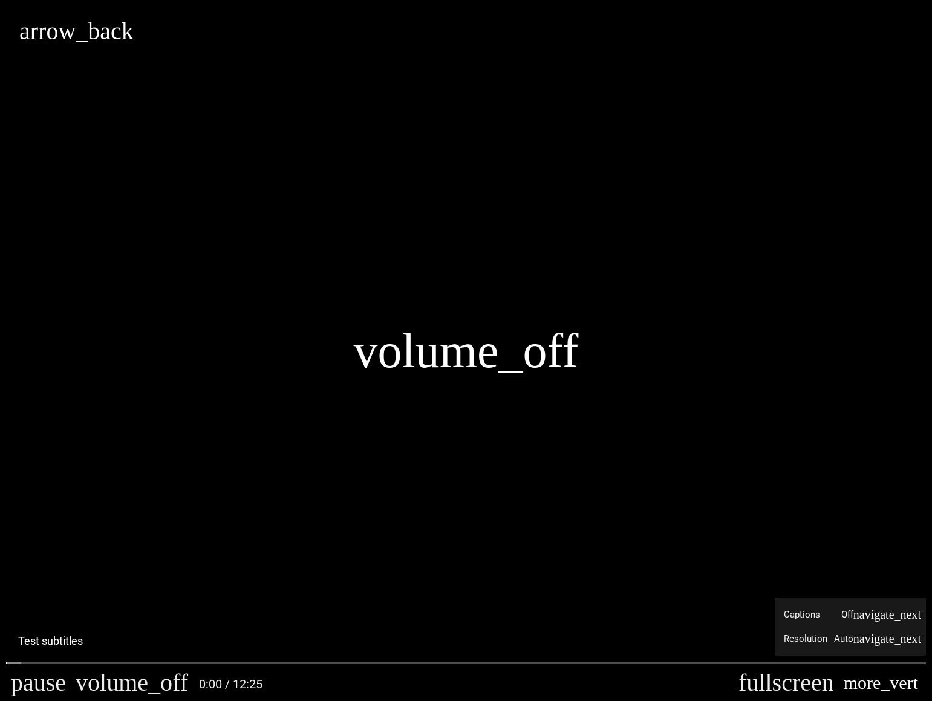
click at [912, 684] on button "more_vert" at bounding box center [881, 683] width 84 height 36
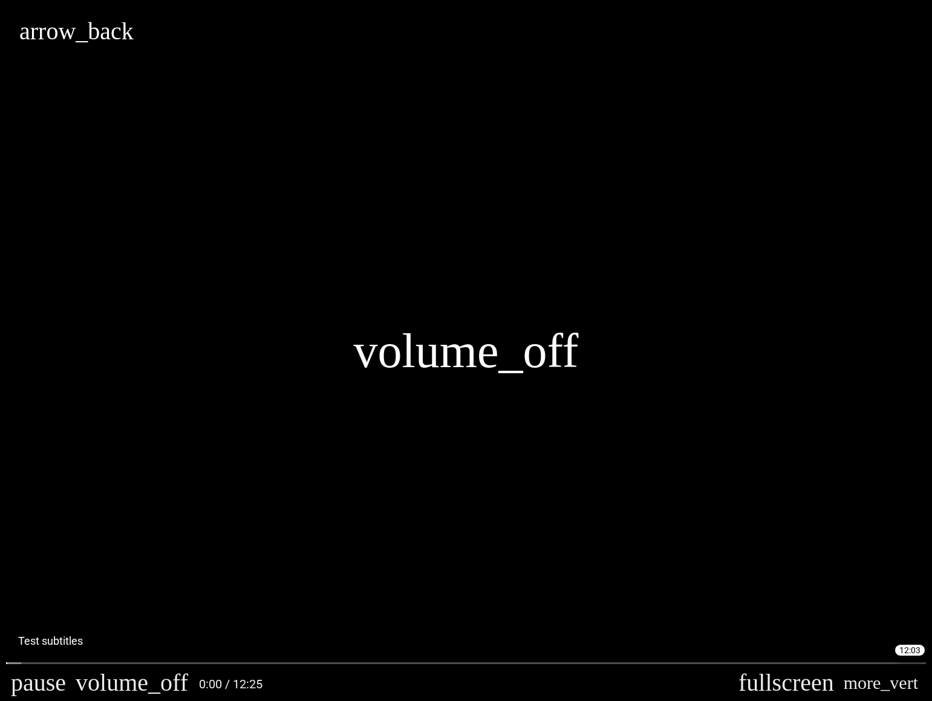
click at [704, 504] on div "volume_off" at bounding box center [466, 350] width 932 height 701
type input "********"
click at [907, 690] on button "more_vert" at bounding box center [881, 683] width 84 height 36
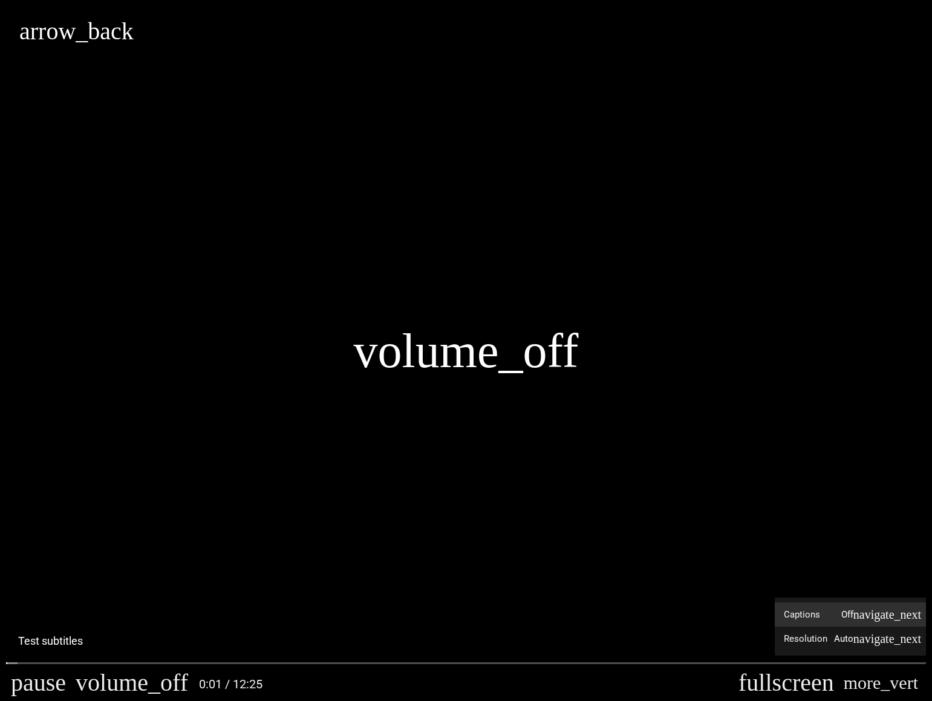
click at [872, 622] on label "Captions Off" at bounding box center [850, 615] width 151 height 24
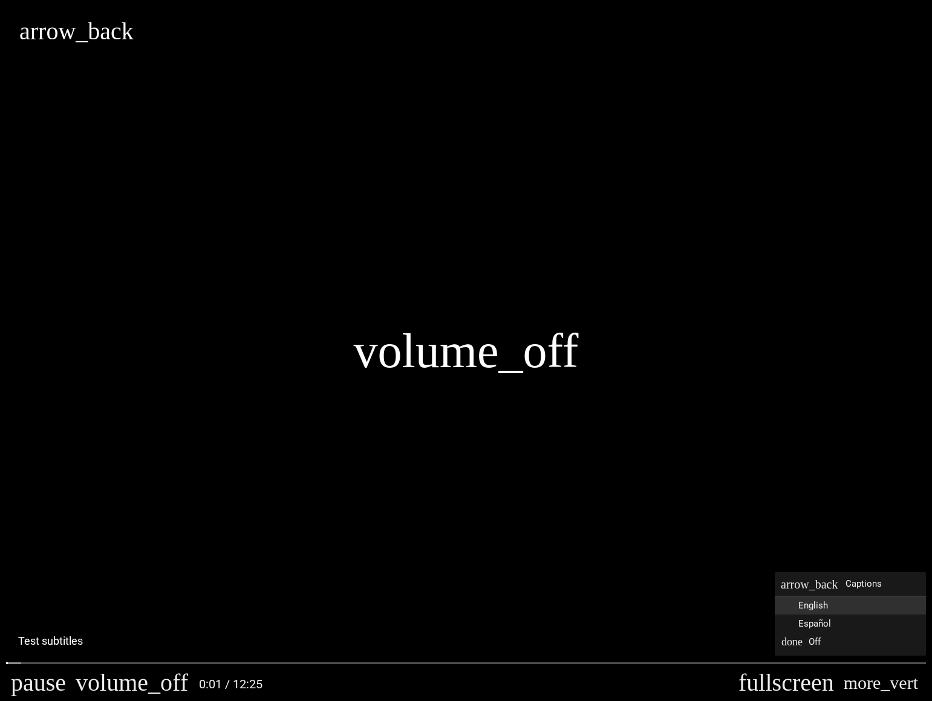
click at [866, 612] on button "English" at bounding box center [850, 605] width 151 height 18
click at [240, 654] on div "volume_off" at bounding box center [466, 350] width 932 height 701
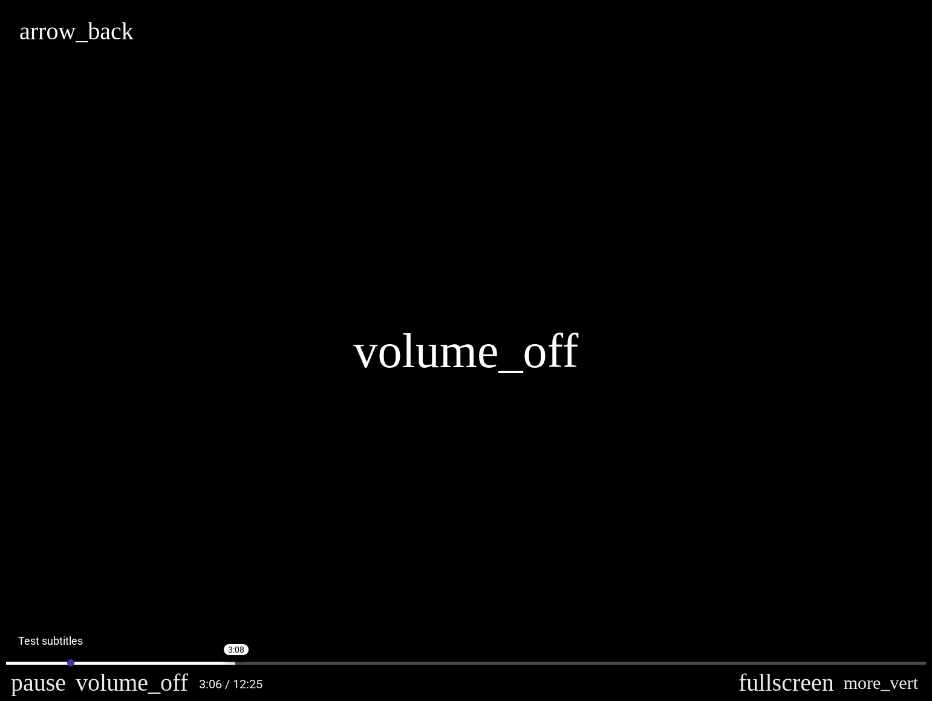
click at [238, 660] on input "Seek" at bounding box center [466, 662] width 920 height 7
click at [336, 654] on div "volume_off" at bounding box center [466, 350] width 932 height 701
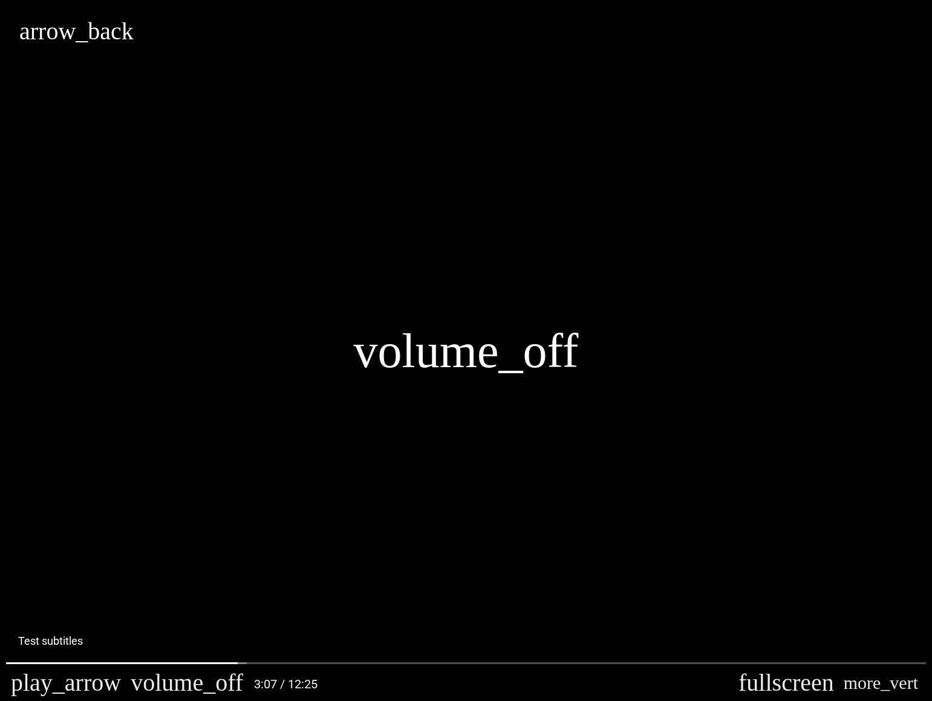
click at [338, 656] on div "volume_off" at bounding box center [466, 350] width 932 height 701
click at [336, 660] on input "Seek" at bounding box center [466, 662] width 920 height 7
type input "**********"
click at [325, 664] on input "Seek" at bounding box center [466, 662] width 920 height 7
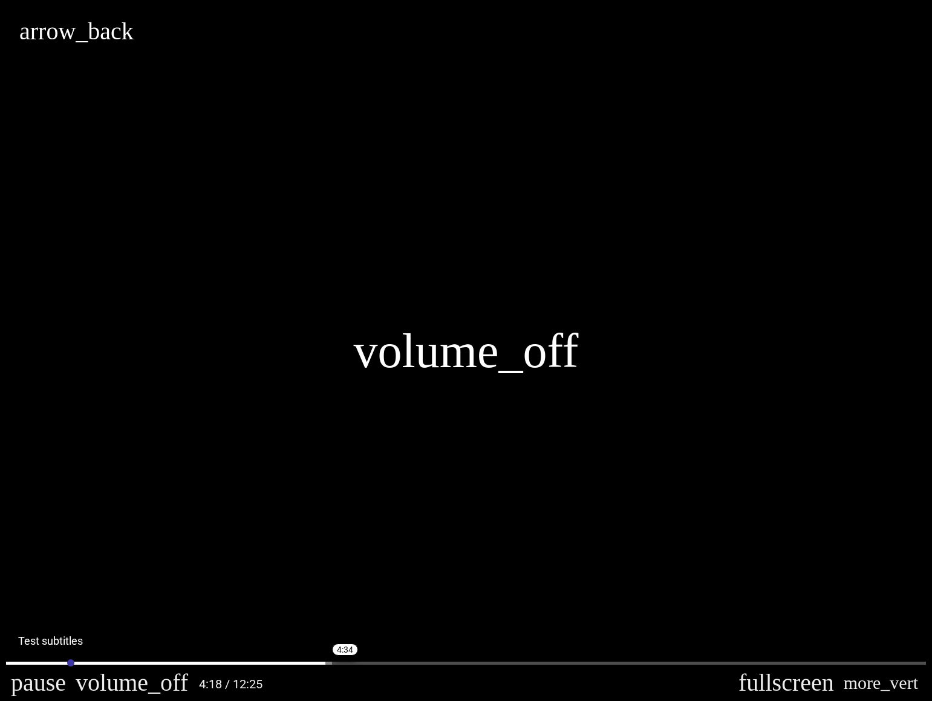
click at [345, 664] on input "Seek" at bounding box center [466, 662] width 920 height 7
click at [920, 685] on button "more_vert" at bounding box center [881, 683] width 84 height 36
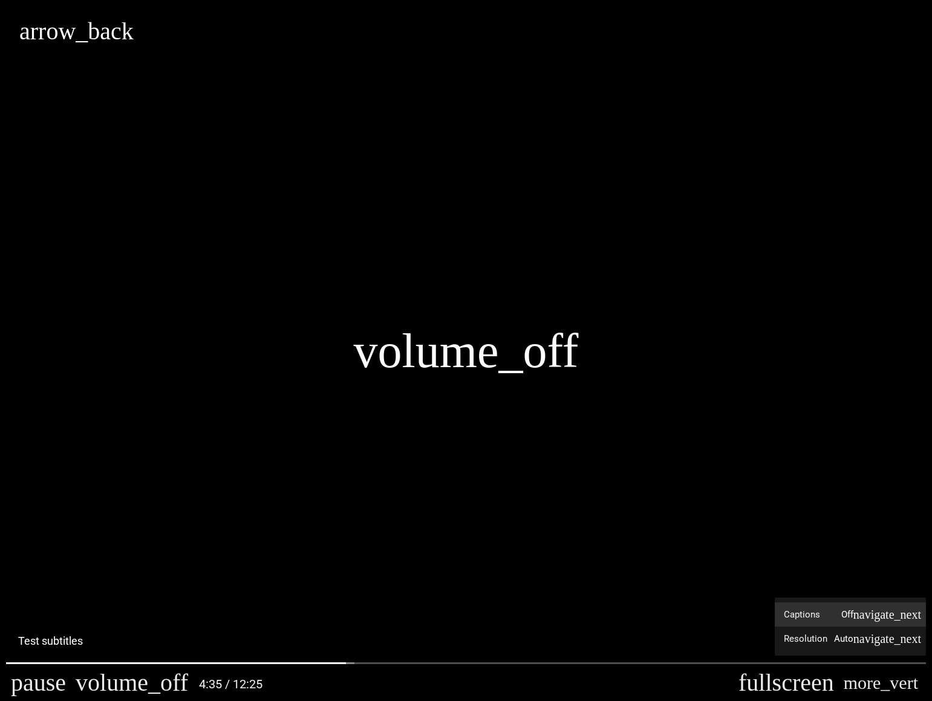
click at [868, 621] on label "Captions Off" at bounding box center [850, 615] width 151 height 24
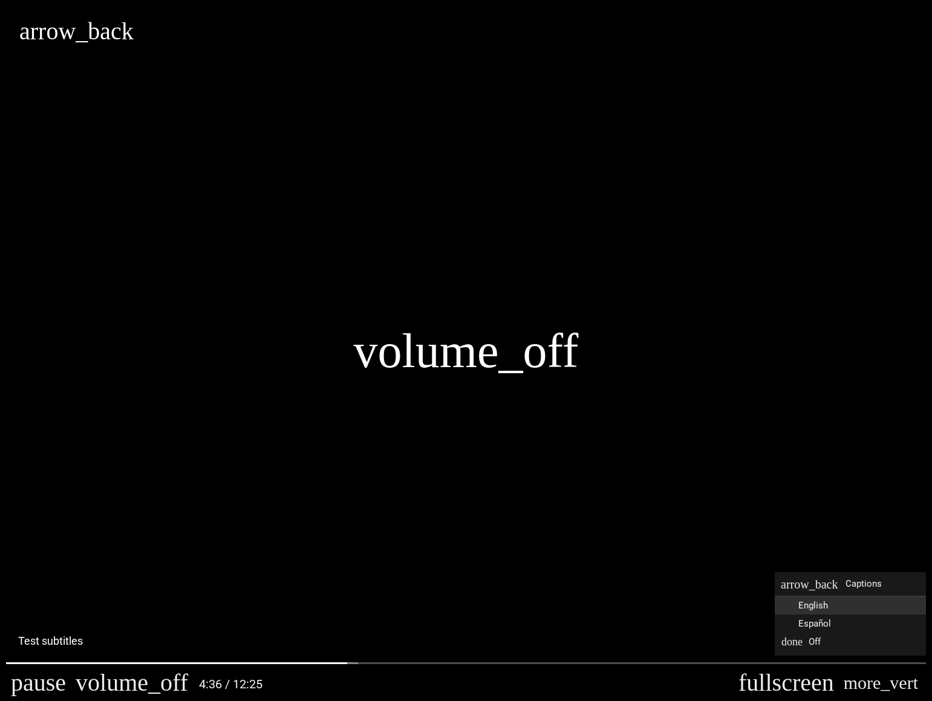
click at [855, 604] on button "English" at bounding box center [850, 605] width 151 height 18
click at [629, 483] on div "volume_off" at bounding box center [466, 350] width 932 height 701
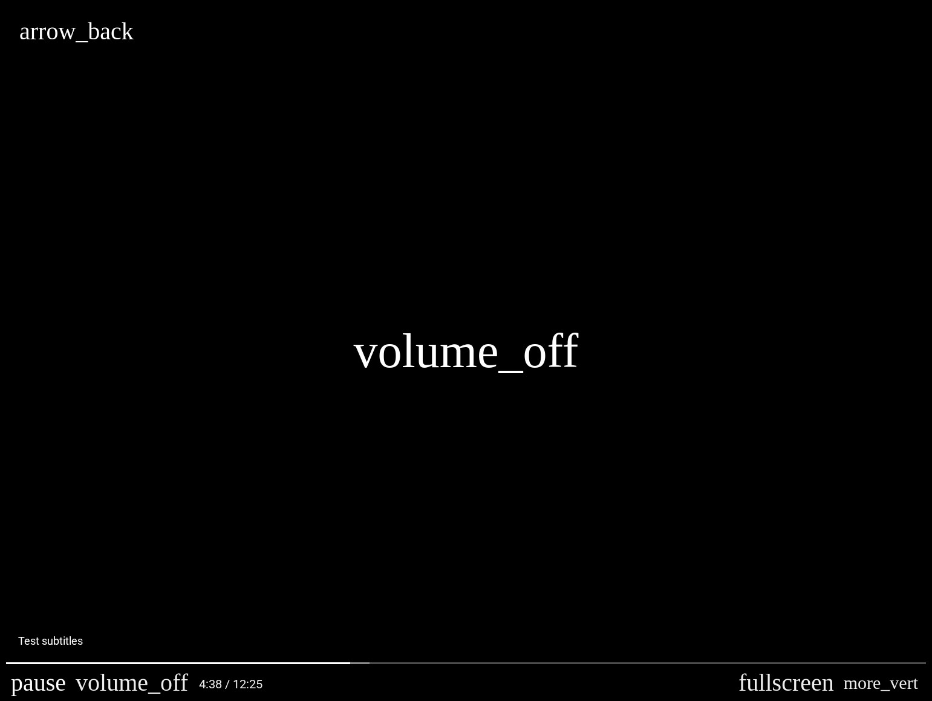
click at [27, 679] on button "pause" at bounding box center [38, 683] width 65 height 36
type input "**********"
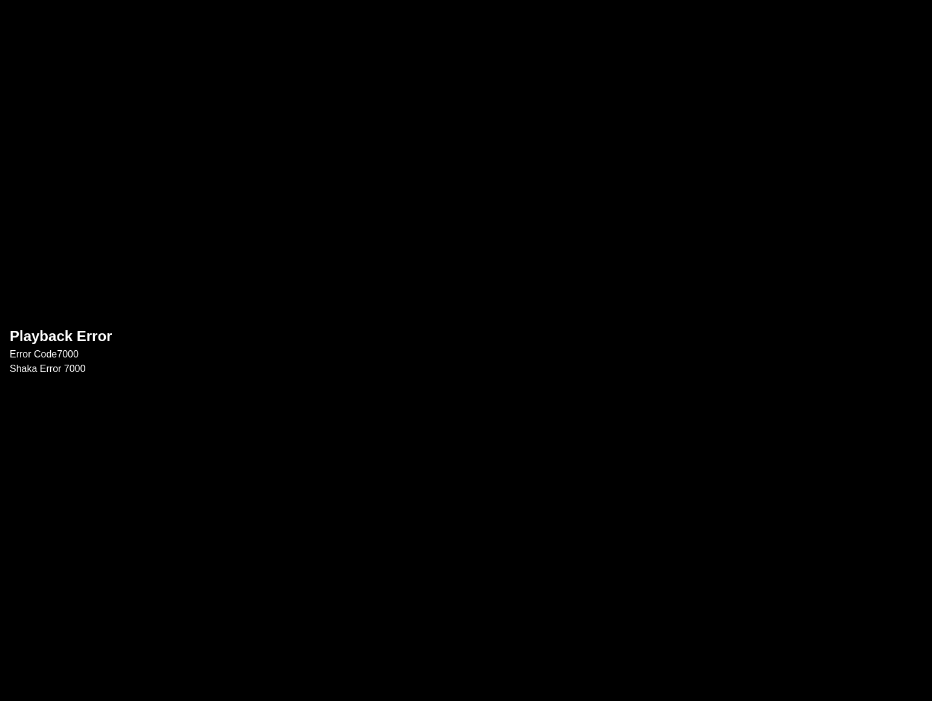
click at [580, 354] on p "Error Code 7000" at bounding box center [466, 354] width 913 height 15
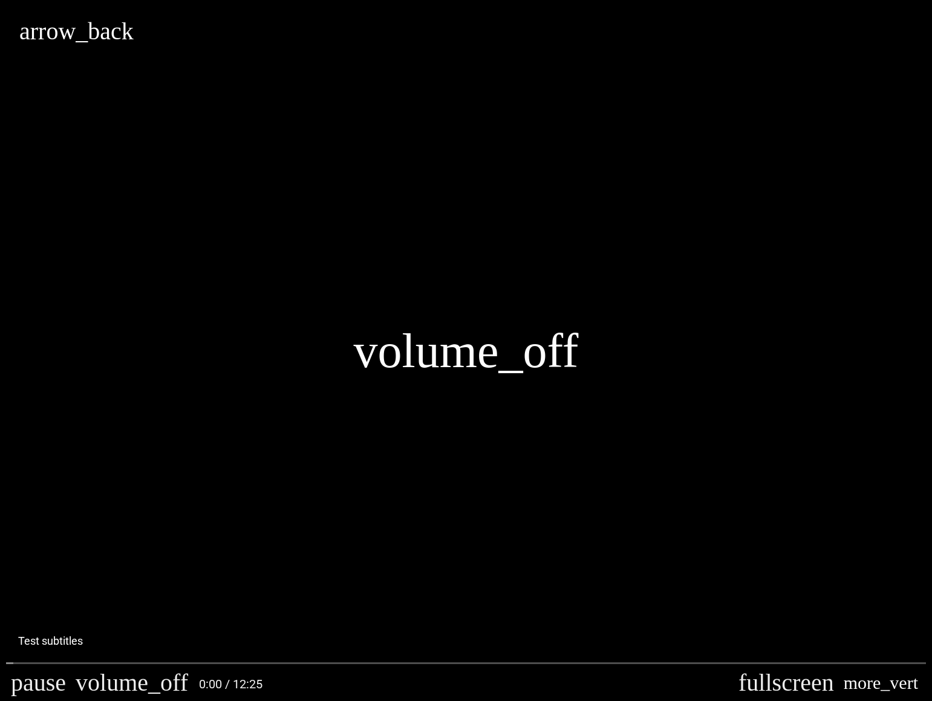
click at [911, 682] on button "more_vert" at bounding box center [881, 683] width 84 height 36
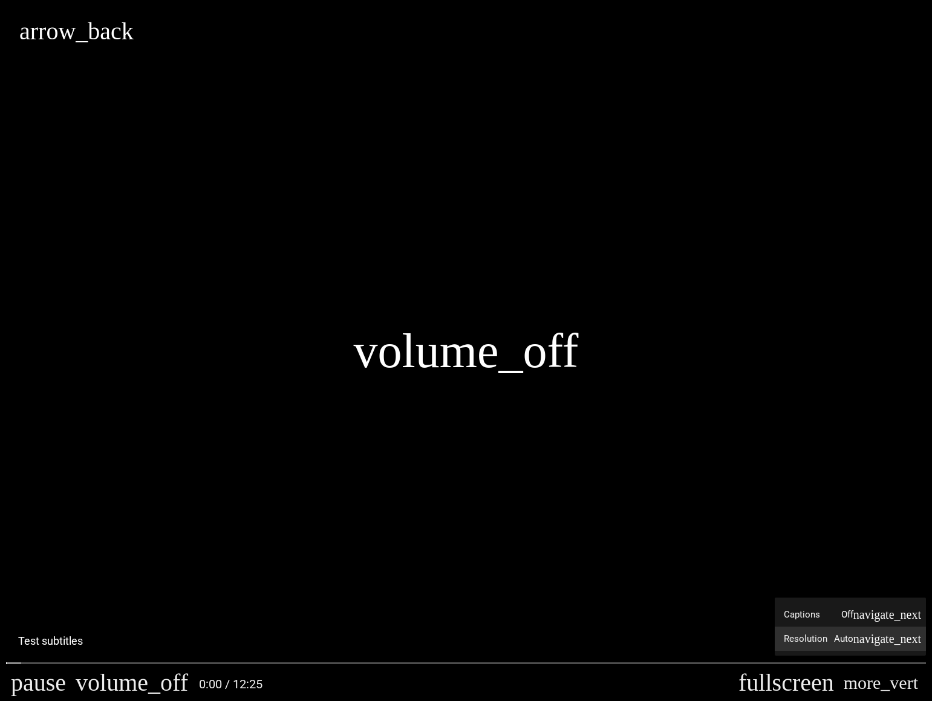
click at [836, 644] on label "Resolution Auto" at bounding box center [850, 639] width 151 height 24
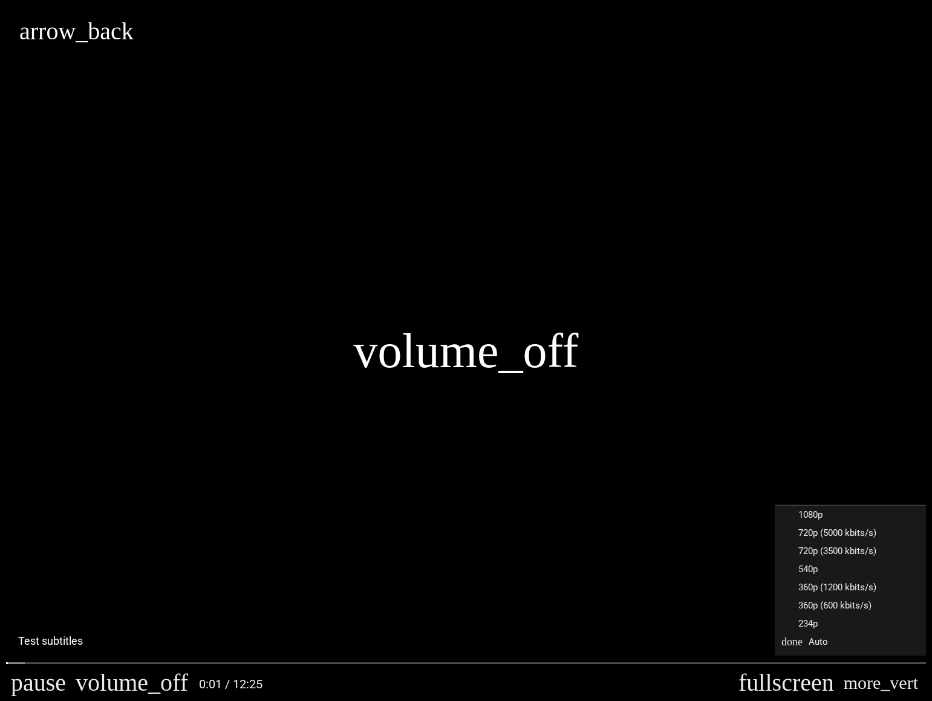
click at [722, 580] on div "volume_off" at bounding box center [466, 350] width 932 height 701
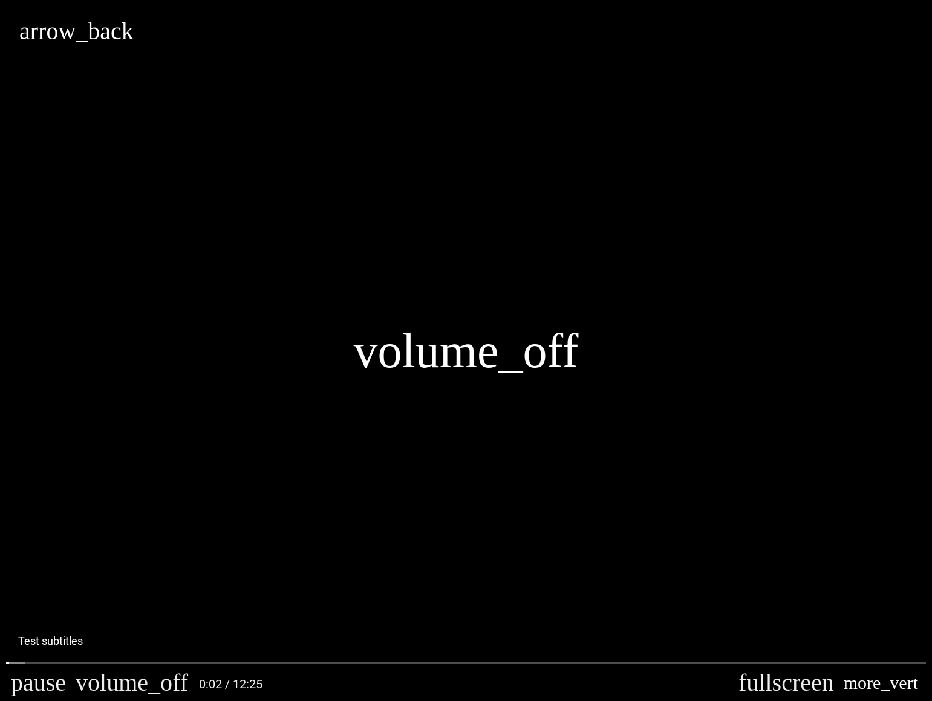
click at [901, 684] on button "more_vert" at bounding box center [881, 683] width 84 height 36
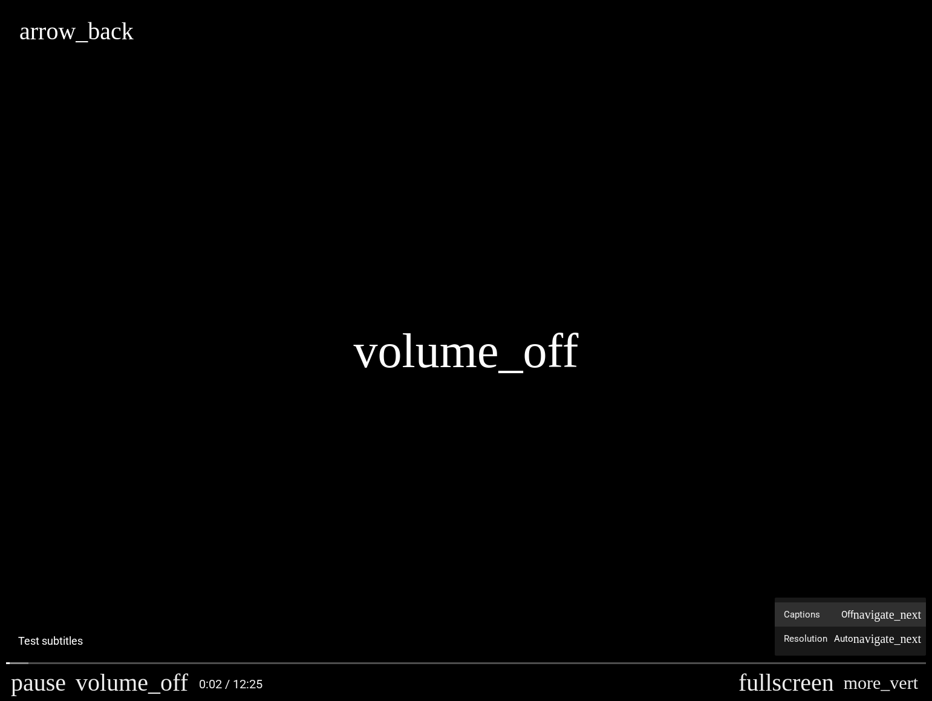
click at [883, 617] on label "Captions Off" at bounding box center [850, 615] width 151 height 24
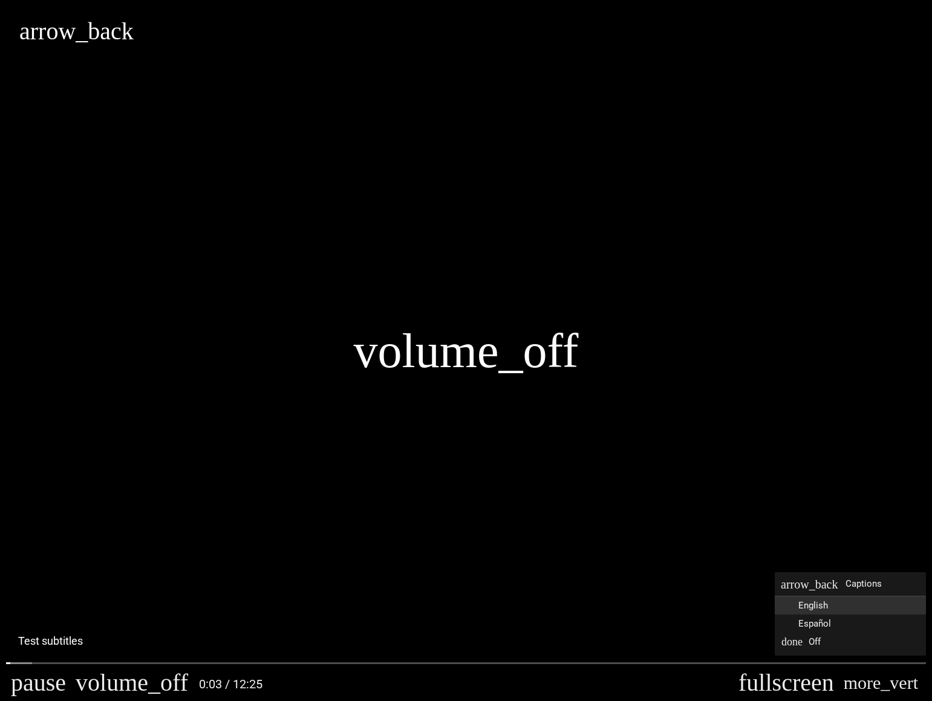
click at [855, 603] on button "English" at bounding box center [850, 605] width 151 height 18
click at [576, 552] on div "volume_off" at bounding box center [466, 350] width 932 height 701
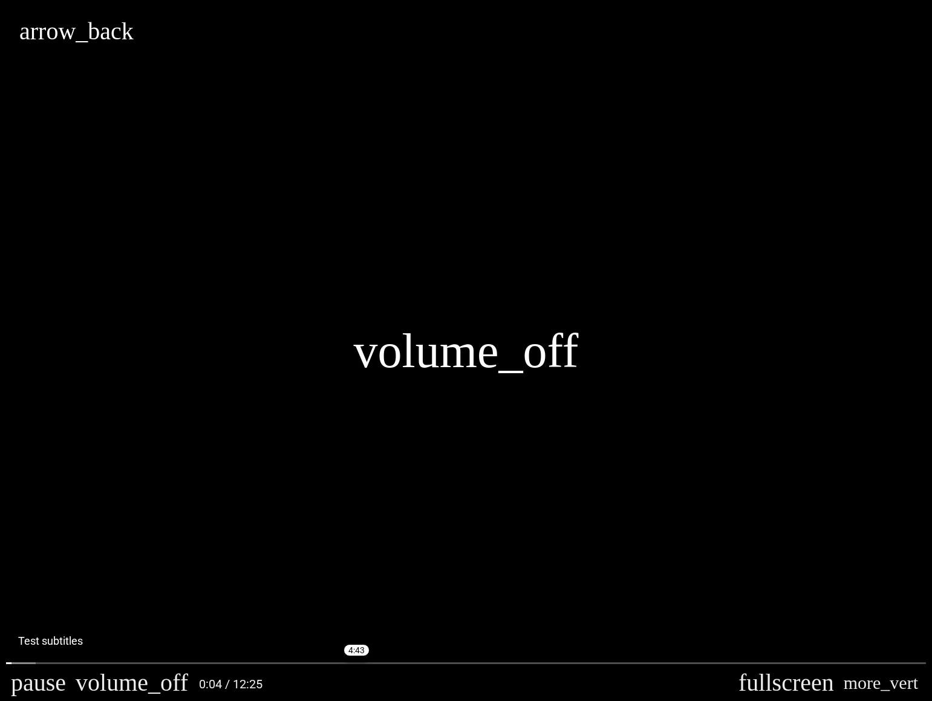
click at [344, 658] on div "volume_off" at bounding box center [466, 350] width 932 height 701
click at [348, 659] on div "volume_off" at bounding box center [466, 350] width 932 height 701
click at [350, 663] on input "Seek" at bounding box center [466, 662] width 920 height 7
click at [462, 614] on div "volume_off" at bounding box center [466, 350] width 932 height 701
type input "**********"
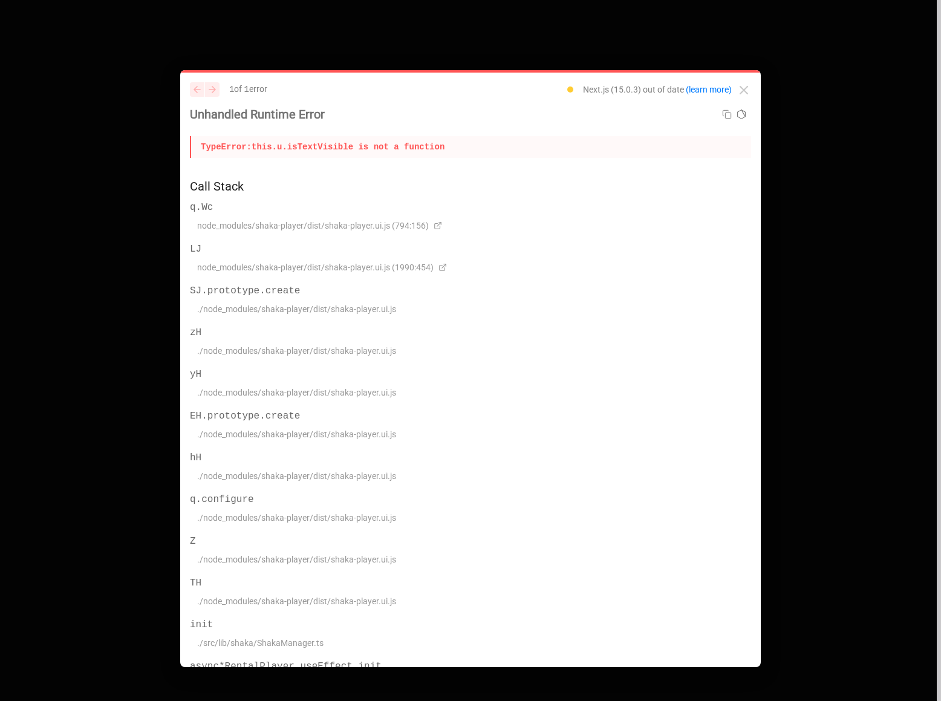
click at [330, 146] on p "TypeError: this.u.isTextVisible is not a function" at bounding box center [470, 147] width 561 height 22
copy p "isTextVisible"
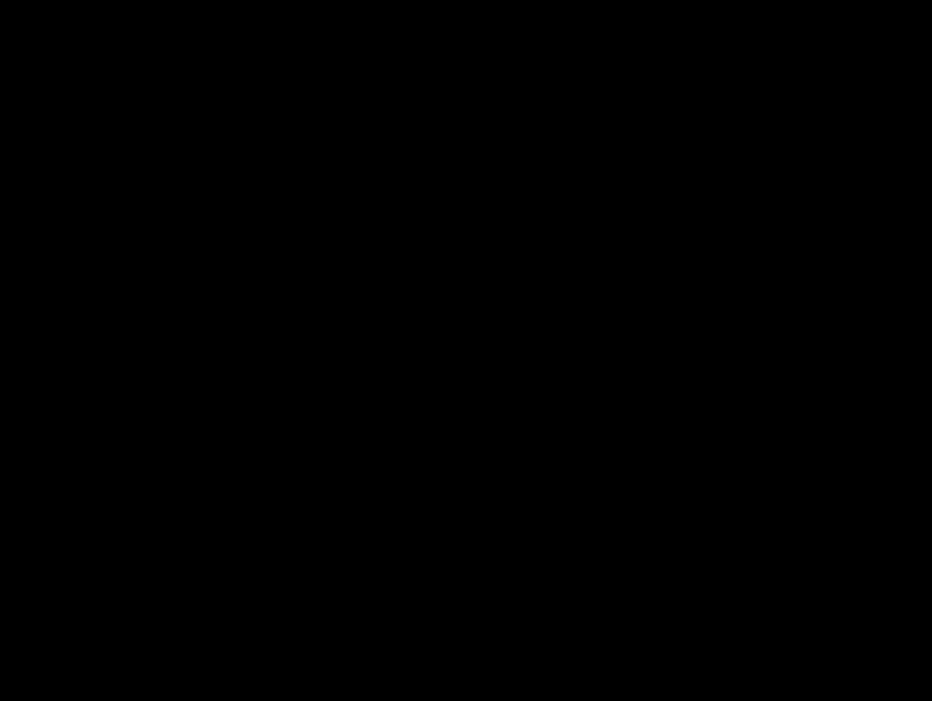
click at [805, 256] on video at bounding box center [466, 350] width 932 height 701
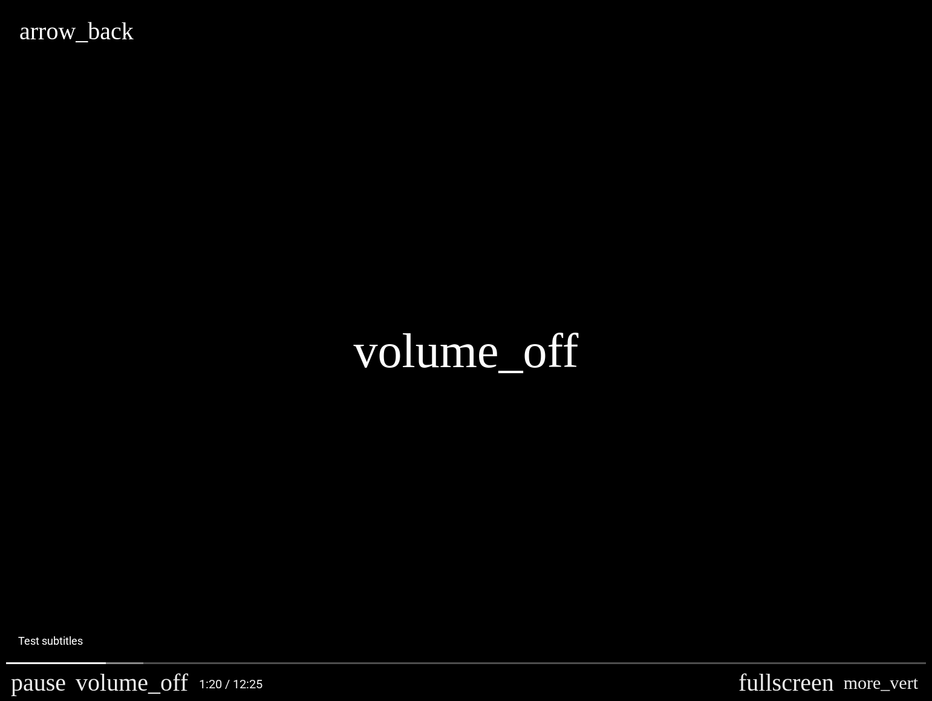
type input "*********"
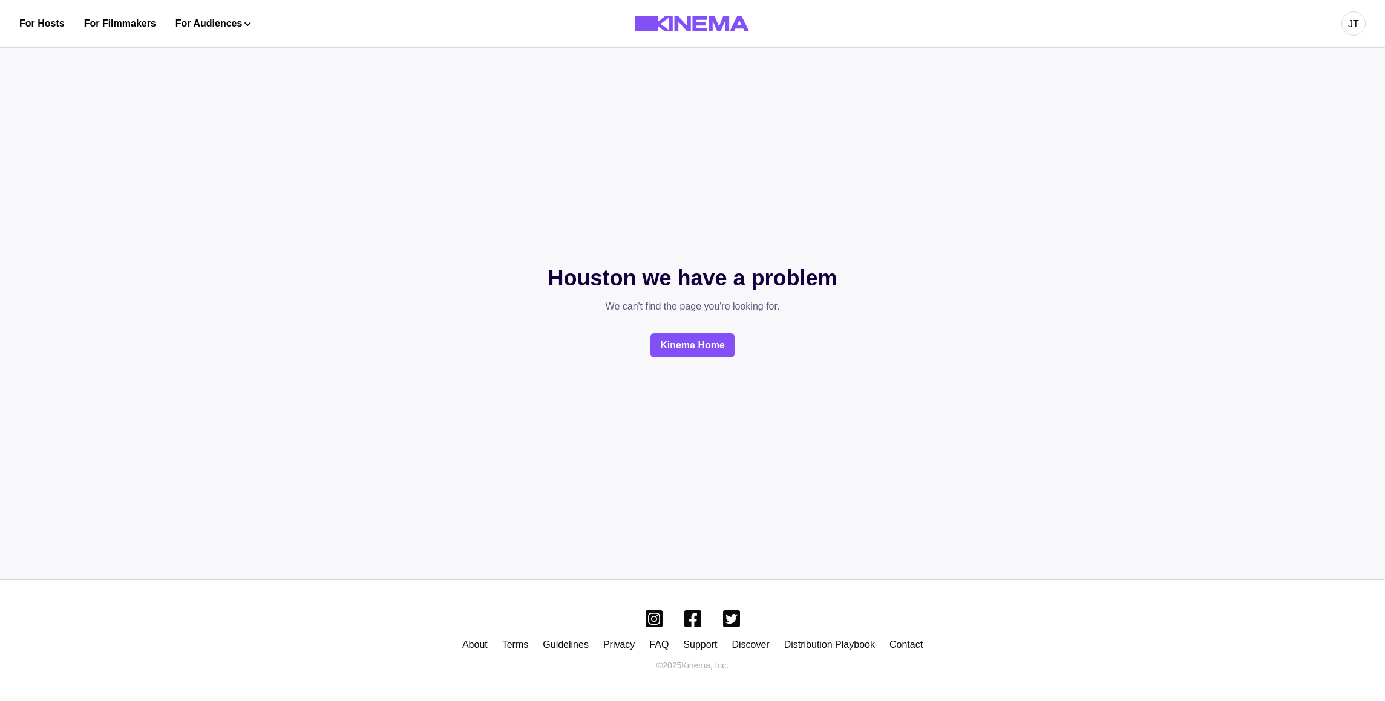
click at [331, 391] on div "Houston we have a problem We can't find the page you're looking for. Kinema Home" at bounding box center [692, 310] width 1385 height 474
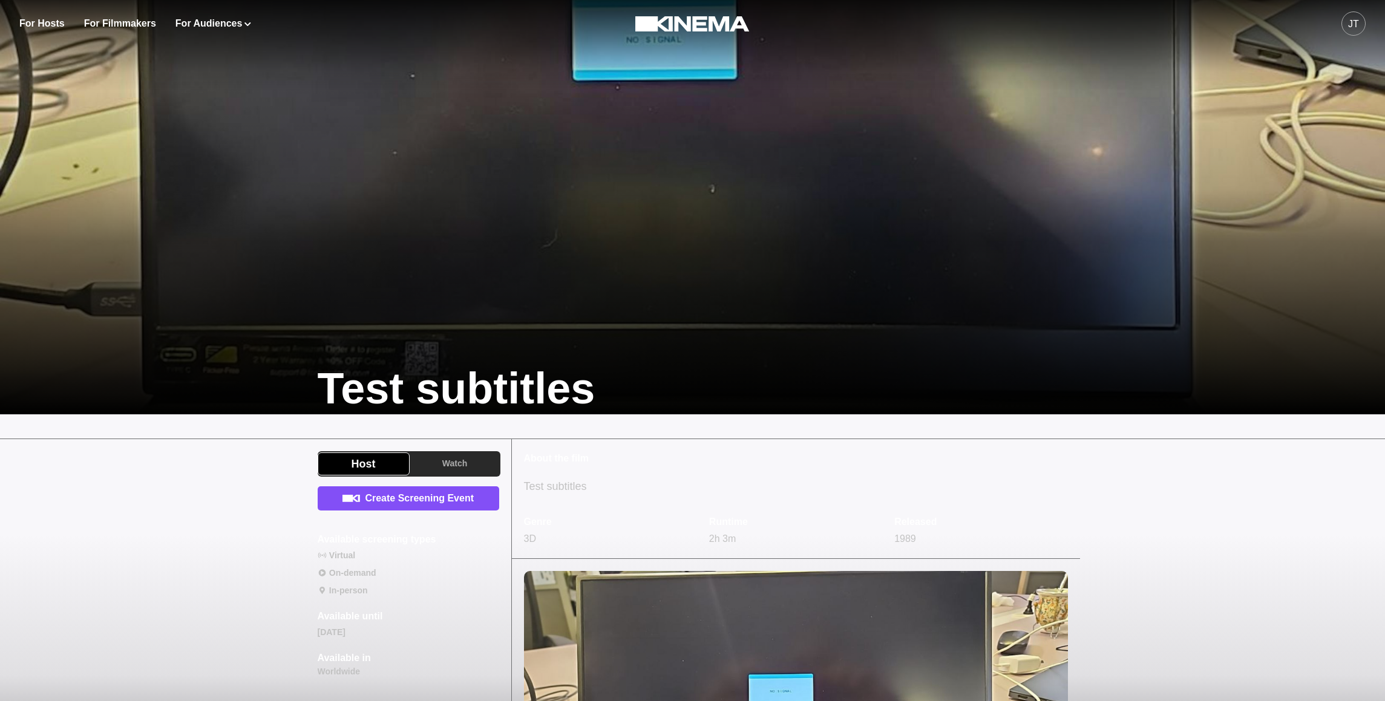
scroll to position [173, 0]
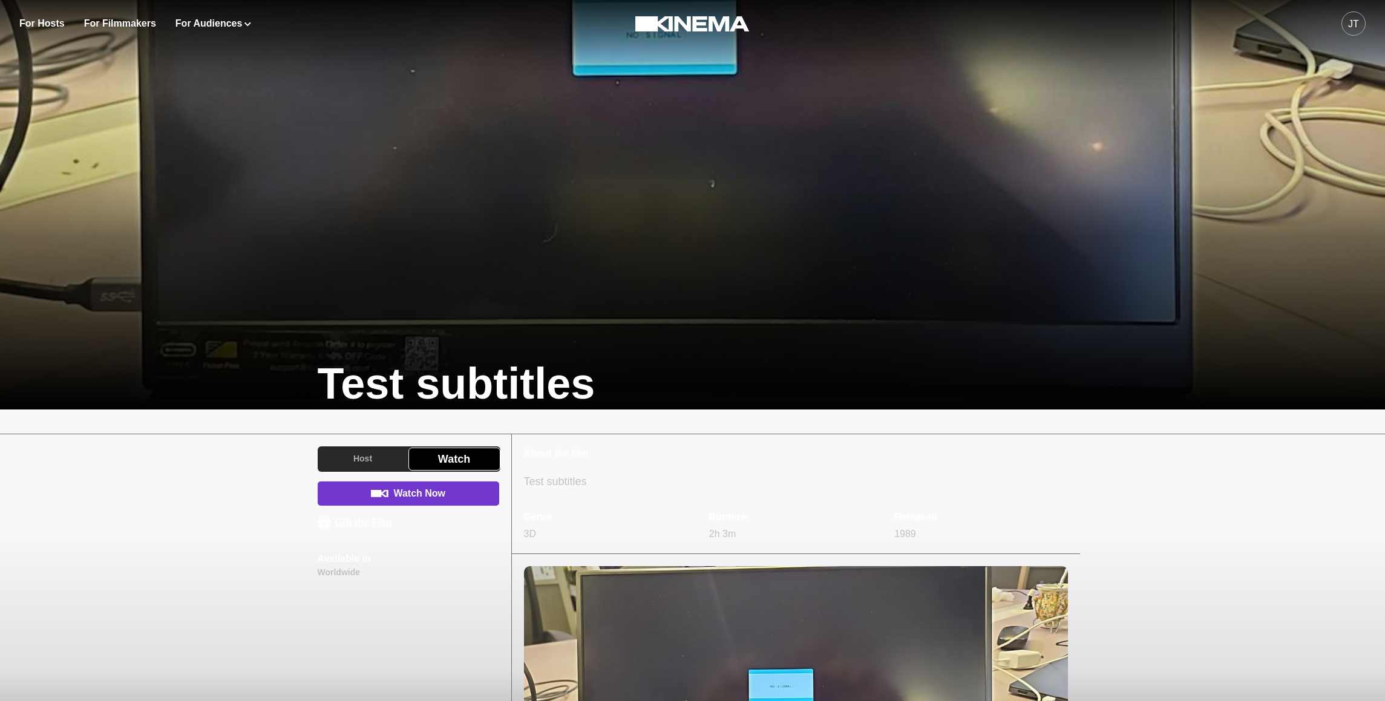
click at [424, 492] on link "Watch Now" at bounding box center [408, 494] width 181 height 24
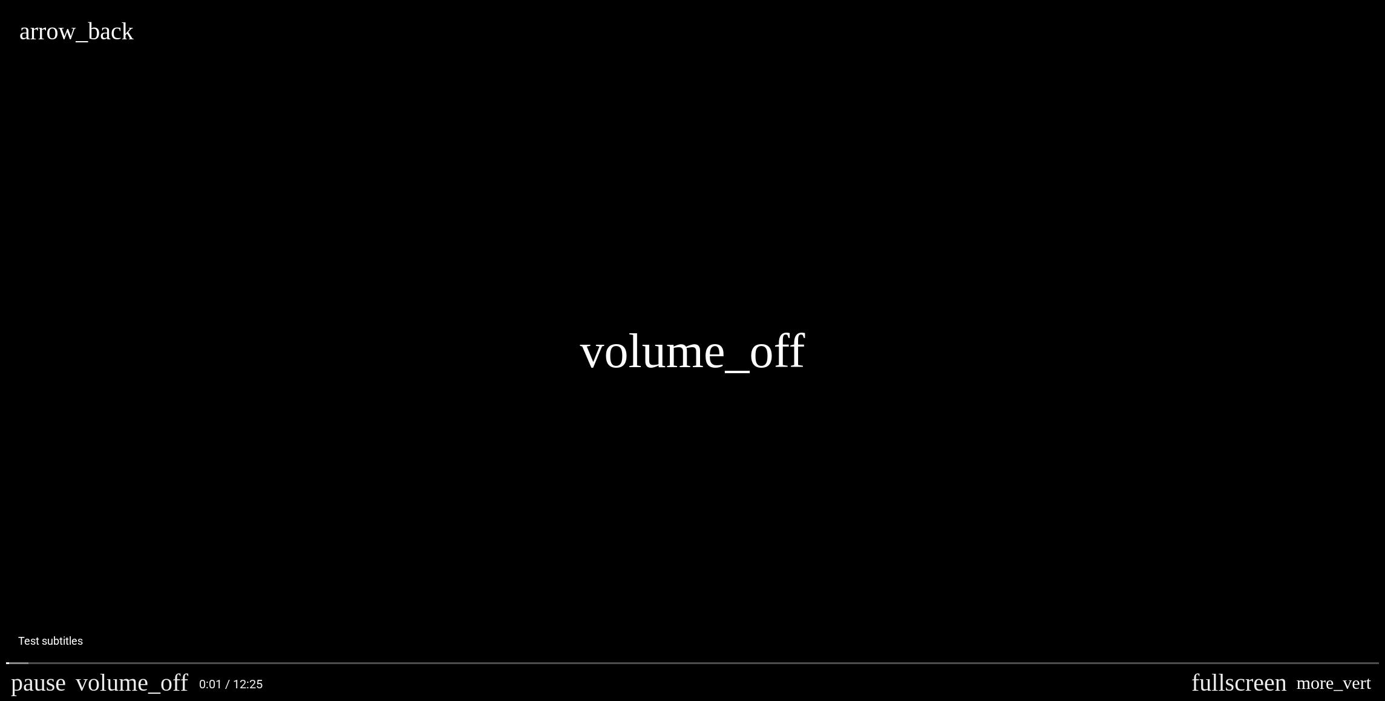
click at [1371, 683] on button "more_vert" at bounding box center [1334, 683] width 84 height 36
click at [1364, 682] on button "more_vert" at bounding box center [1334, 683] width 84 height 36
click at [445, 277] on div "volume_off" at bounding box center [692, 350] width 1385 height 701
type input "******"
